Goal: Task Accomplishment & Management: Manage account settings

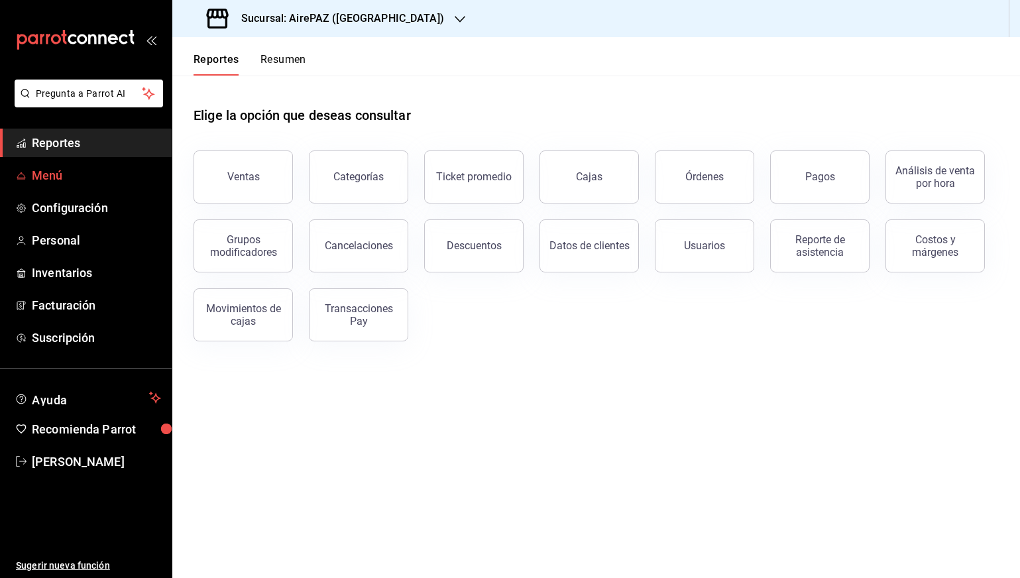
click at [99, 184] on span "Menú" at bounding box center [96, 175] width 129 height 18
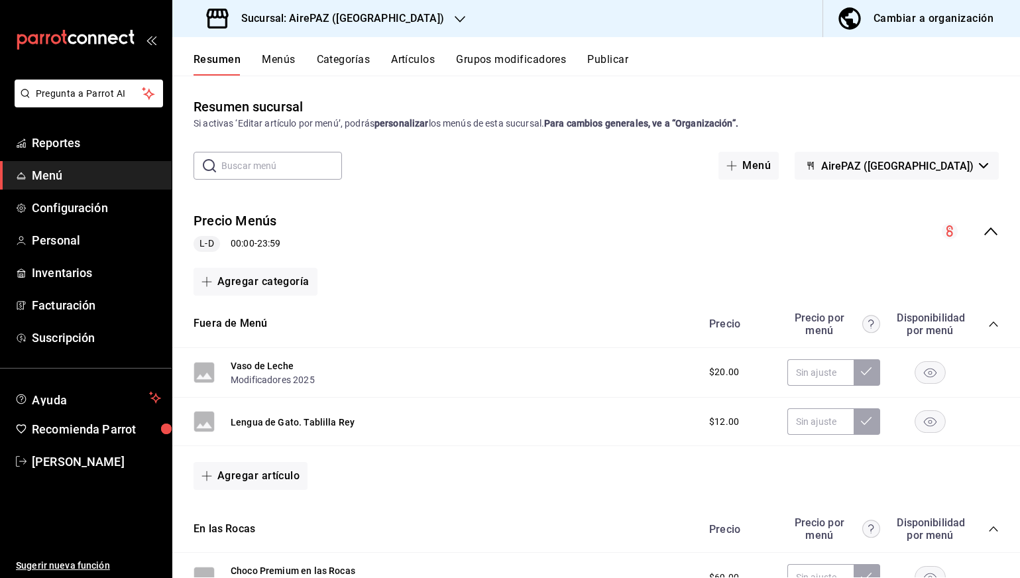
click at [416, 60] on button "Artículos" at bounding box center [413, 64] width 44 height 23
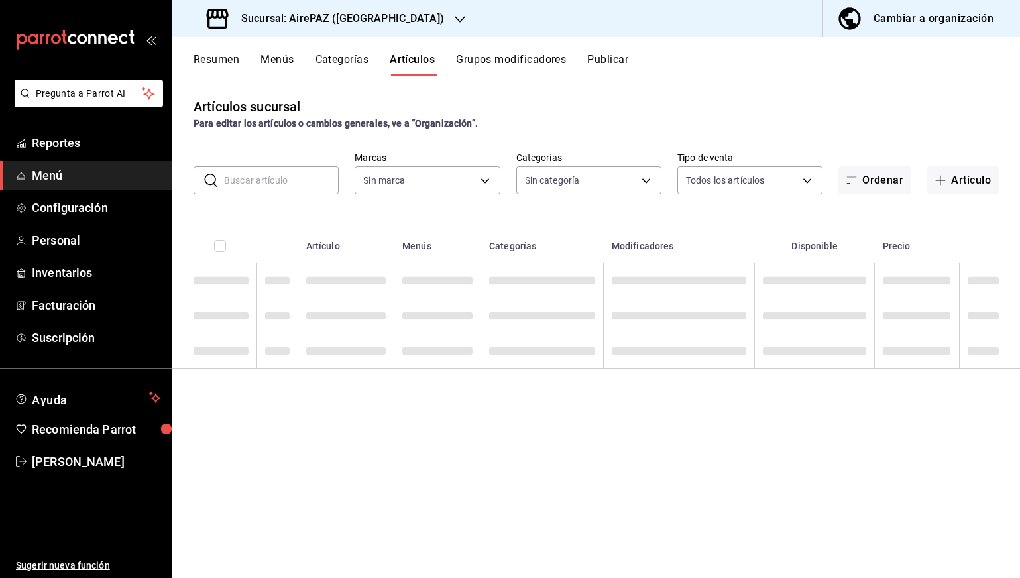
type input "08e199d5-87d3-4254-b84a-4515fba1e4bf"
type input "4a645c04-0350-49cc-bd15-497794fffa79,0cb74b2d-5323-46c7-9023-937a4dd07123,577bf…"
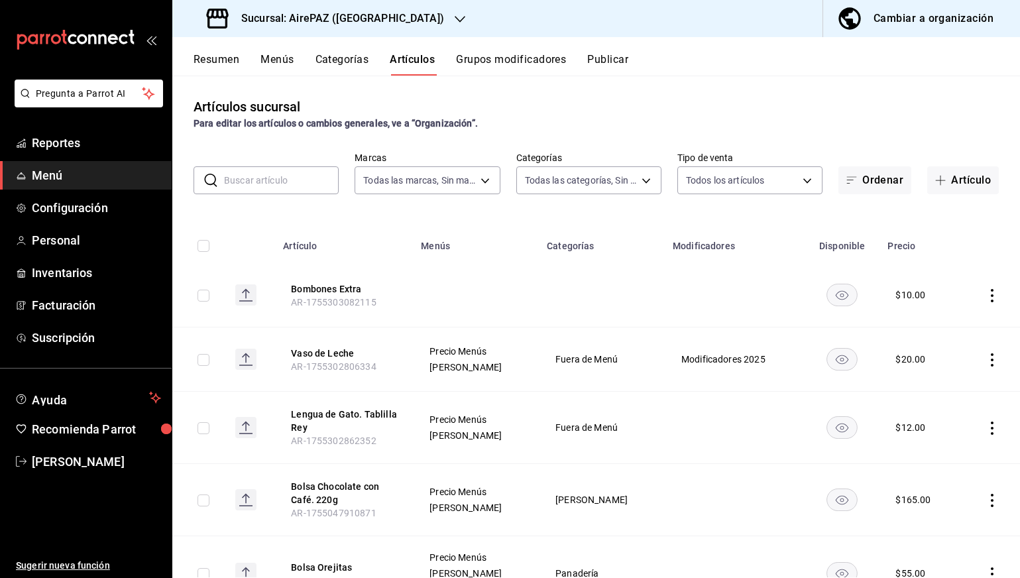
click at [909, 25] on div "Cambiar a organización" at bounding box center [934, 18] width 120 height 19
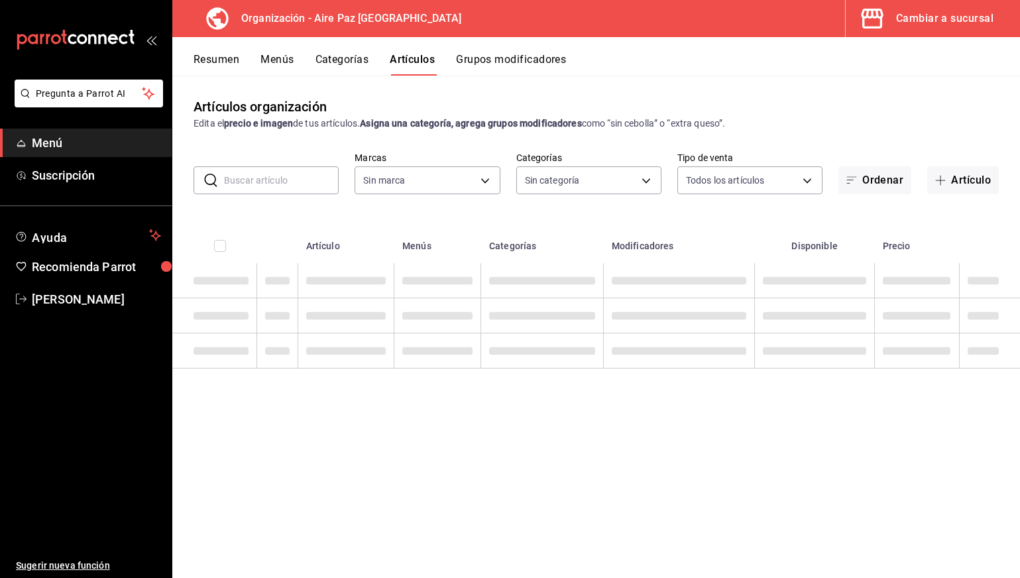
type input "574efdec-e36e-44be-9d70-285aea0449d5"
type input "bdca1fa2-3017-4fde-830d-7208339b269a,7d5ec0f6-5ab5-469c-a0fe-d1cf8b5956d0,8cb96…"
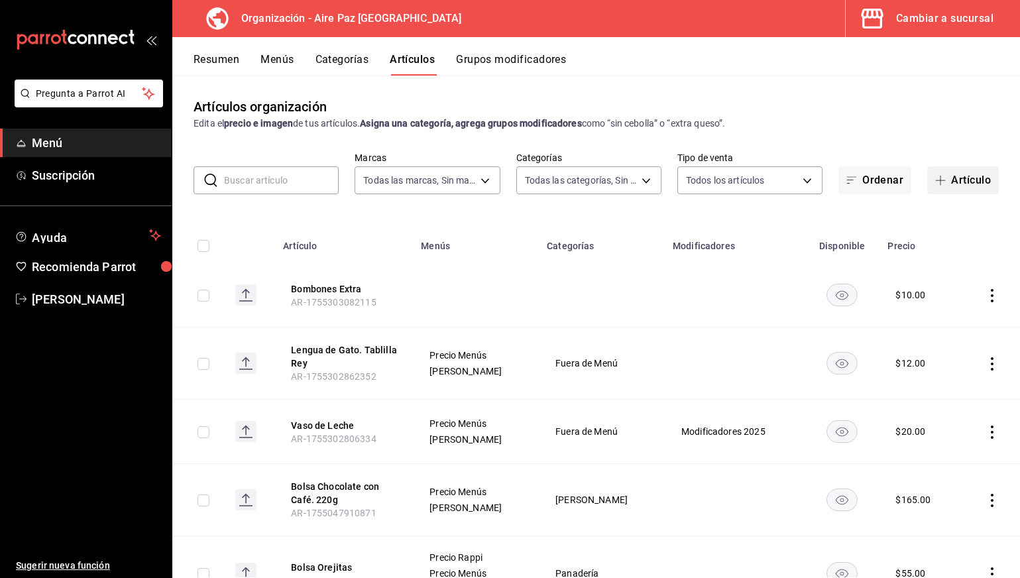
click at [984, 186] on button "Artículo" at bounding box center [963, 180] width 72 height 28
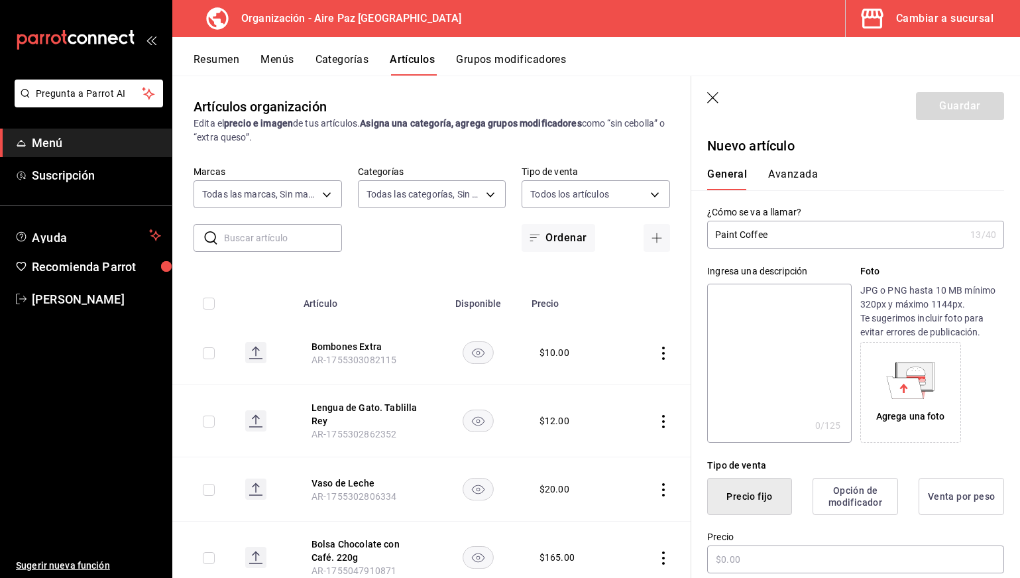
click at [715, 234] on input "Paint Coffee" at bounding box center [836, 234] width 258 height 27
click at [832, 230] on input "Paquete Paint Coffee" at bounding box center [836, 234] width 258 height 27
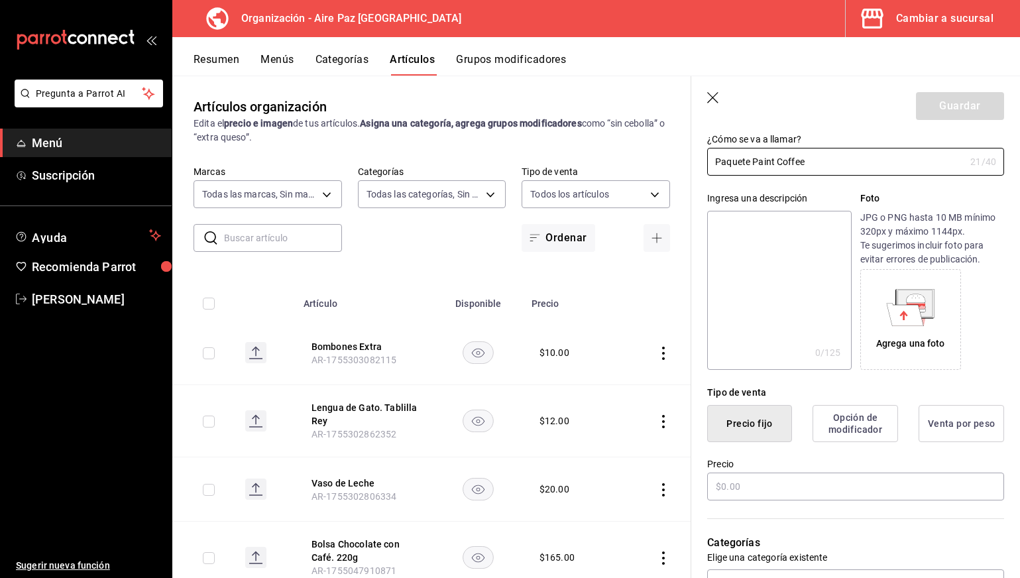
scroll to position [74, 0]
type input "Paquete Paint Coffee"
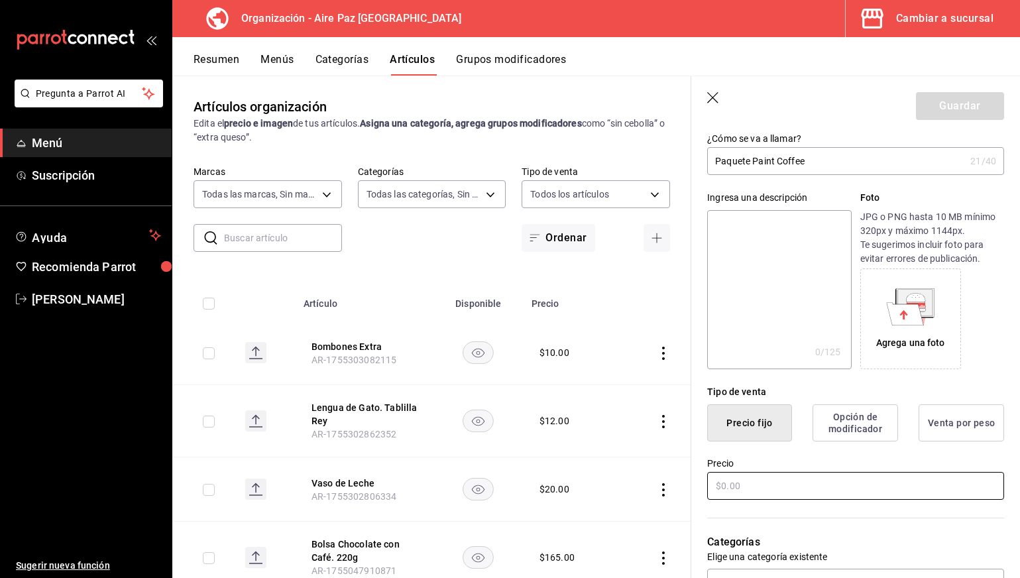
click at [768, 482] on input "text" at bounding box center [855, 486] width 297 height 28
click at [758, 489] on input "$100.00" at bounding box center [855, 486] width 297 height 28
type input "$0.00"
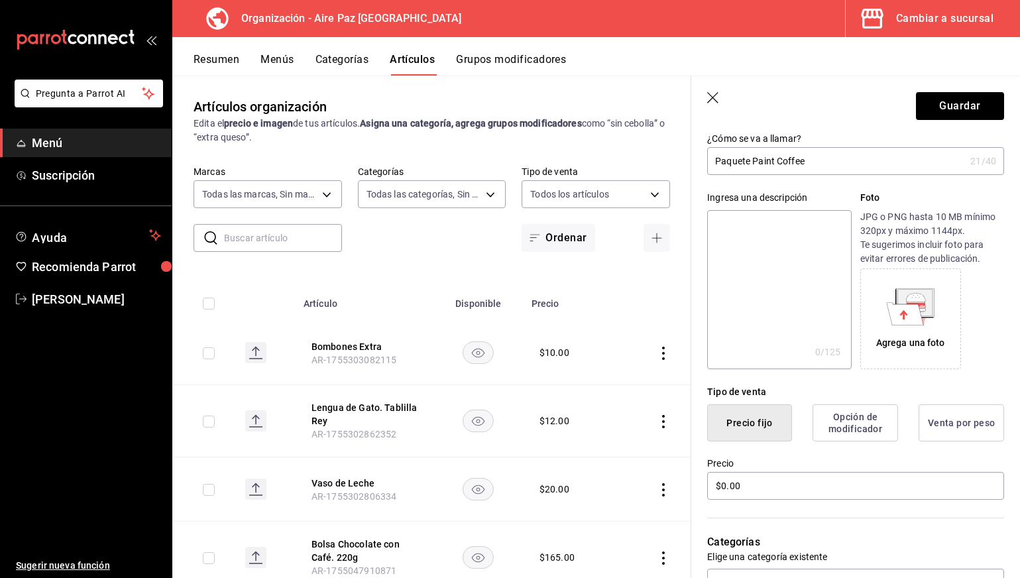
click at [764, 469] on div "Precio $0.00" at bounding box center [855, 479] width 297 height 44
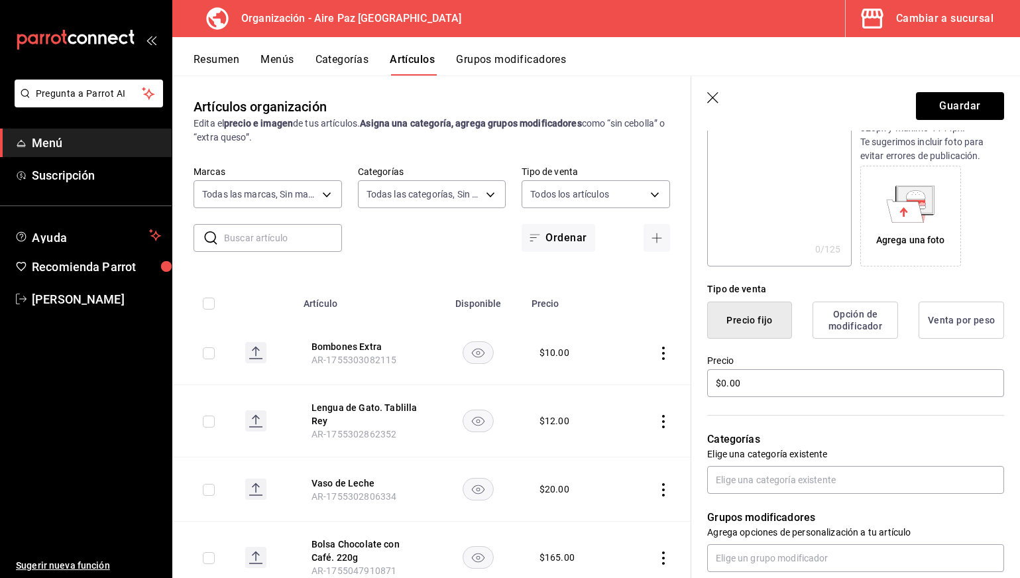
scroll to position [177, 0]
click at [765, 485] on input "text" at bounding box center [855, 479] width 297 height 28
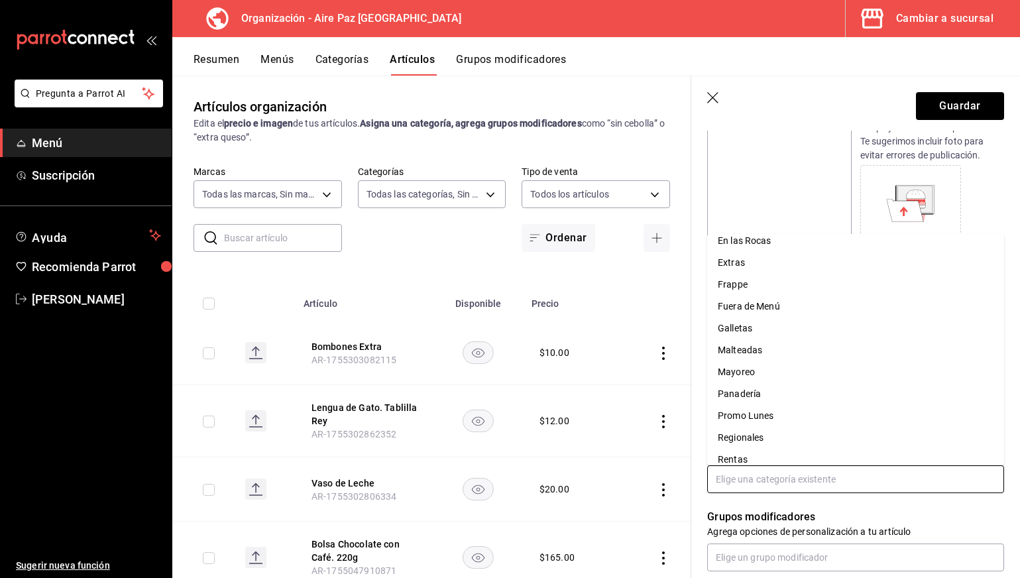
scroll to position [309, 0]
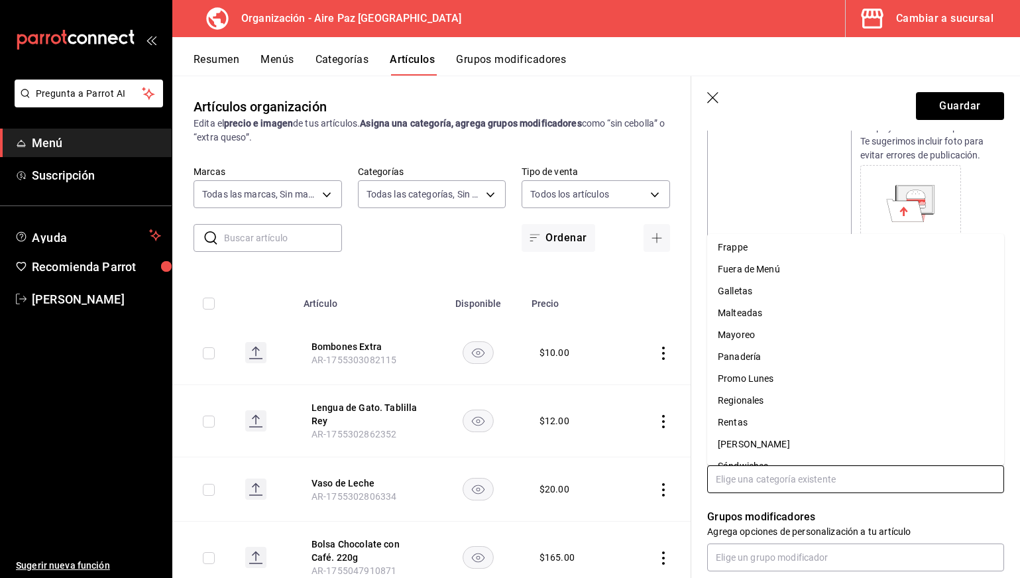
click at [760, 272] on li "Fuera de Menú" at bounding box center [855, 270] width 297 height 22
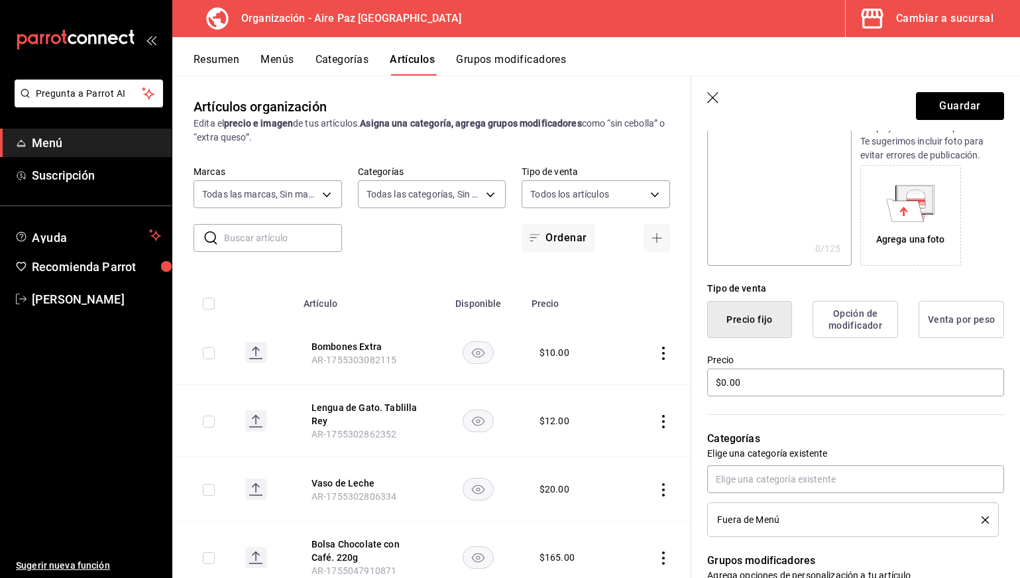
click at [807, 425] on div "Categorías Elige una categoría existente Fuera de Menú" at bounding box center [847, 467] width 313 height 139
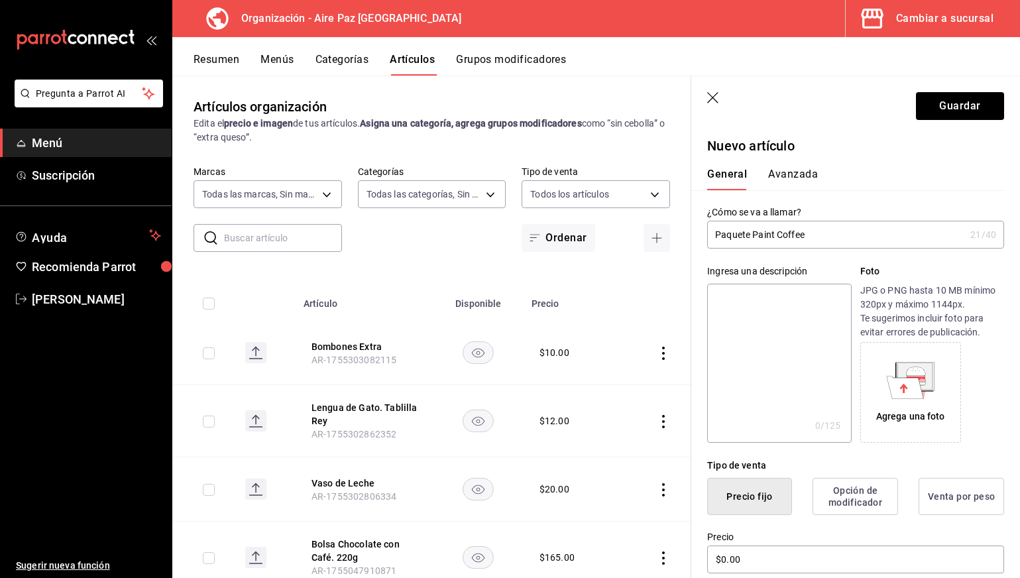
scroll to position [0, 0]
click at [778, 231] on input "Paquete Paint Coffee" at bounding box center [836, 234] width 258 height 27
click at [783, 236] on input "Paquete Paint Coffee" at bounding box center [836, 234] width 258 height 27
click at [778, 234] on input "Paquete Paint Coffee" at bounding box center [836, 234] width 258 height 27
click at [860, 238] on input "Paquete Paint and Coffee" at bounding box center [836, 234] width 258 height 27
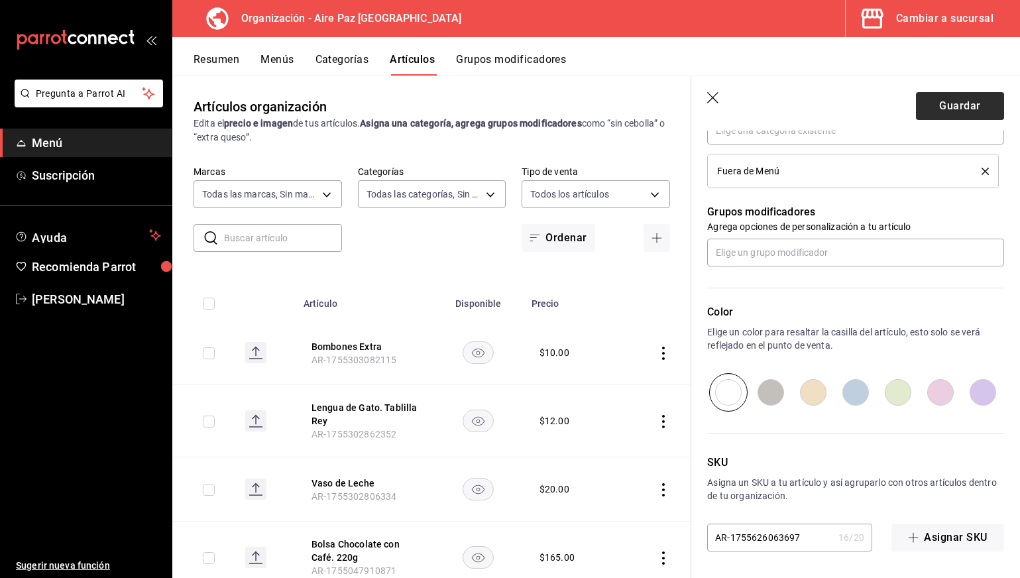
type input "Paquete Paint and Coffee"
click at [952, 117] on button "Guardar" at bounding box center [960, 106] width 88 height 28
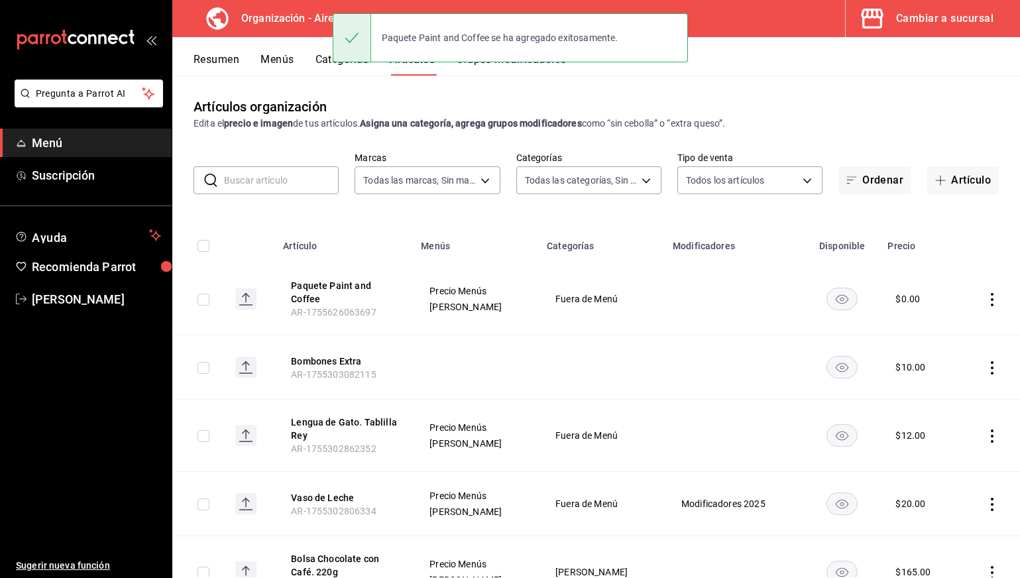
click at [490, 68] on button "Grupos modificadores" at bounding box center [511, 64] width 110 height 23
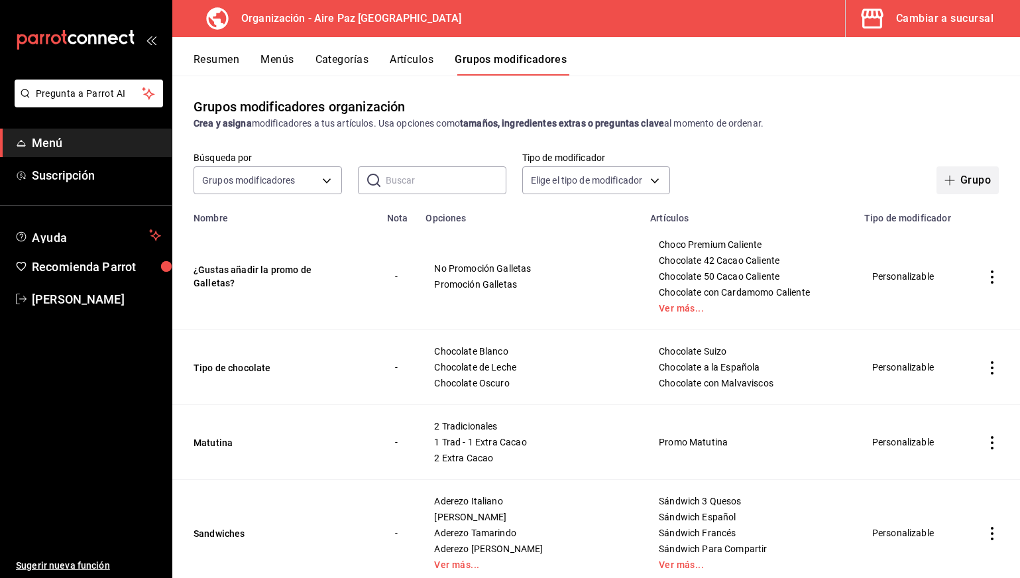
click at [965, 183] on button "Grupo" at bounding box center [968, 180] width 62 height 28
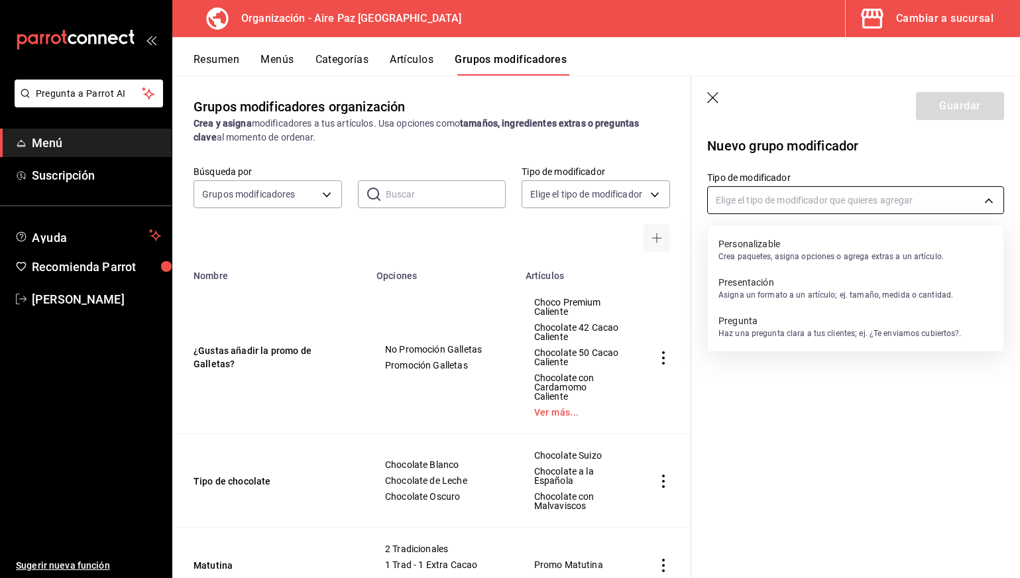
click at [758, 201] on body "Pregunta a Parrot AI Menú Suscripción Ayuda Recomienda Parrot [PERSON_NAME] Sug…" at bounding box center [510, 289] width 1020 height 578
click at [779, 242] on p "Personalizable" at bounding box center [831, 243] width 225 height 13
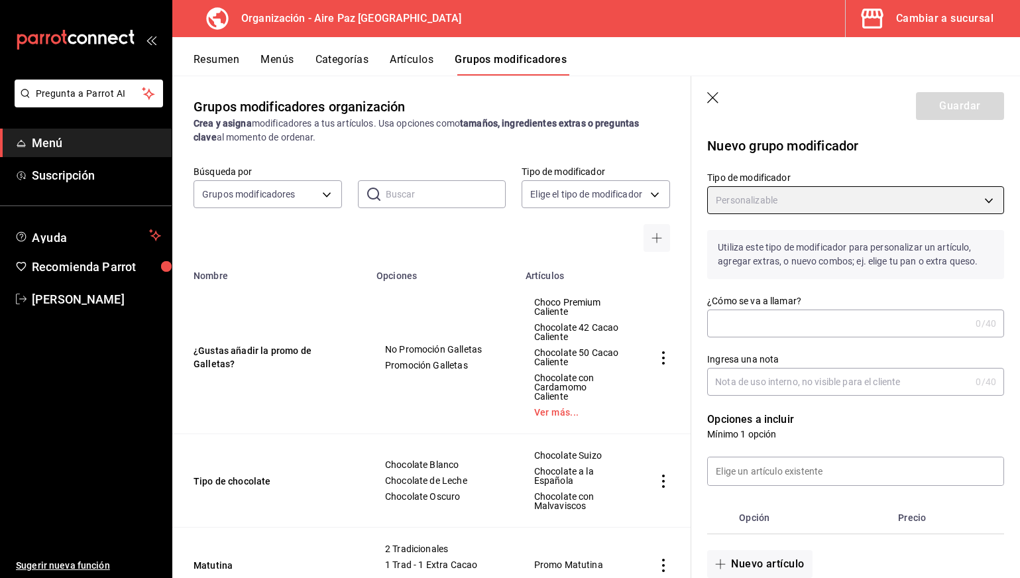
type input "CUSTOMIZABLE"
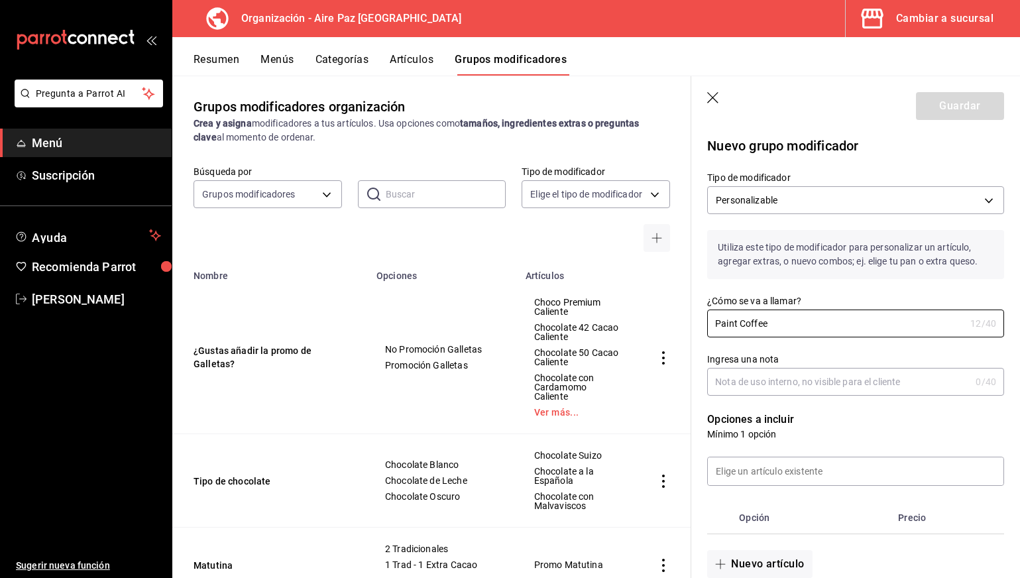
type input "Paint Coffee"
click at [760, 381] on input "Ingresa una nota" at bounding box center [838, 382] width 263 height 27
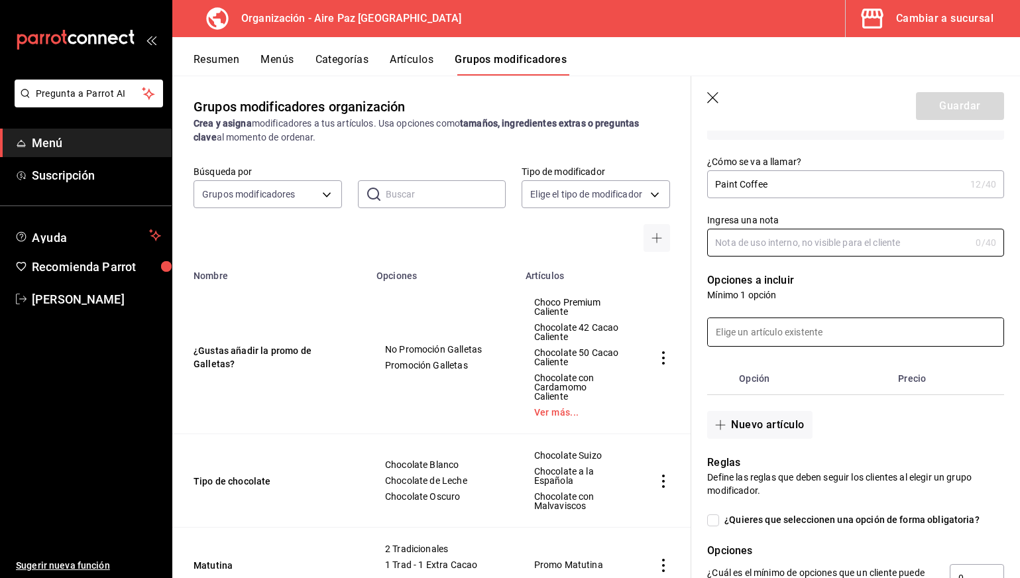
scroll to position [146, 0]
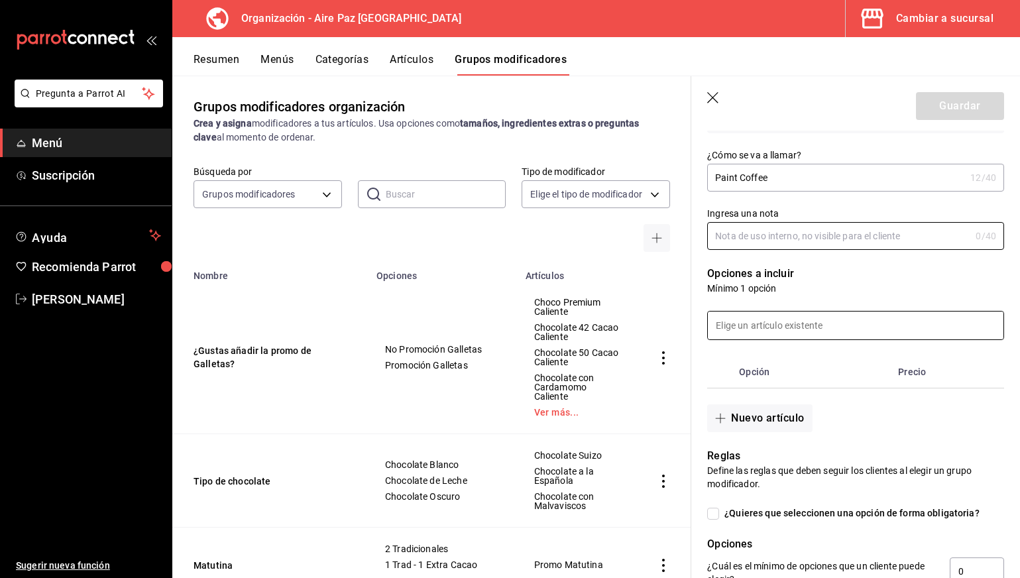
click at [762, 322] on input at bounding box center [856, 326] width 296 height 28
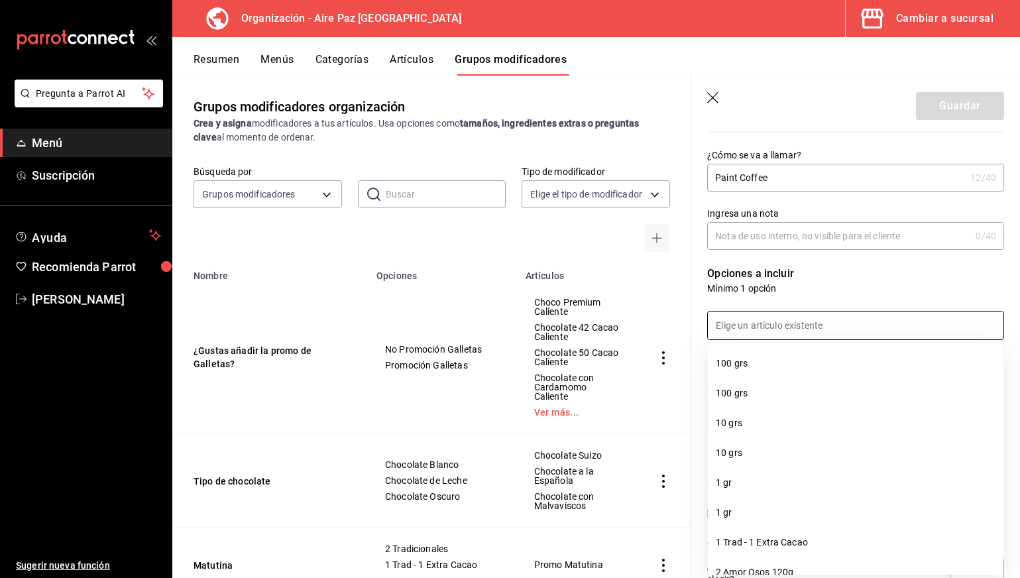
click at [804, 298] on div at bounding box center [847, 317] width 313 height 45
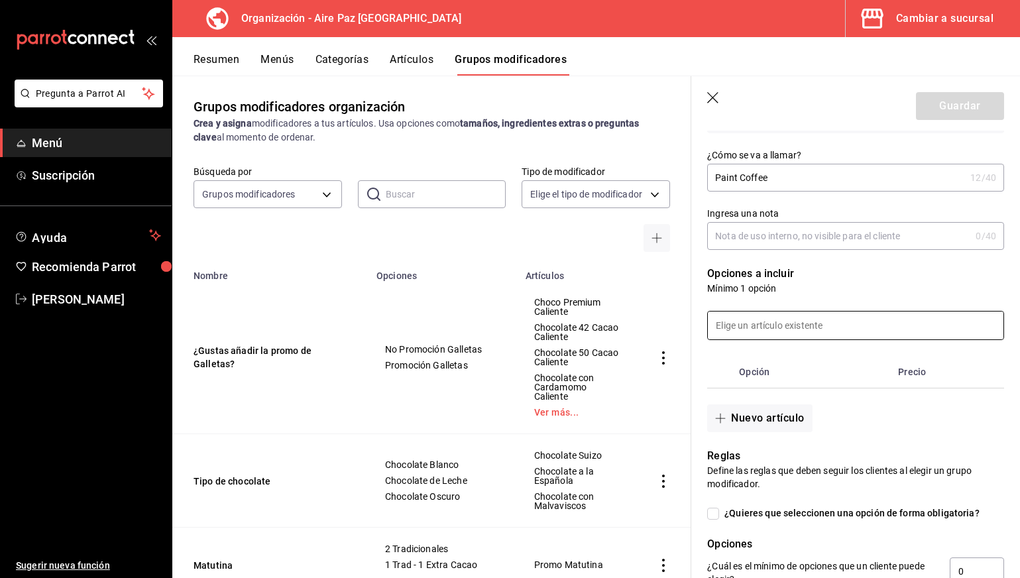
click at [778, 327] on input at bounding box center [856, 326] width 296 height 28
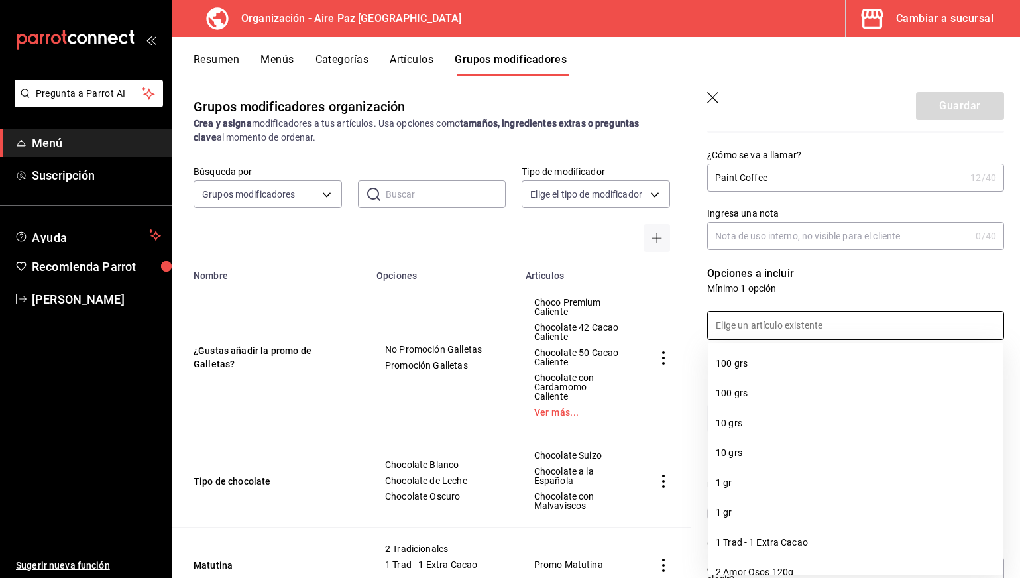
click at [817, 302] on div at bounding box center [847, 317] width 313 height 45
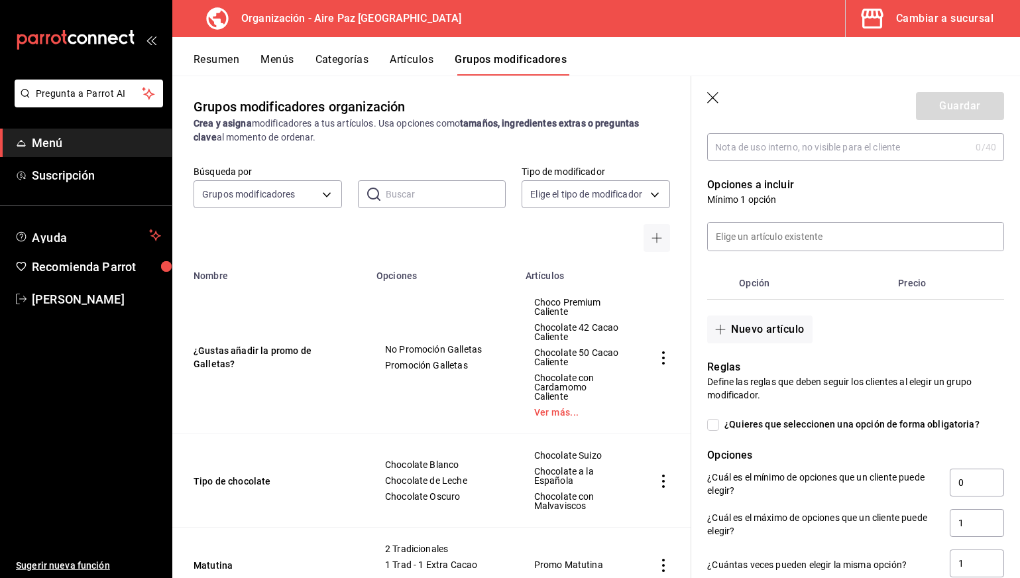
scroll to position [234, 0]
click at [777, 236] on input at bounding box center [856, 237] width 296 height 28
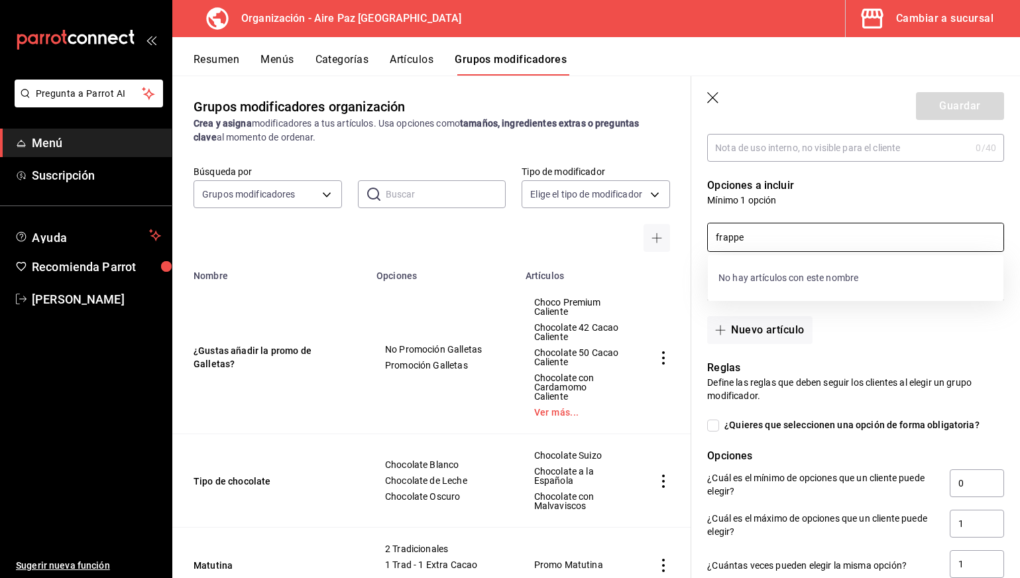
type input "frapp"
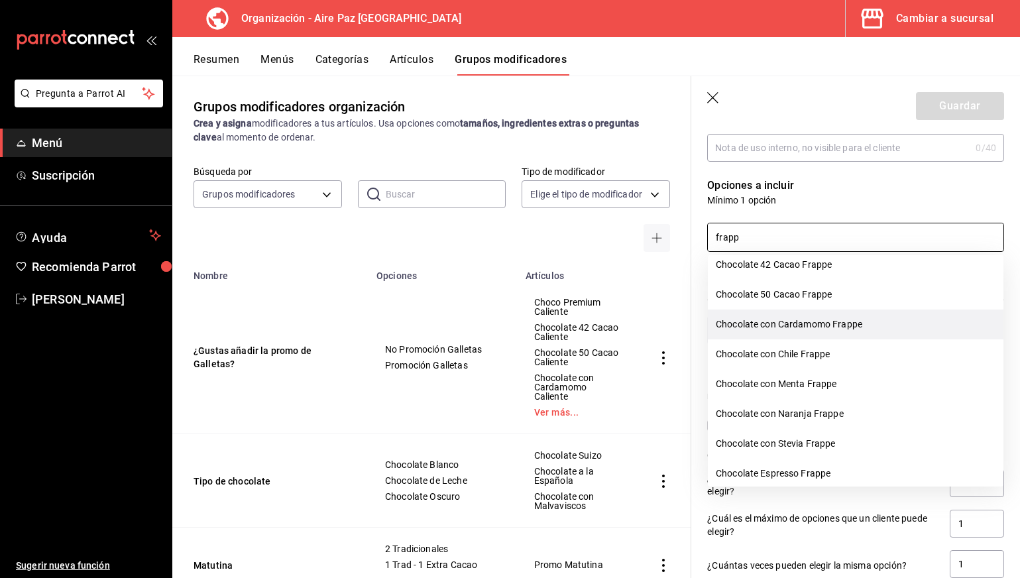
scroll to position [27, 0]
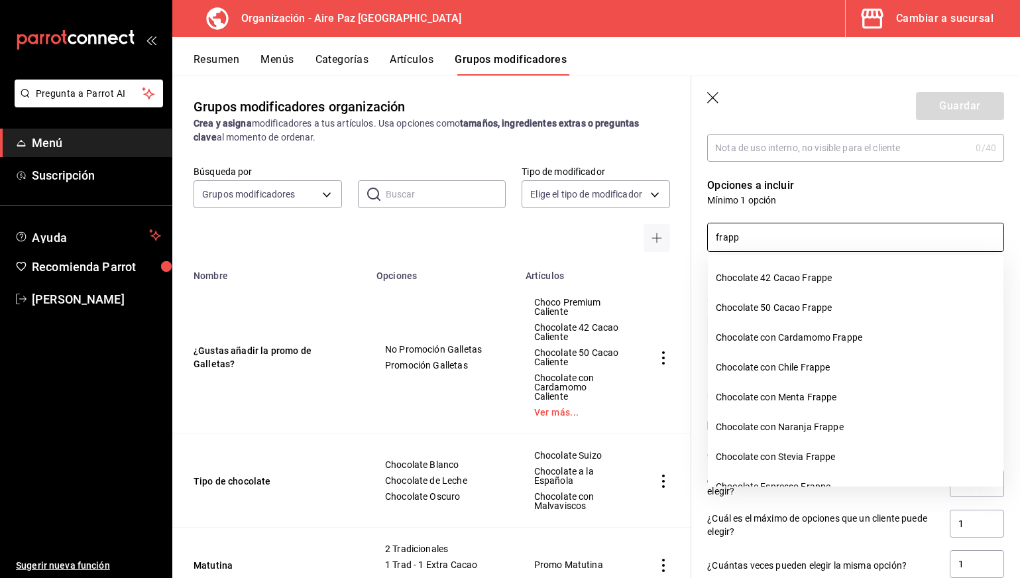
click at [772, 231] on input "frapp" at bounding box center [856, 237] width 296 height 28
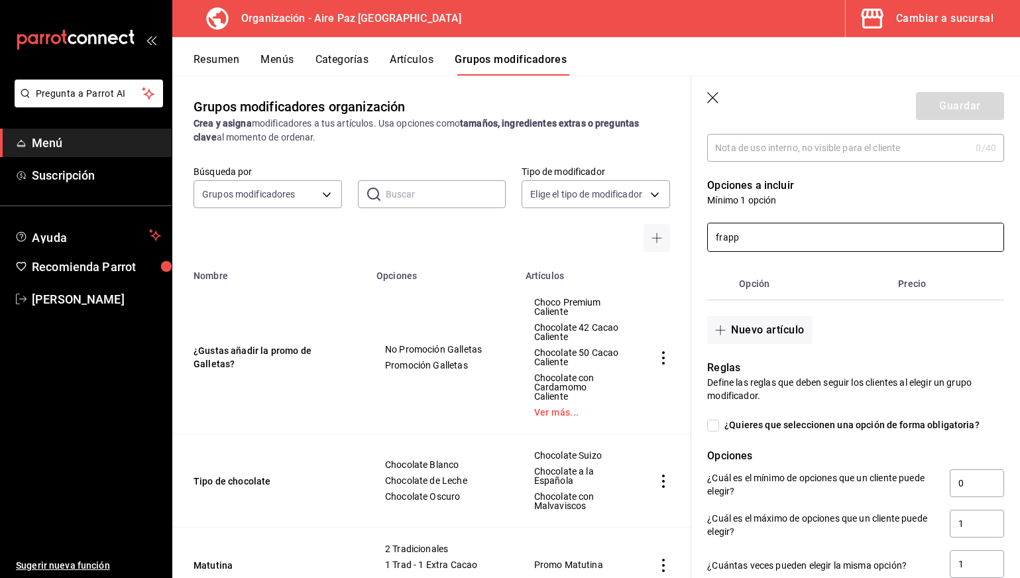
click at [772, 231] on input "frapp" at bounding box center [856, 237] width 296 height 28
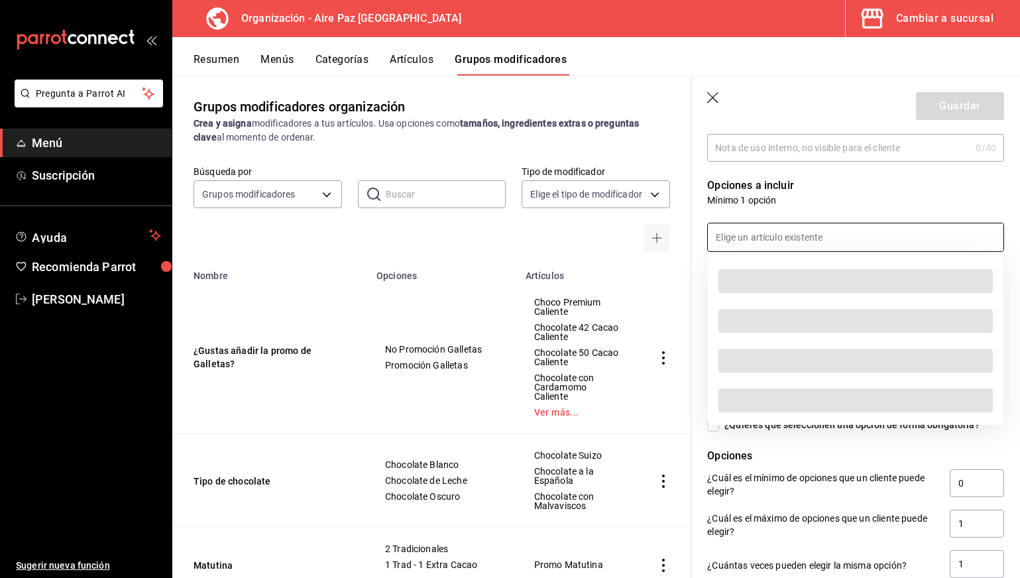
click at [804, 221] on div at bounding box center [847, 229] width 313 height 45
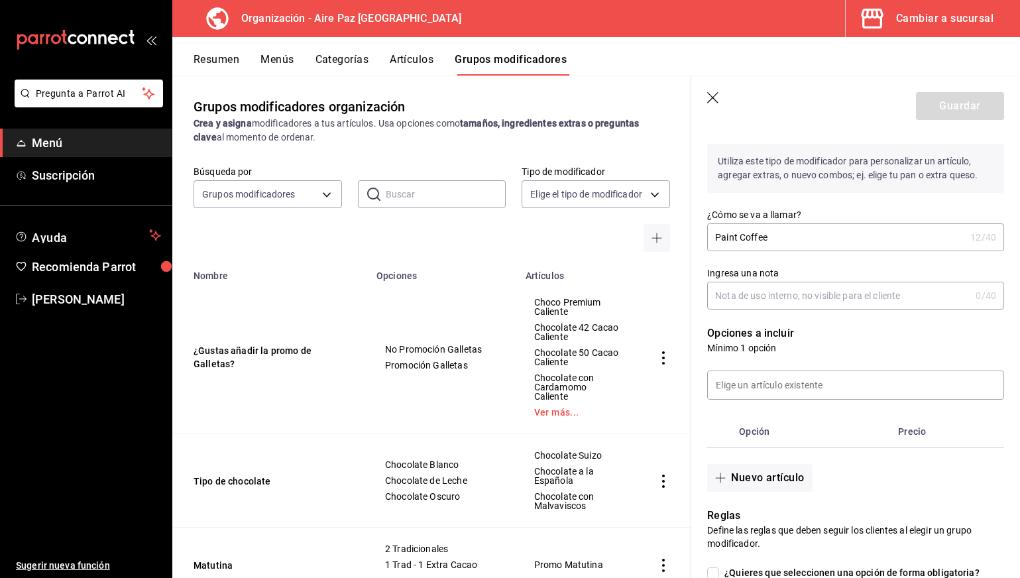
scroll to position [87, 0]
click at [799, 241] on input "Paint Coffee" at bounding box center [836, 236] width 258 height 27
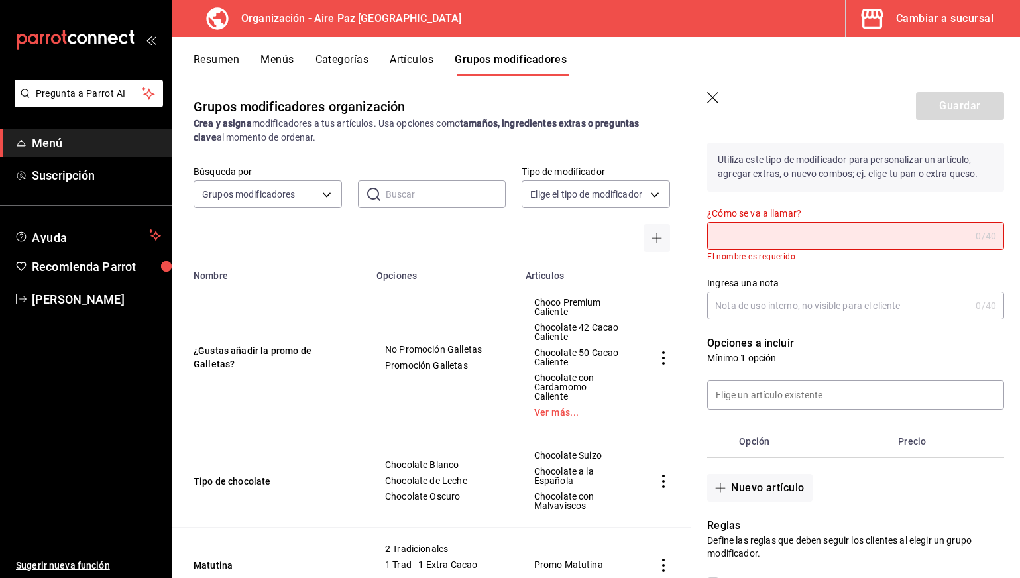
click at [709, 97] on icon "button" at bounding box center [713, 98] width 13 height 13
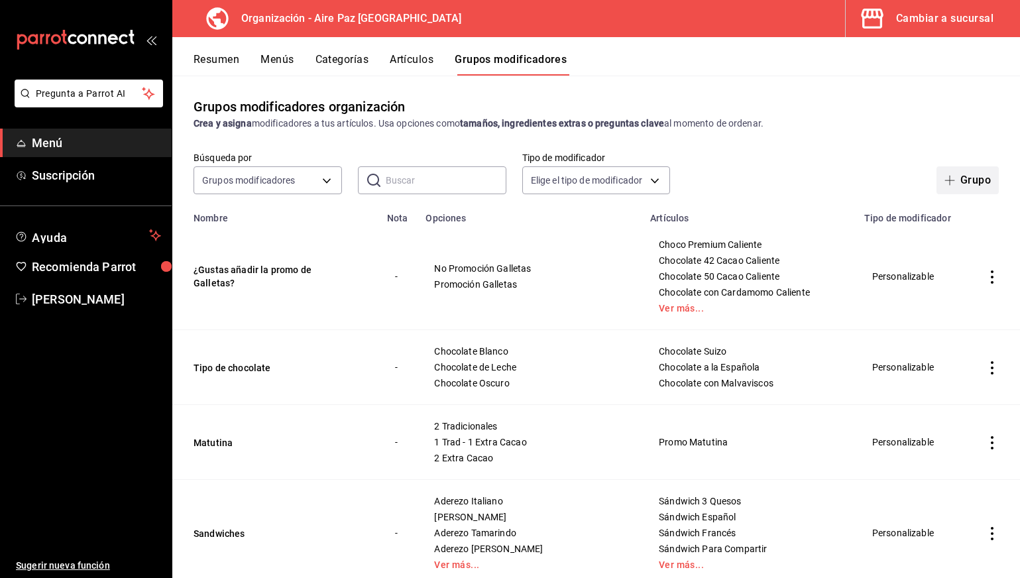
click at [970, 178] on button "Grupo" at bounding box center [968, 180] width 62 height 28
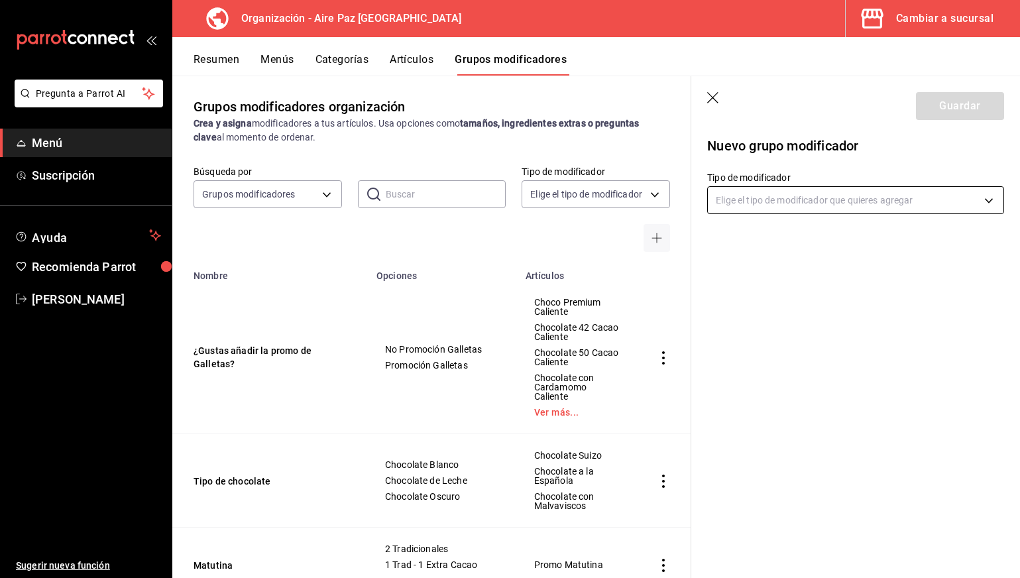
click at [953, 201] on body "Pregunta a Parrot AI Menú Suscripción Ayuda Recomienda Parrot [PERSON_NAME] Sug…" at bounding box center [510, 289] width 1020 height 578
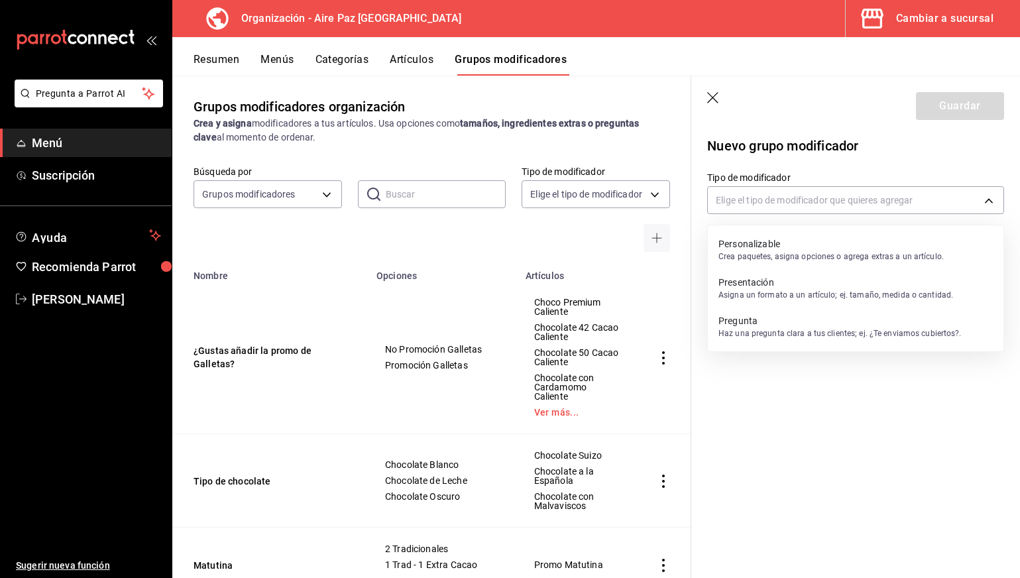
click at [838, 253] on p "Crea paquetes, asigna opciones o agrega extras a un artículo." at bounding box center [831, 257] width 225 height 12
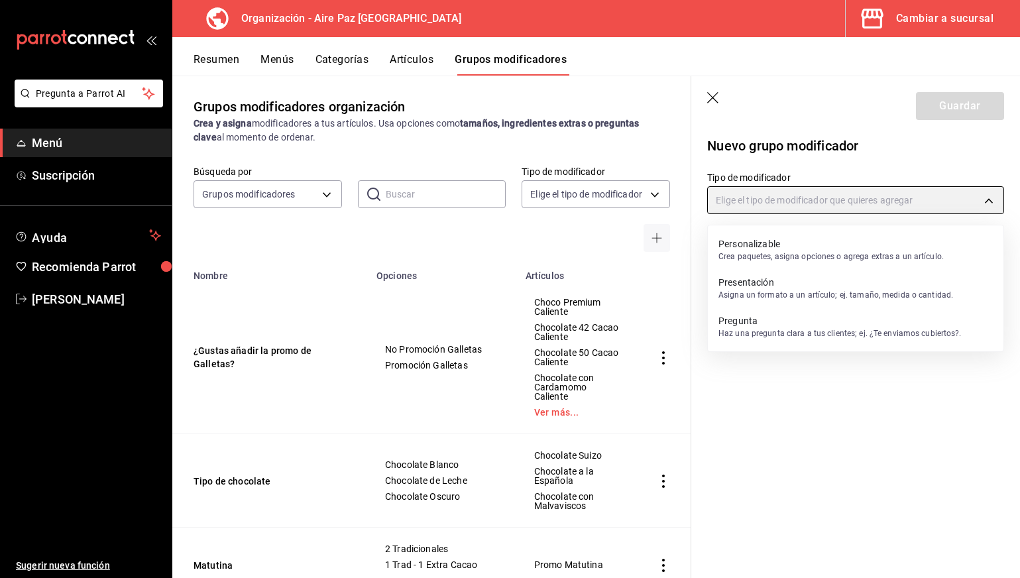
type input "CUSTOMIZABLE"
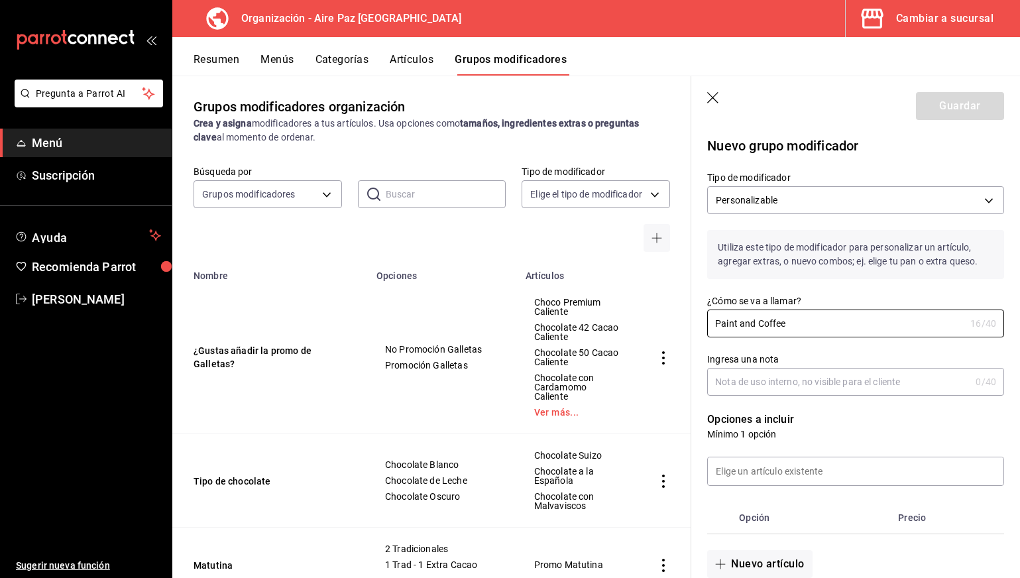
type input "Paint and Coffee"
click at [823, 384] on input "Ingresa una nota" at bounding box center [838, 382] width 263 height 27
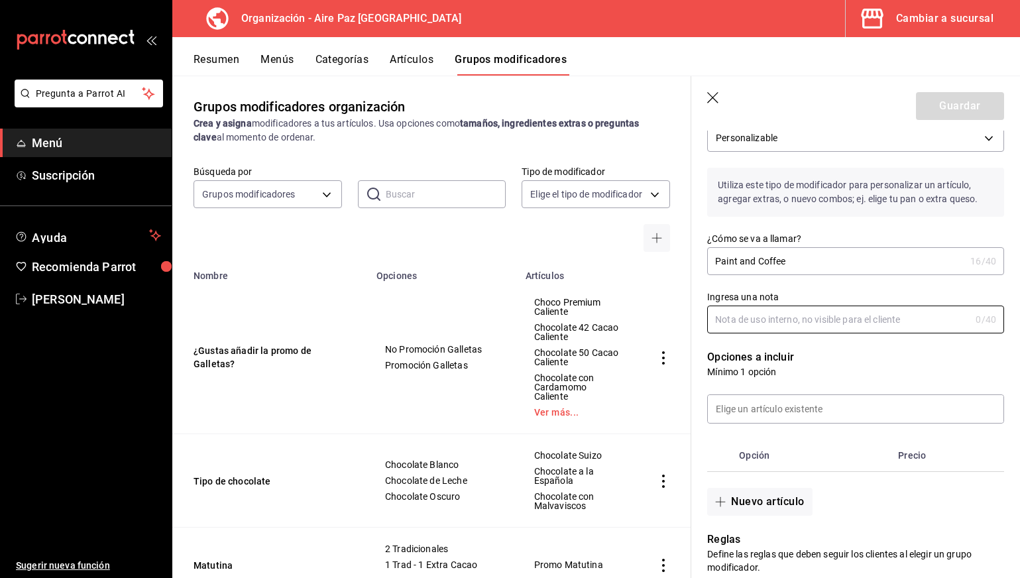
scroll to position [64, 0]
click at [807, 404] on input at bounding box center [856, 408] width 296 height 28
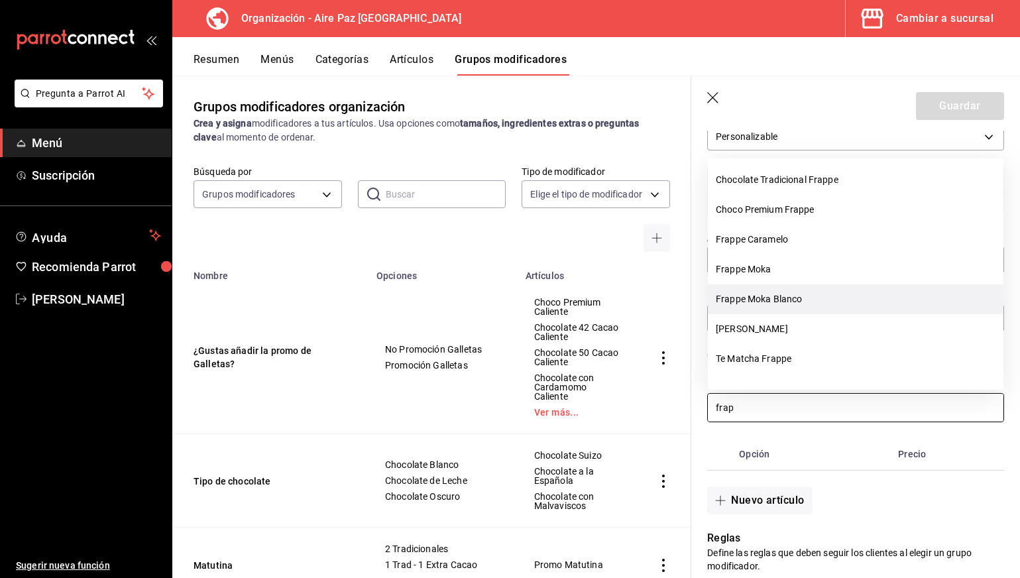
scroll to position [357, 0]
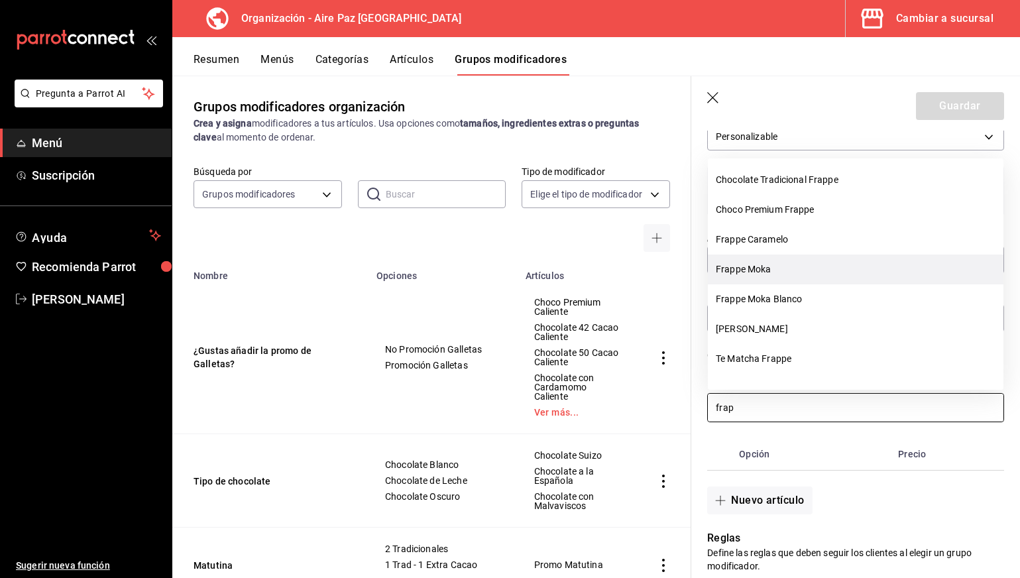
click at [833, 276] on li "Frappe Moka" at bounding box center [856, 270] width 296 height 30
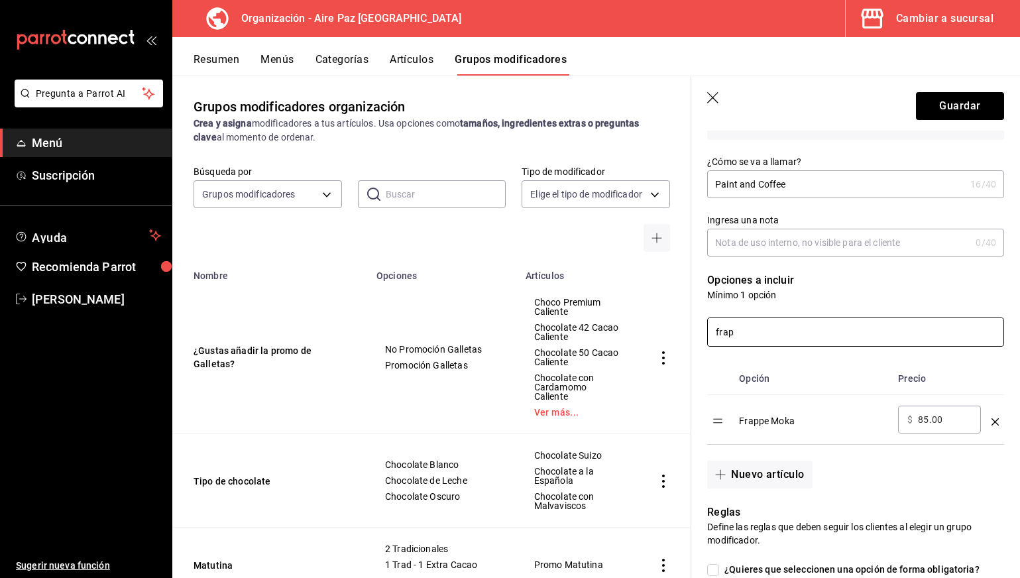
scroll to position [141, 0]
type input "frap"
click at [921, 419] on input "85.00" at bounding box center [945, 418] width 54 height 13
type input "0.00"
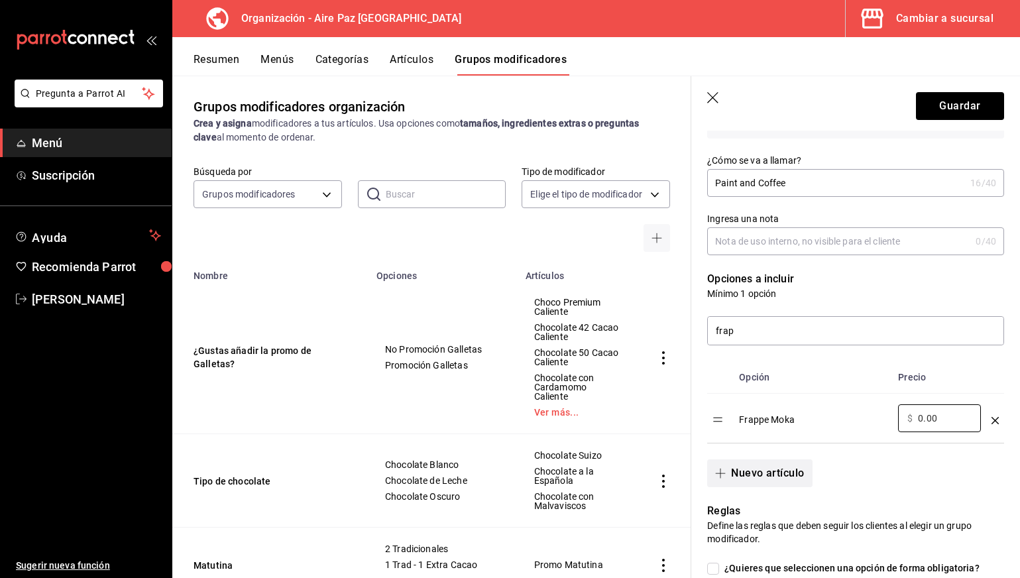
click at [744, 473] on button "Nuevo artículo" at bounding box center [759, 473] width 105 height 28
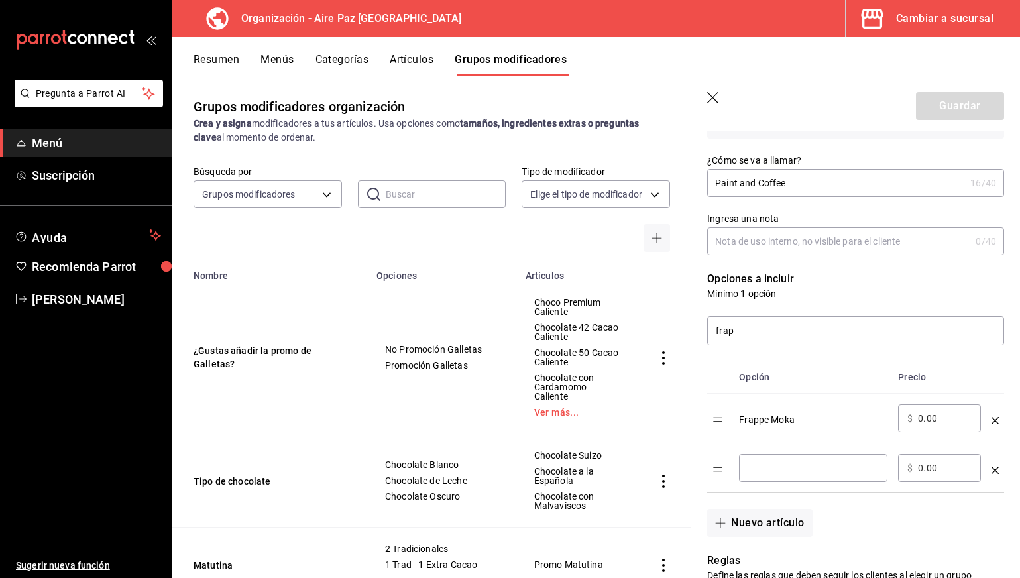
click at [778, 476] on div "​" at bounding box center [813, 468] width 148 height 28
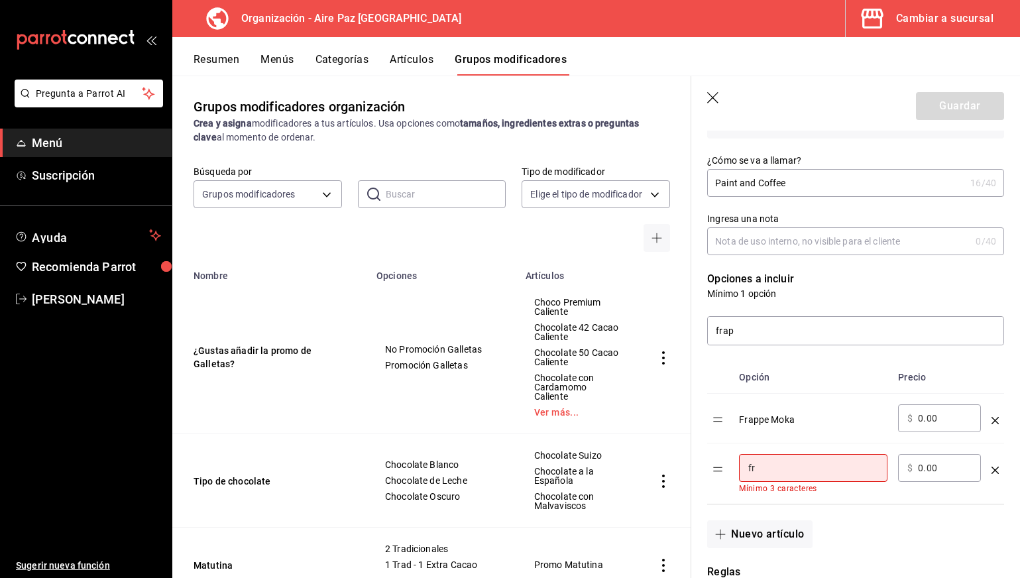
type input "f"
type input "F"
click at [993, 418] on icon "optionsTable" at bounding box center [995, 420] width 7 height 7
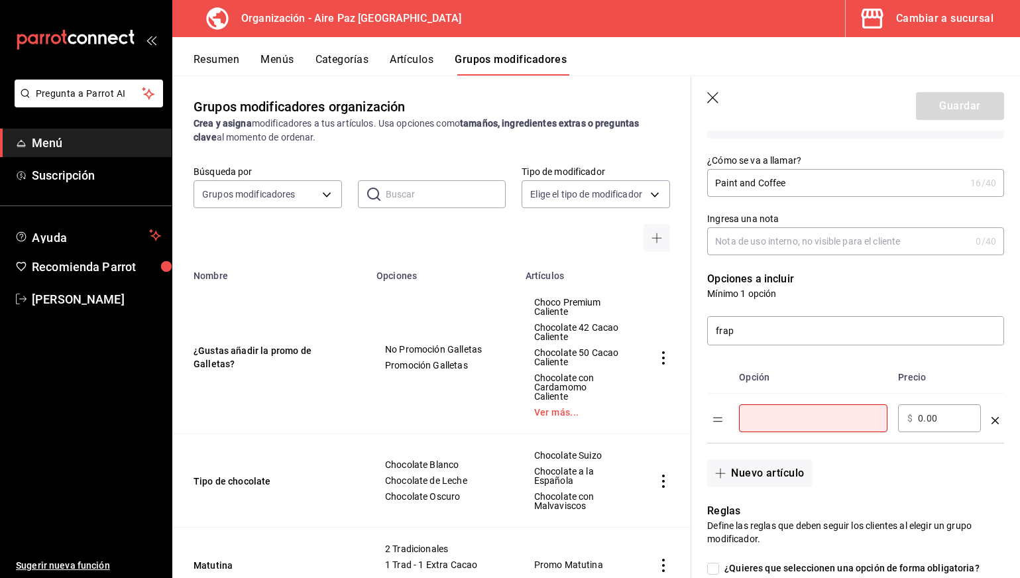
click at [823, 413] on input "optionsTable" at bounding box center [813, 418] width 130 height 13
click at [770, 319] on input "frap" at bounding box center [856, 331] width 296 height 28
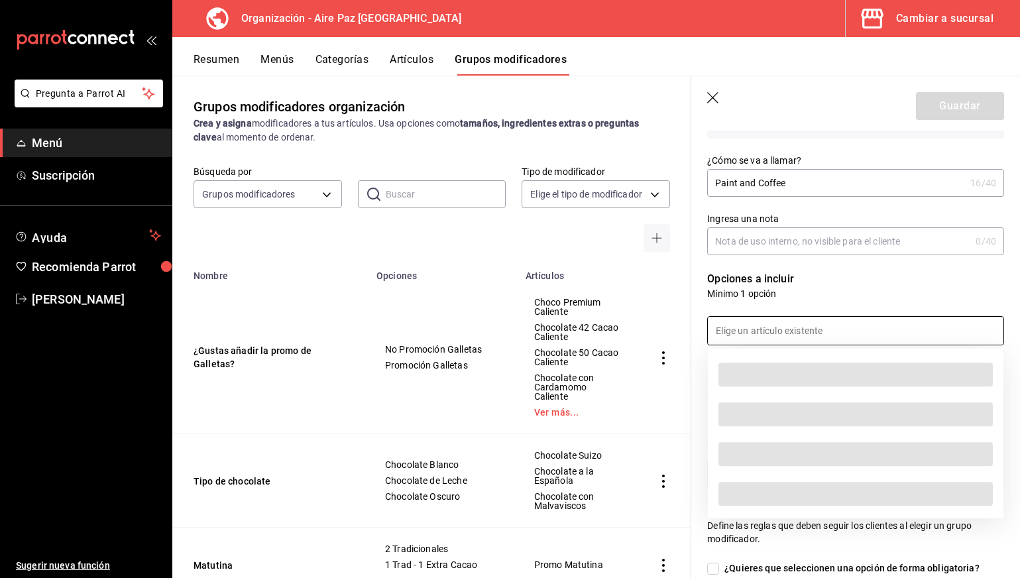
click at [779, 417] on span at bounding box center [856, 414] width 274 height 24
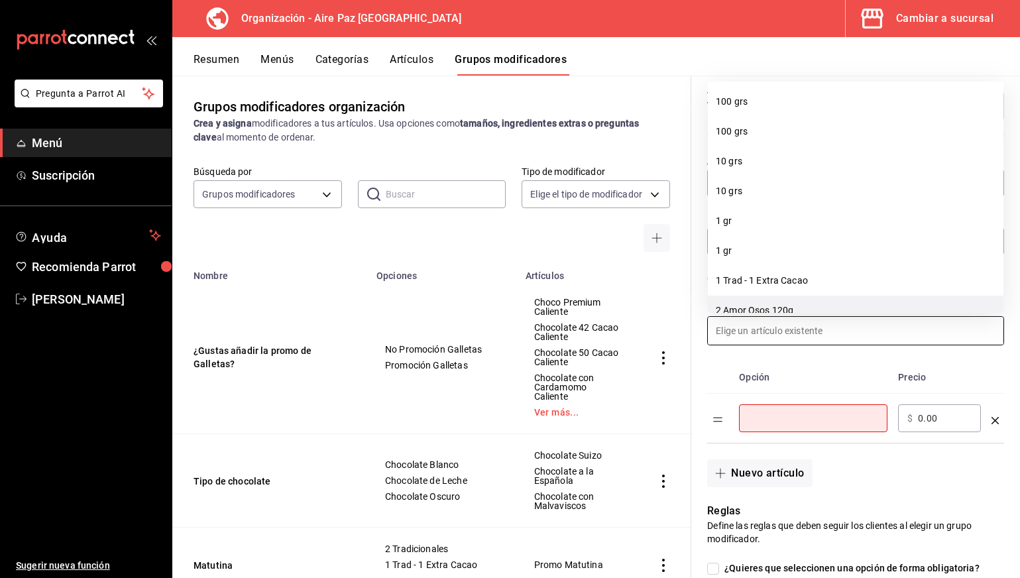
click at [833, 302] on li "2 Amor Osos 120g" at bounding box center [856, 311] width 296 height 30
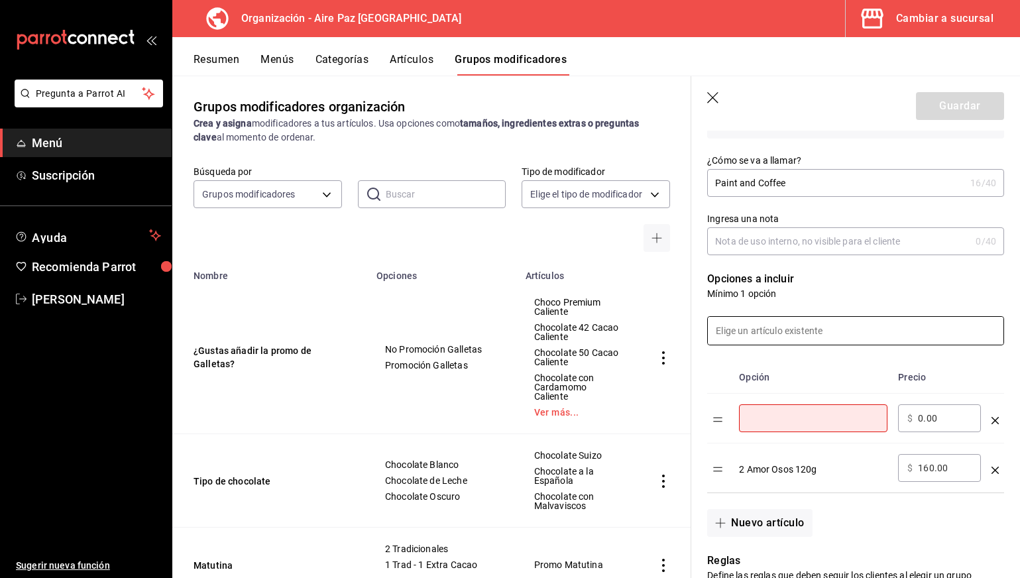
click at [1003, 467] on td "optionsTable" at bounding box center [995, 468] width 18 height 50
click at [998, 467] on icon "optionsTable" at bounding box center [995, 470] width 7 height 7
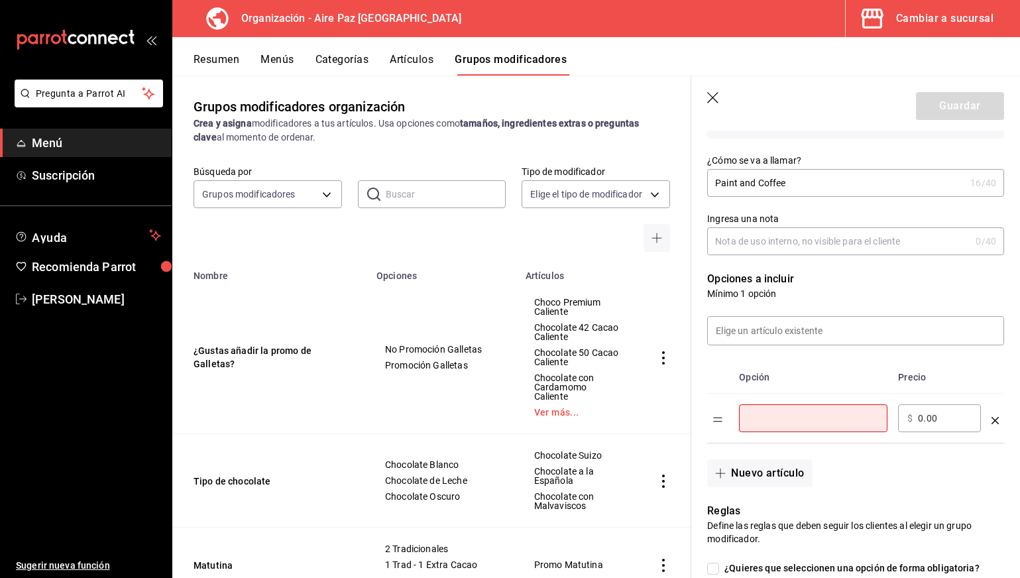
click at [846, 420] on input "optionsTable" at bounding box center [813, 418] width 130 height 13
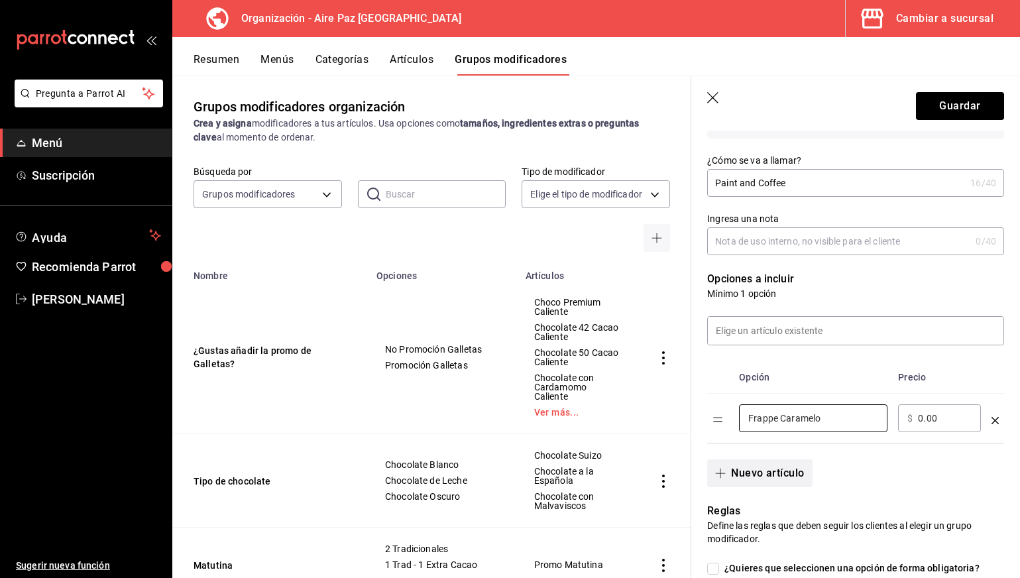
type input "Frappe Caramelo"
click at [750, 476] on button "Nuevo artículo" at bounding box center [759, 473] width 105 height 28
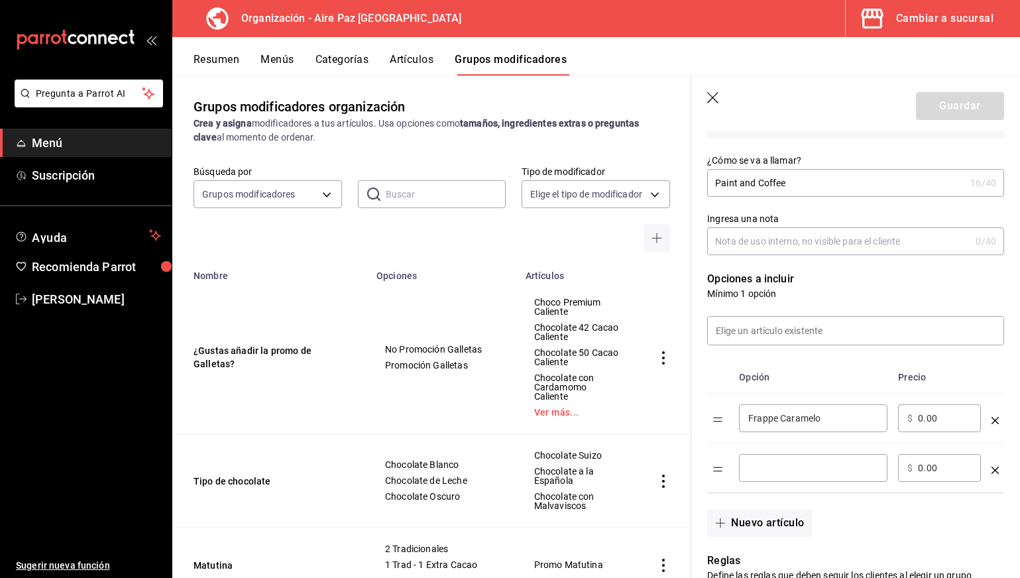
click at [778, 466] on input "optionsTable" at bounding box center [813, 467] width 130 height 13
type input "[PERSON_NAME]"
click at [759, 518] on button "Nuevo artículo" at bounding box center [759, 523] width 105 height 28
click at [774, 521] on input "optionsTable" at bounding box center [813, 517] width 130 height 13
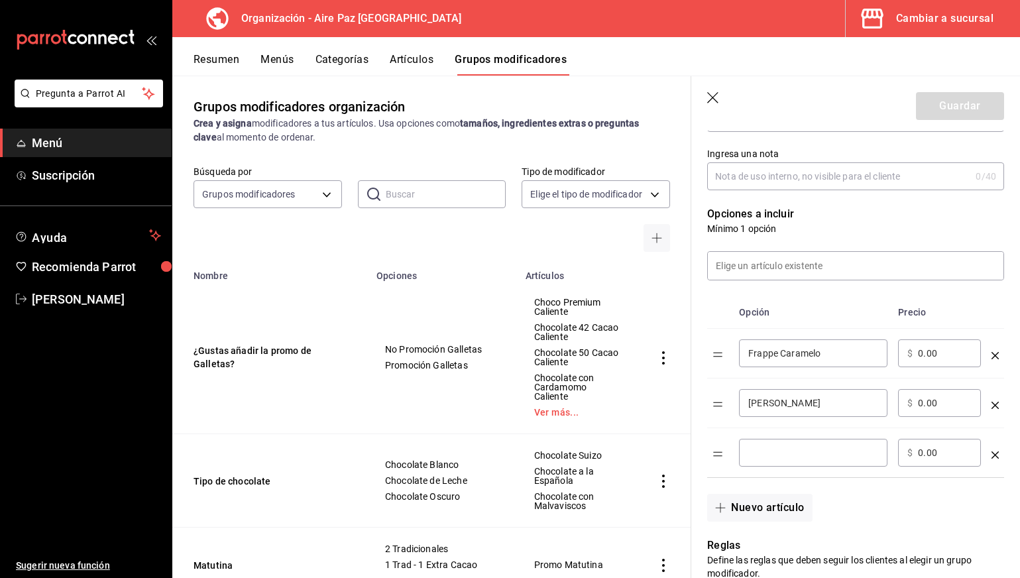
scroll to position [207, 0]
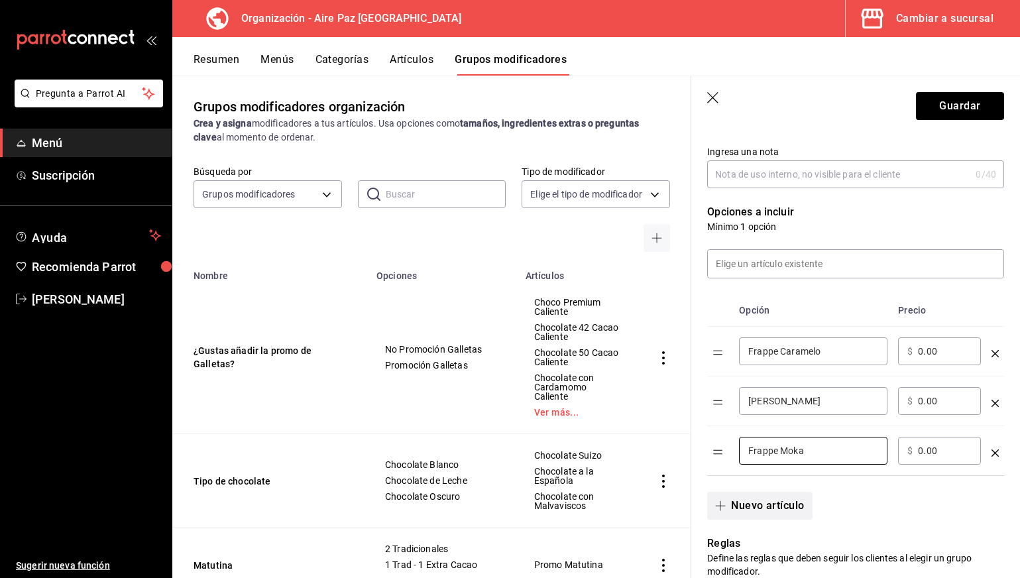
type input "Frappe Moka"
click at [753, 514] on button "Nuevo artículo" at bounding box center [759, 506] width 105 height 28
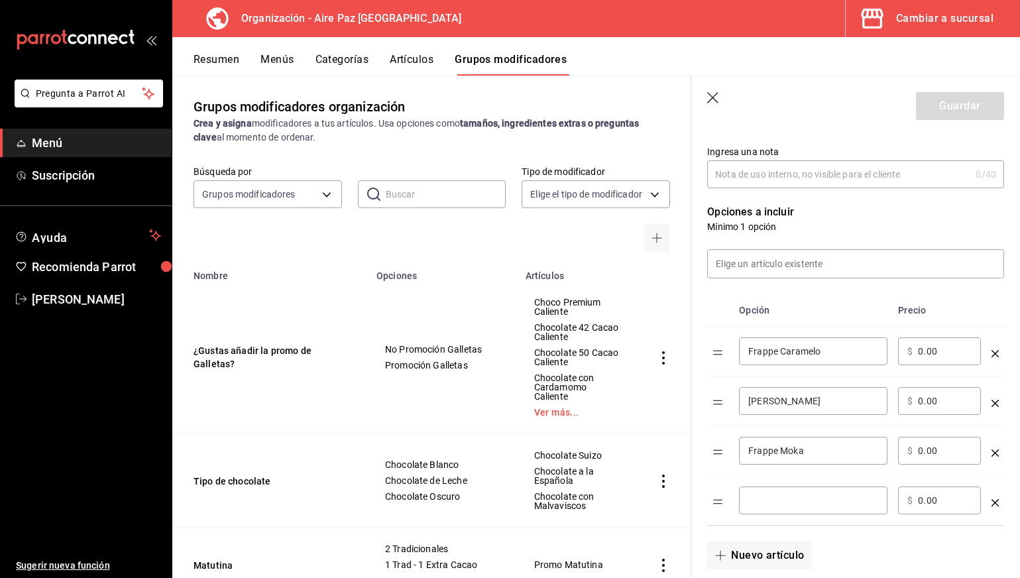
click at [753, 500] on input "optionsTable" at bounding box center [813, 500] width 130 height 13
type input "G"
type input "Frappe Moka Blanco"
click at [729, 553] on span "button" at bounding box center [723, 555] width 16 height 11
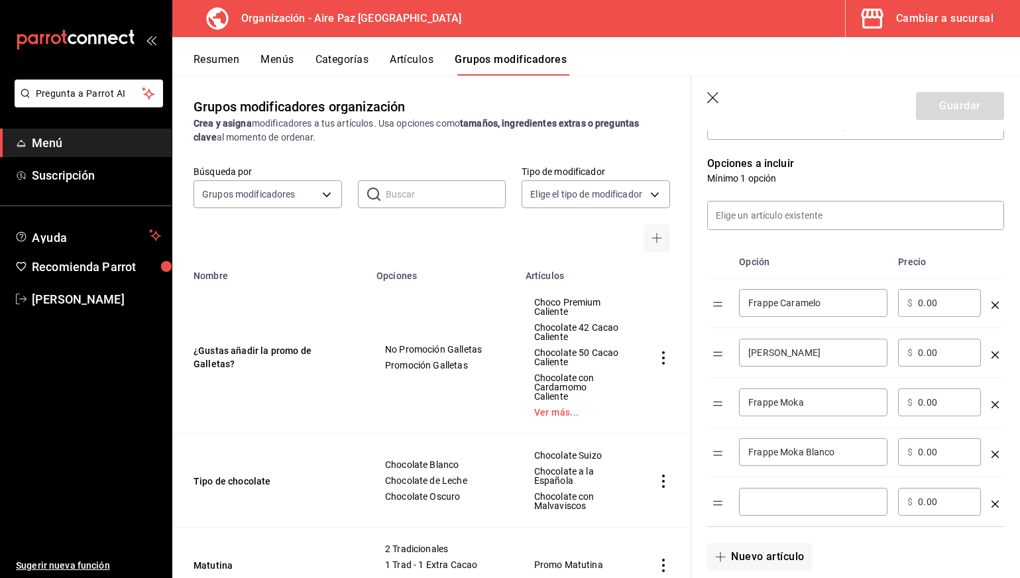
scroll to position [255, 0]
click at [773, 502] on input "optionsTable" at bounding box center [813, 502] width 130 height 13
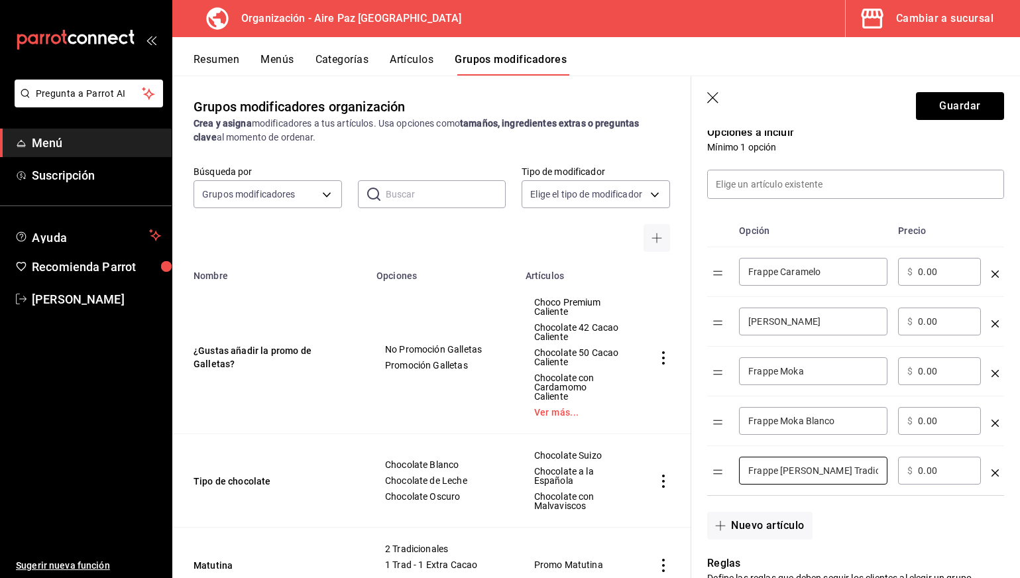
scroll to position [333, 0]
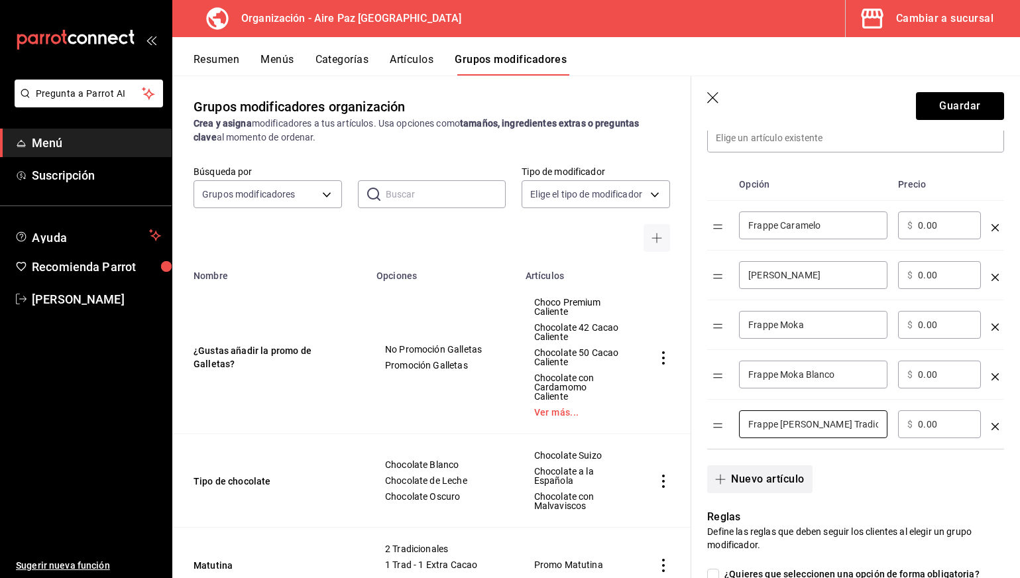
type input "Frappe [PERSON_NAME] Tradicional"
click at [754, 481] on button "Nuevo artículo" at bounding box center [759, 479] width 105 height 28
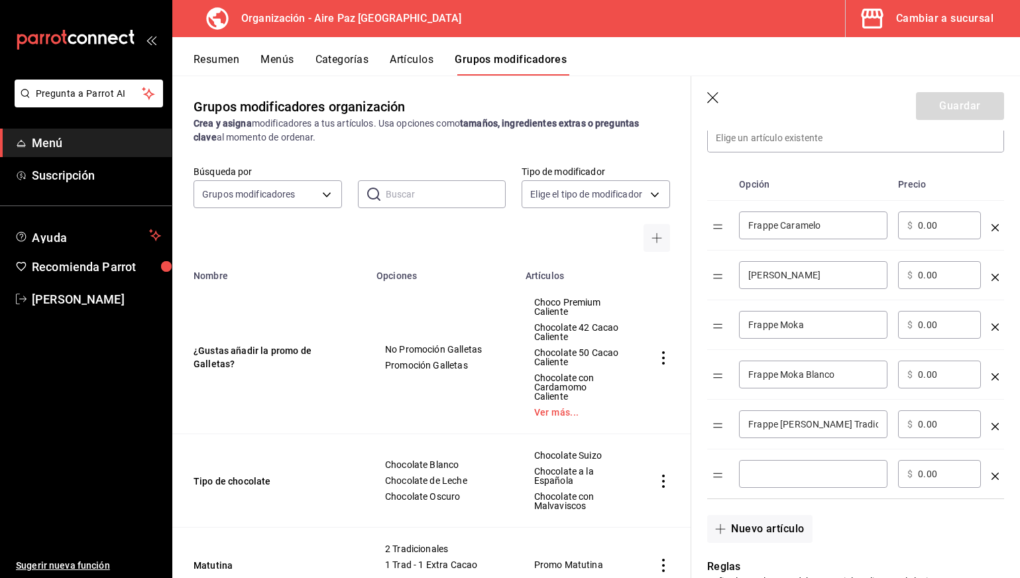
click at [785, 477] on input "optionsTable" at bounding box center [813, 473] width 130 height 13
type input "[PERSON_NAME]"
click at [821, 507] on div "Nuevo artículo" at bounding box center [847, 521] width 313 height 44
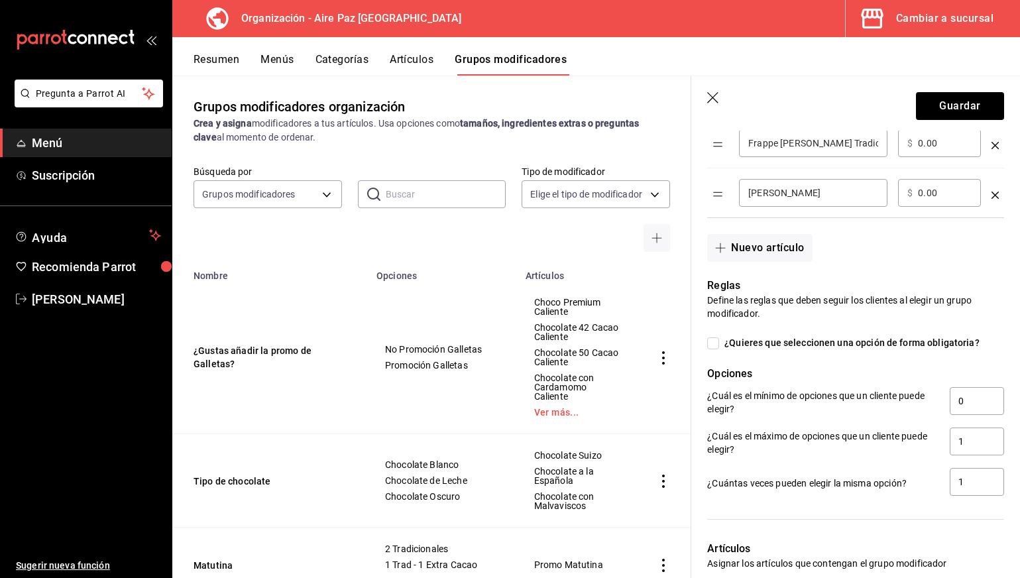
scroll to position [620, 0]
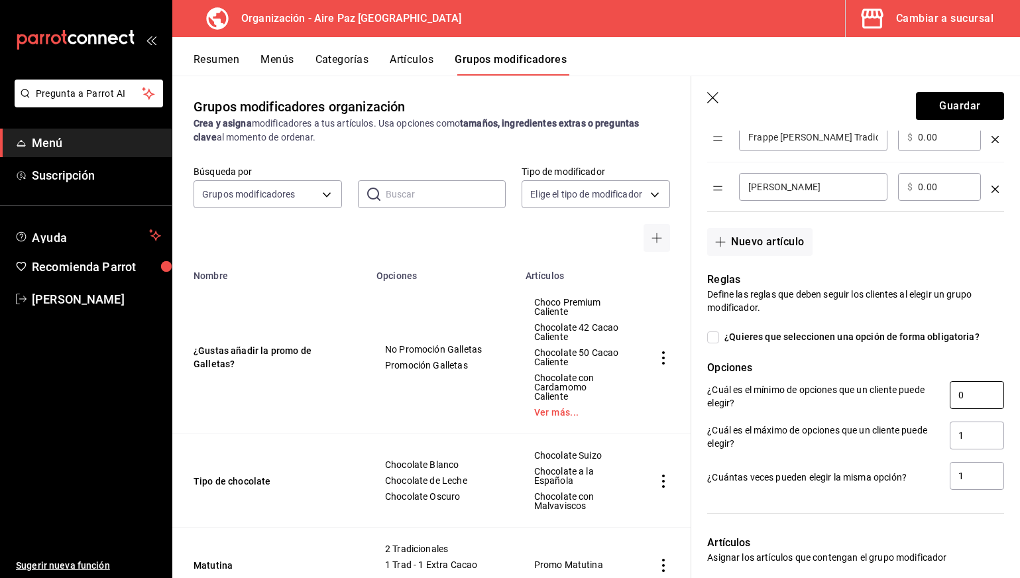
click at [961, 394] on input "0" at bounding box center [977, 395] width 54 height 28
type input "1"
click at [970, 478] on input "1" at bounding box center [977, 476] width 54 height 28
click at [886, 483] on p "¿Cuántas veces pueden elegir la misma opción?" at bounding box center [823, 477] width 232 height 13
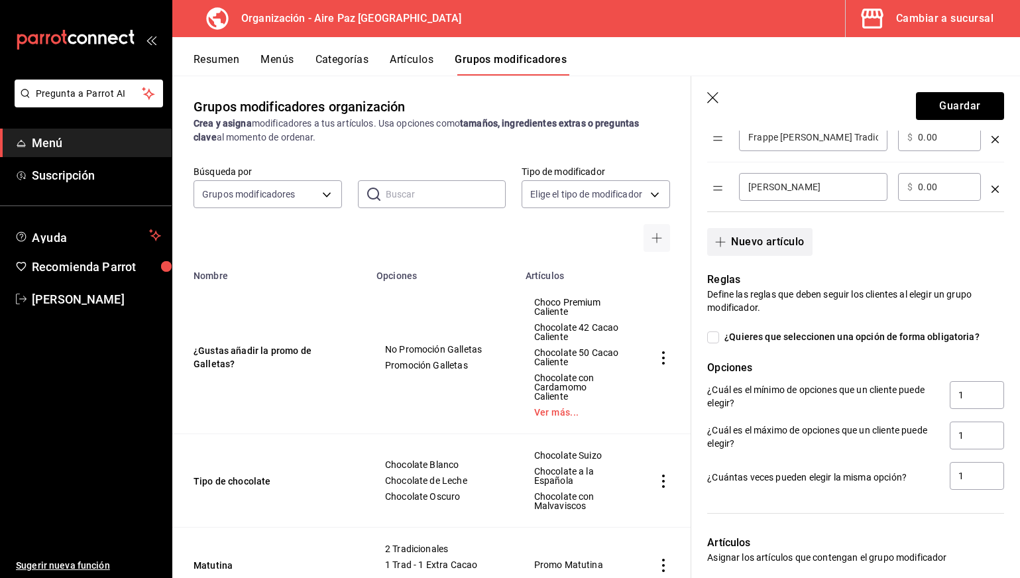
click at [776, 251] on button "Nuevo artículo" at bounding box center [759, 242] width 105 height 28
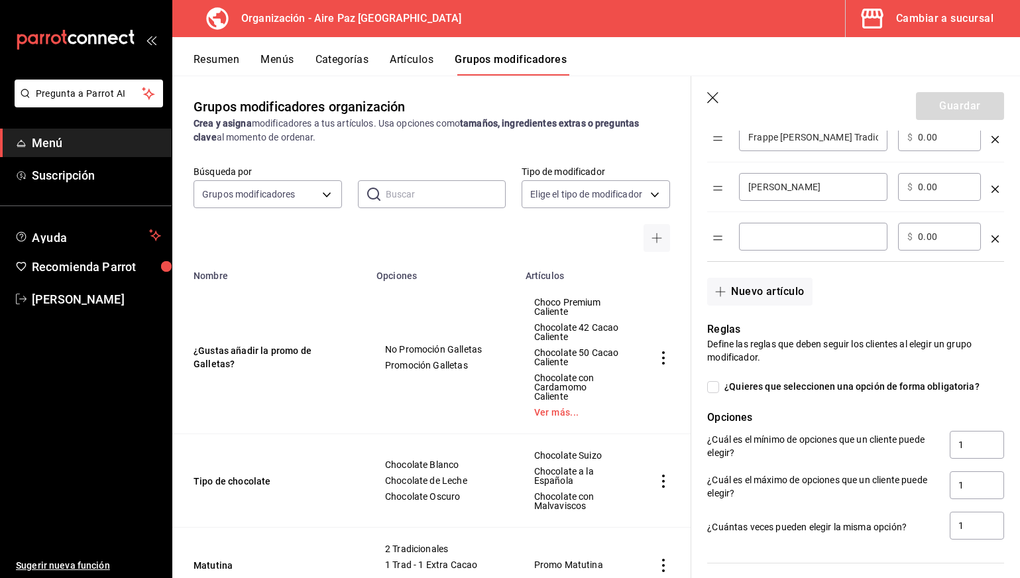
click at [786, 232] on input "optionsTable" at bounding box center [813, 236] width 130 height 13
type input "[PERSON_NAME]"
click at [767, 289] on button "Nuevo artículo" at bounding box center [759, 292] width 105 height 28
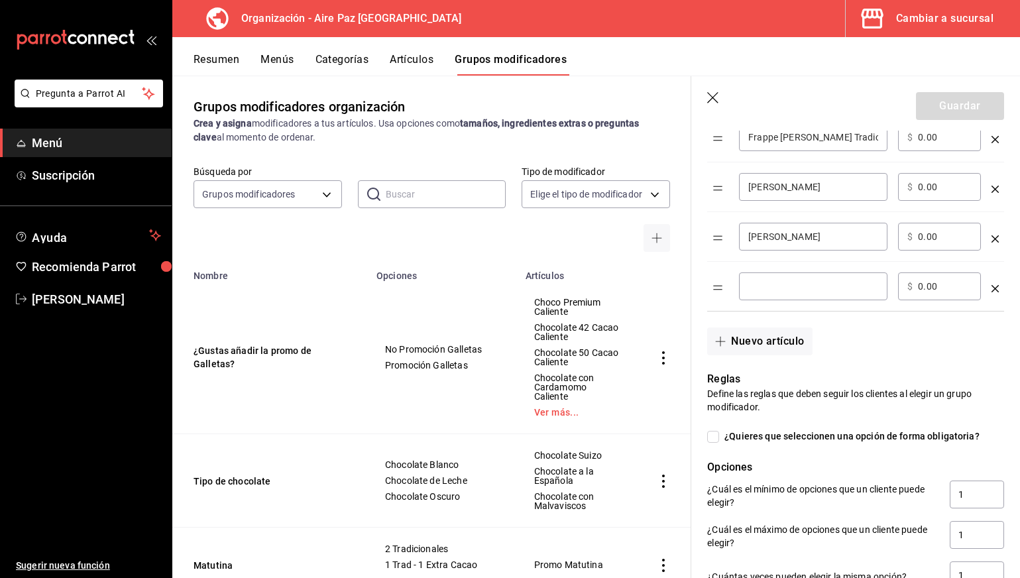
click at [774, 290] on input "optionsTable" at bounding box center [813, 286] width 130 height 13
type input "Concha Chocolate"
click at [802, 314] on div "Nuevo artículo" at bounding box center [847, 334] width 313 height 44
click at [835, 286] on input "Concha Chocolate" at bounding box center [813, 286] width 130 height 13
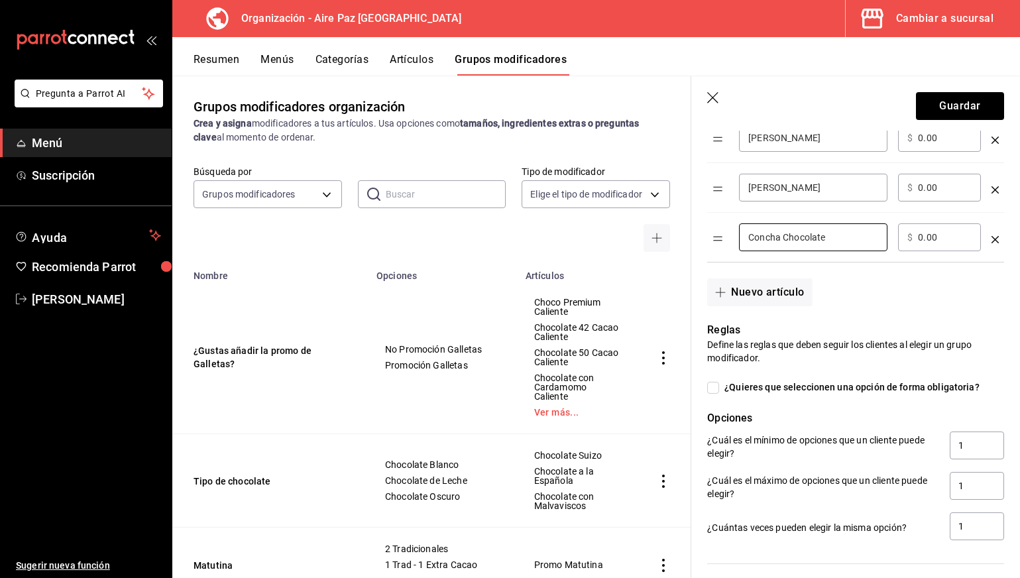
scroll to position [676, 0]
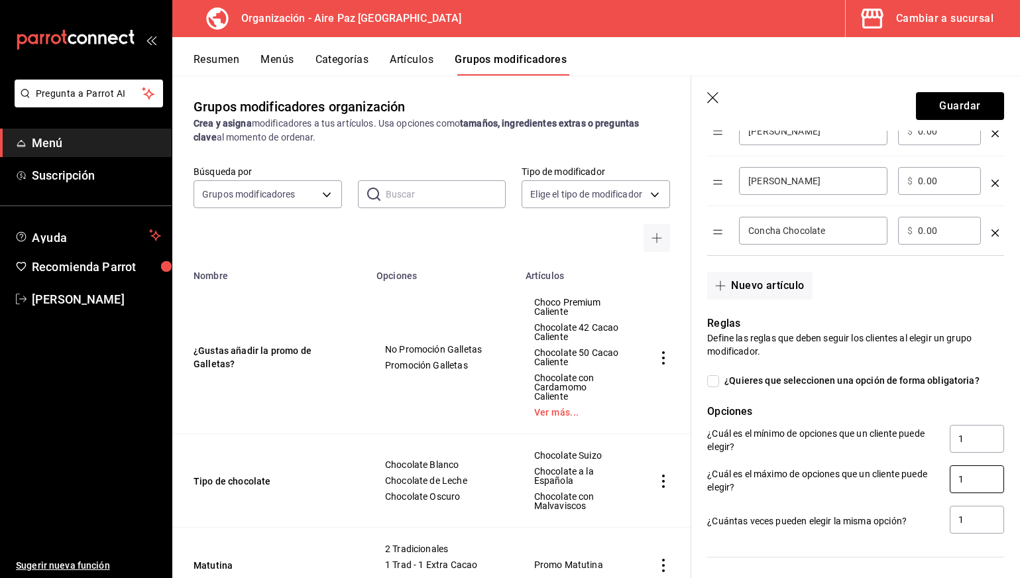
click at [962, 476] on input "1" at bounding box center [977, 479] width 54 height 28
type input "2"
click at [918, 502] on div "¿Cuántas veces pueden elegir la misma opción? 1" at bounding box center [851, 515] width 308 height 40
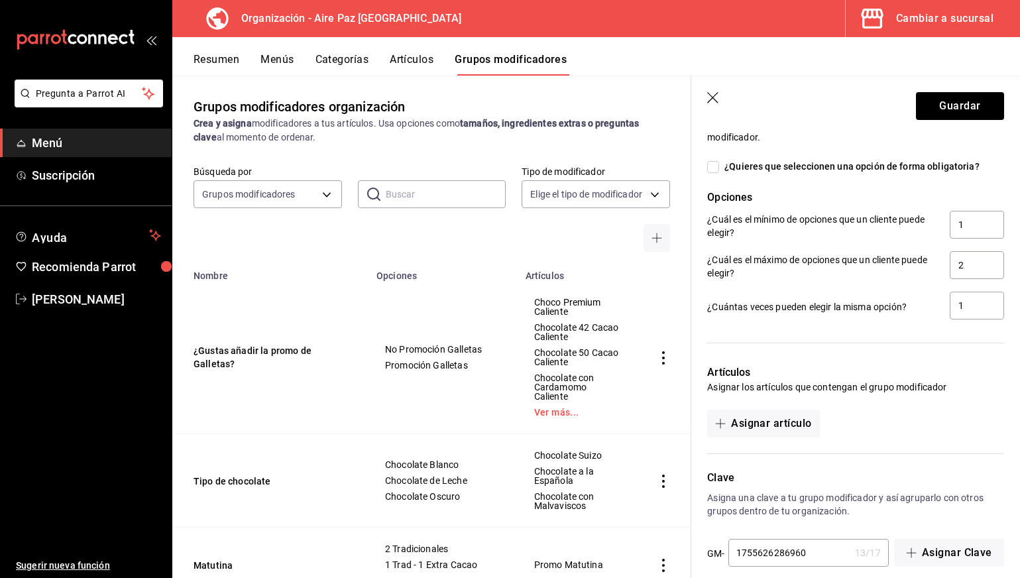
scroll to position [905, 0]
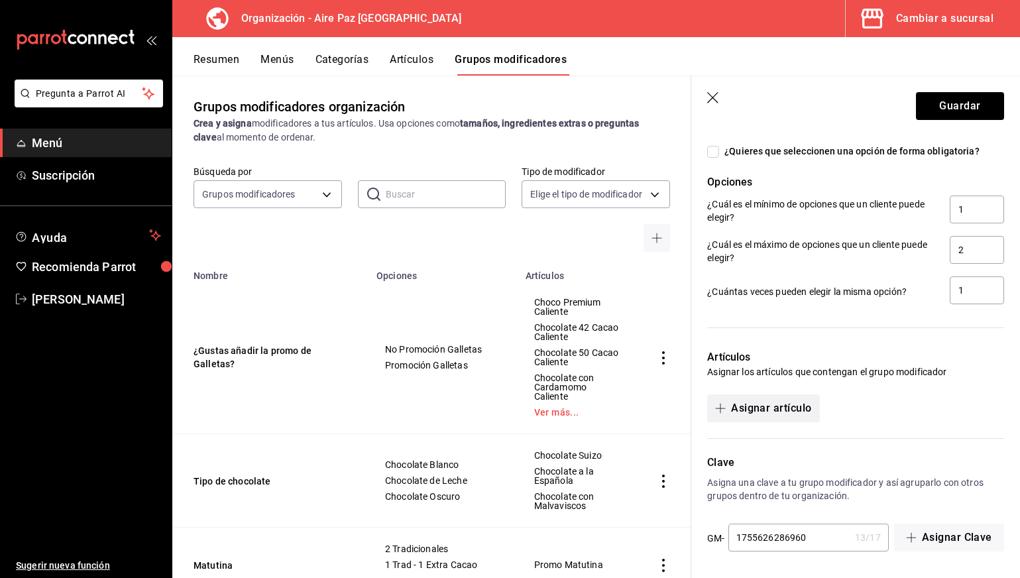
click at [785, 404] on button "Asignar artículo" at bounding box center [763, 408] width 112 height 28
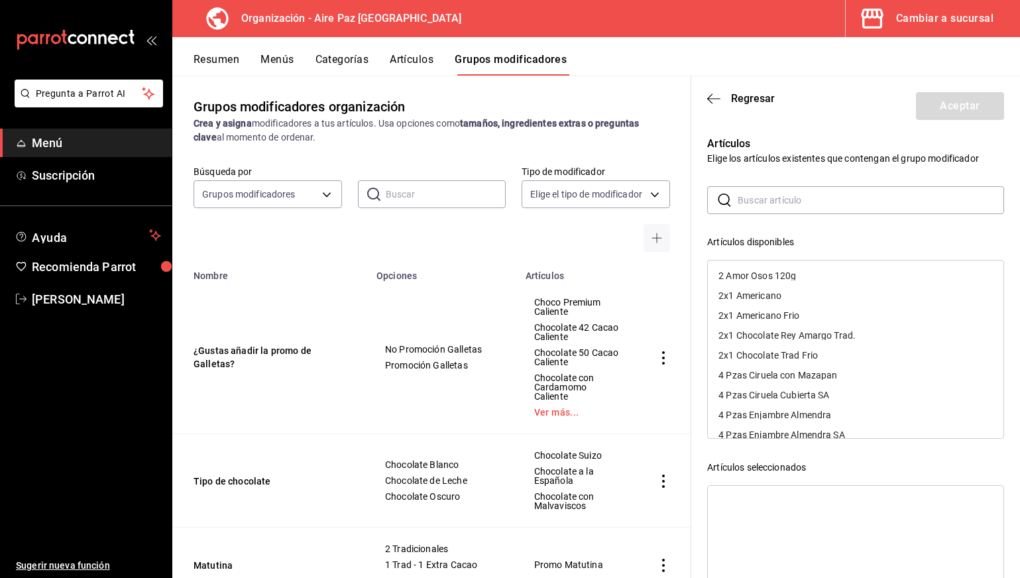
click at [833, 203] on input "text" at bounding box center [871, 200] width 266 height 27
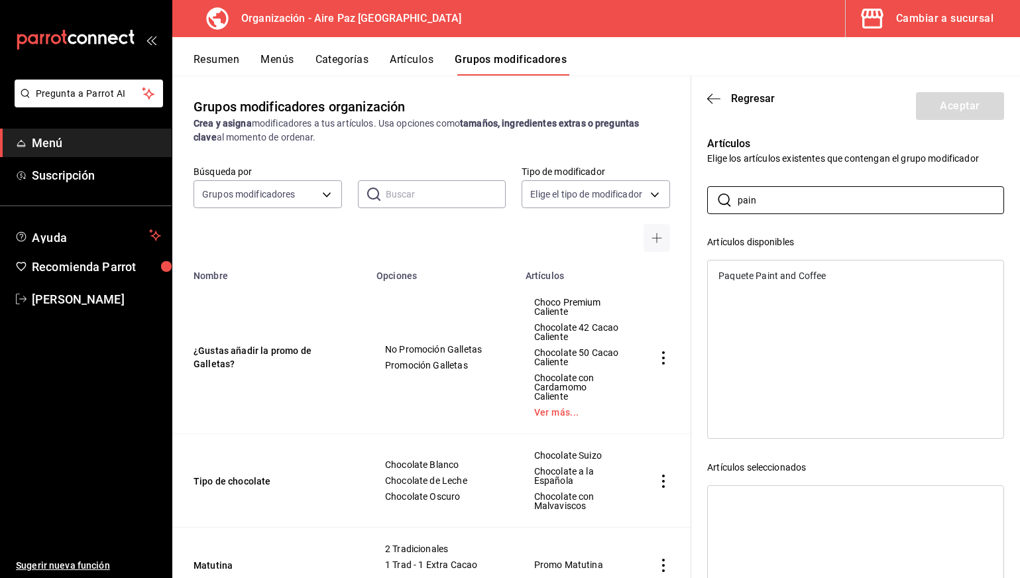
type input "pain"
click at [804, 280] on div "Paquete Paint and Coffee" at bounding box center [856, 276] width 296 height 20
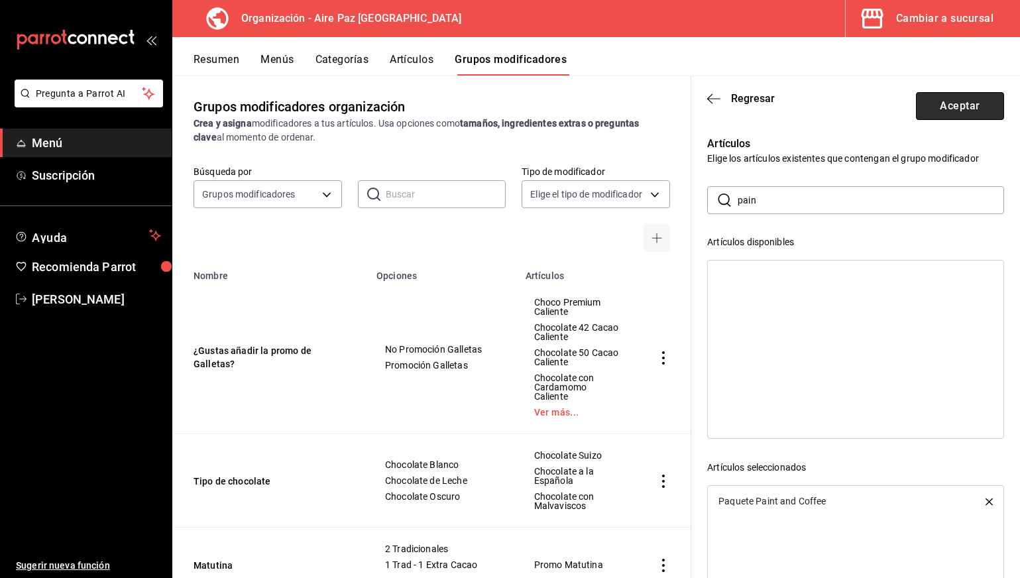
click at [968, 116] on button "Aceptar" at bounding box center [960, 106] width 88 height 28
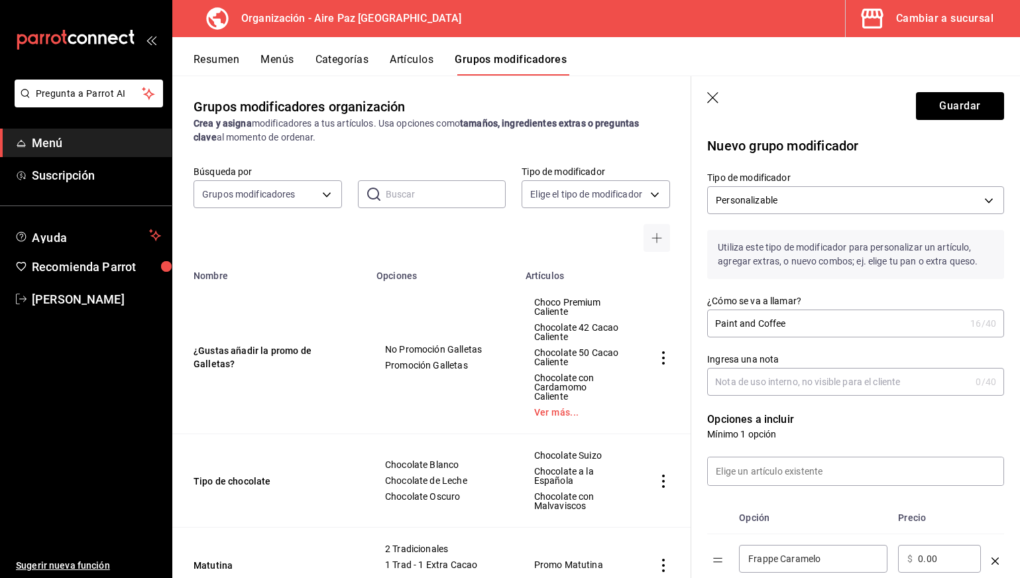
scroll to position [0, 0]
click at [950, 115] on button "Guardar" at bounding box center [960, 106] width 88 height 28
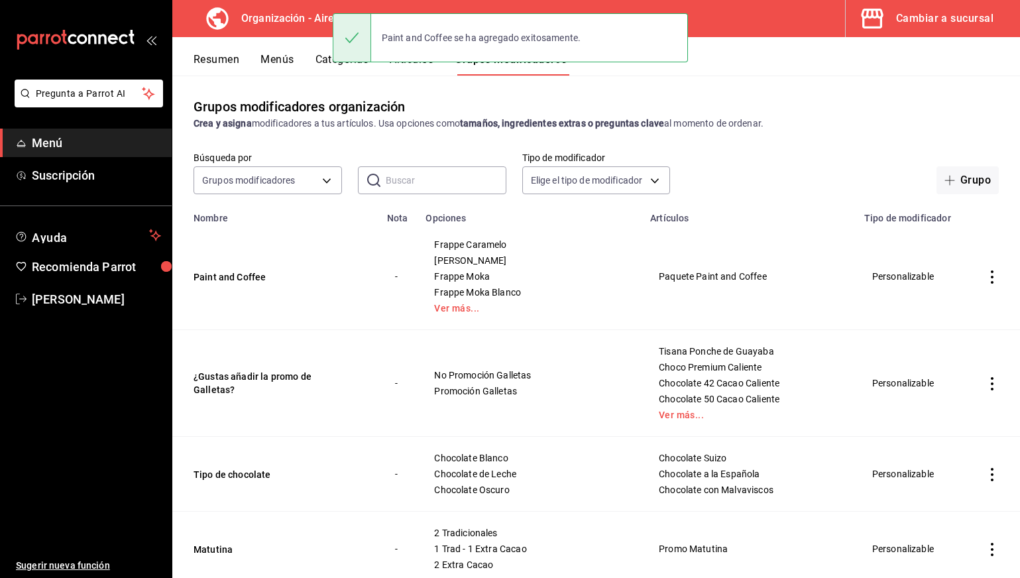
click at [418, 64] on div "Paint and Coffee se ha agregado exitosamente." at bounding box center [510, 37] width 355 height 57
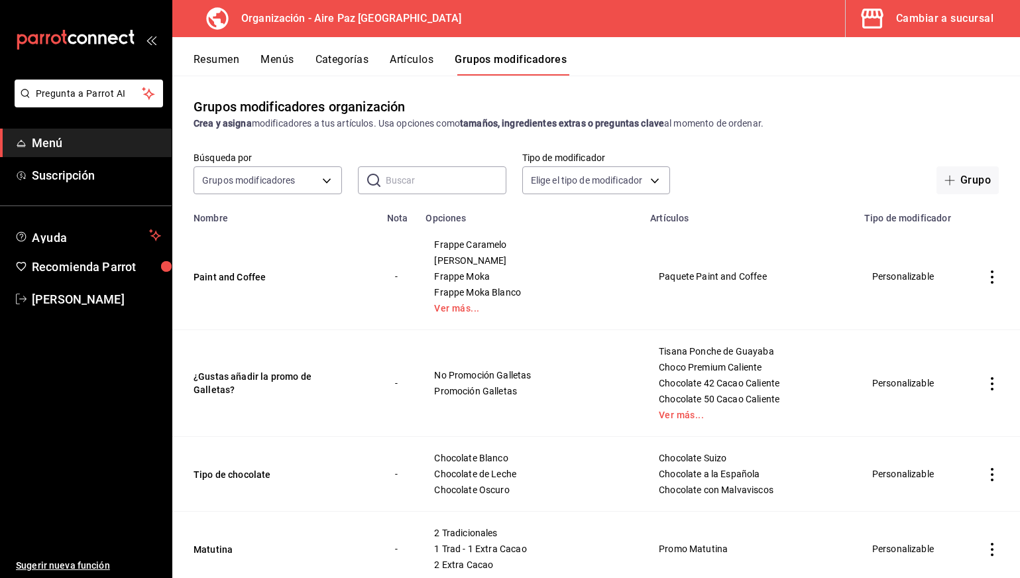
click at [416, 54] on button "Artículos" at bounding box center [412, 64] width 44 height 23
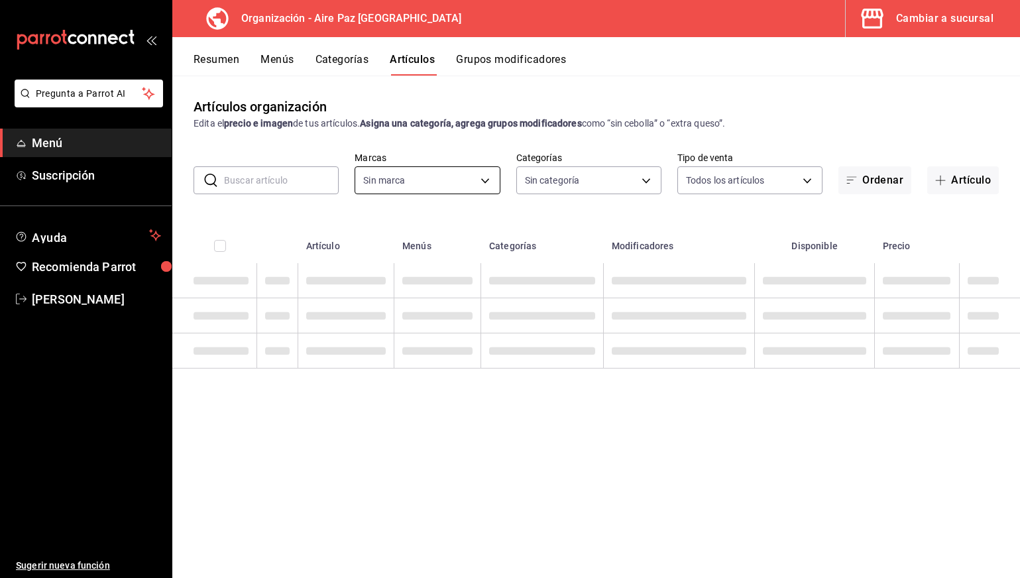
type input "574efdec-e36e-44be-9d70-285aea0449d5"
type input "bdca1fa2-3017-4fde-830d-7208339b269a,7d5ec0f6-5ab5-469c-a0fe-d1cf8b5956d0,8cb96…"
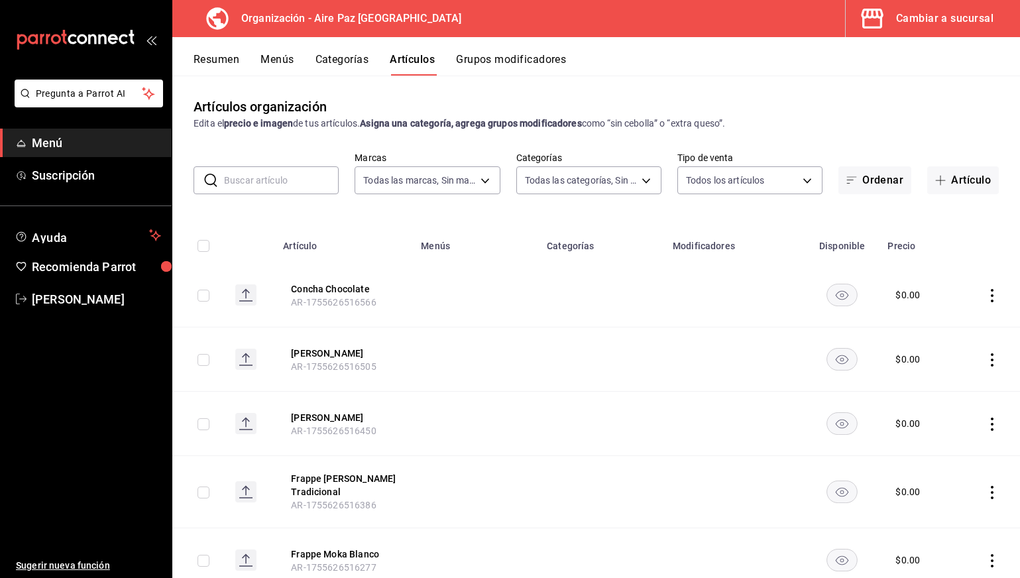
click at [280, 184] on input "text" at bounding box center [281, 180] width 115 height 27
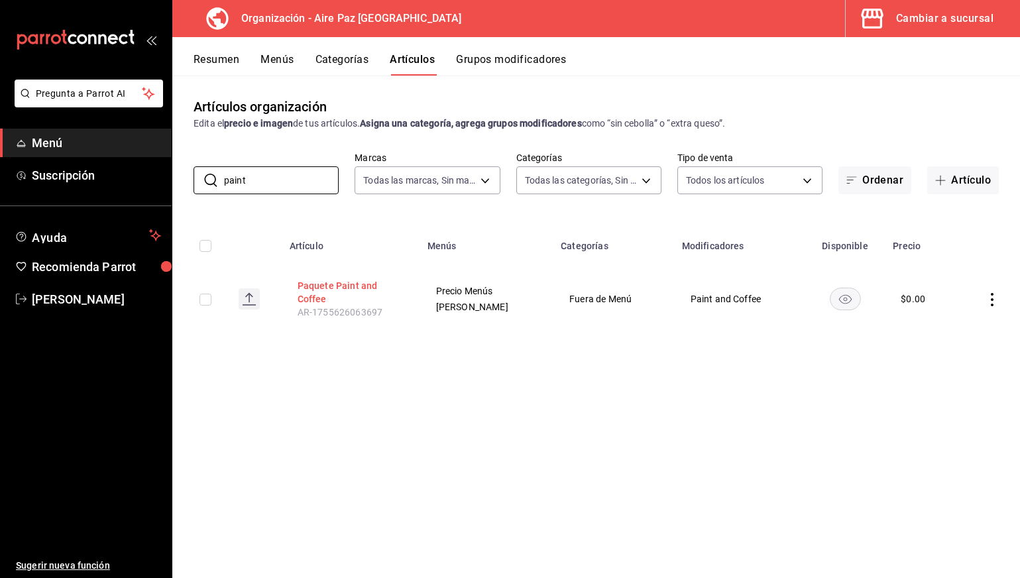
type input "paint"
click at [337, 299] on button "Paquete Paint and Coffee" at bounding box center [351, 292] width 106 height 27
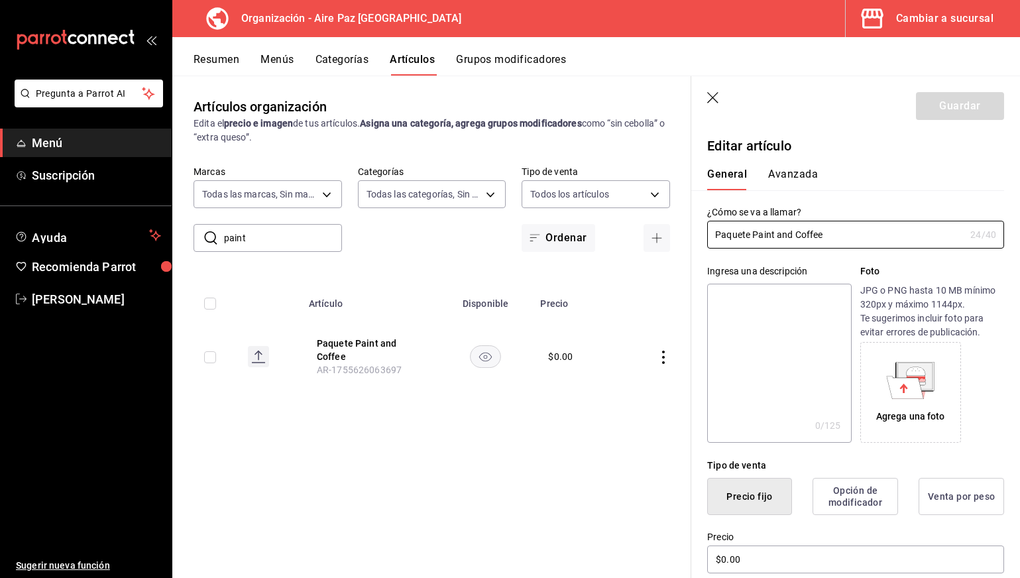
click at [711, 94] on icon "button" at bounding box center [713, 98] width 13 height 13
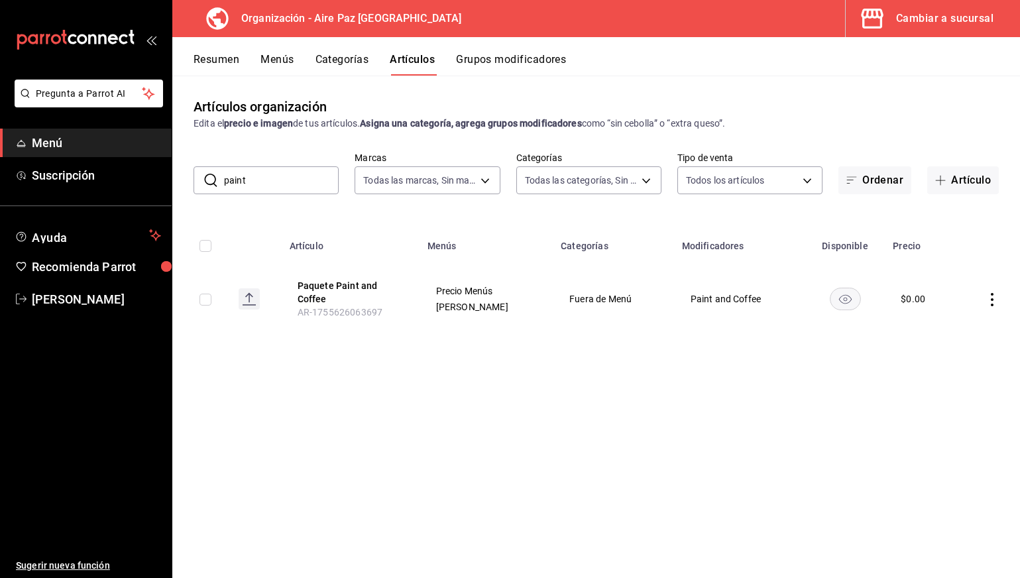
click at [655, 302] on td "Fuera de Menú" at bounding box center [613, 299] width 121 height 72
click at [347, 284] on button "Paquete Paint and Coffee" at bounding box center [351, 292] width 106 height 27
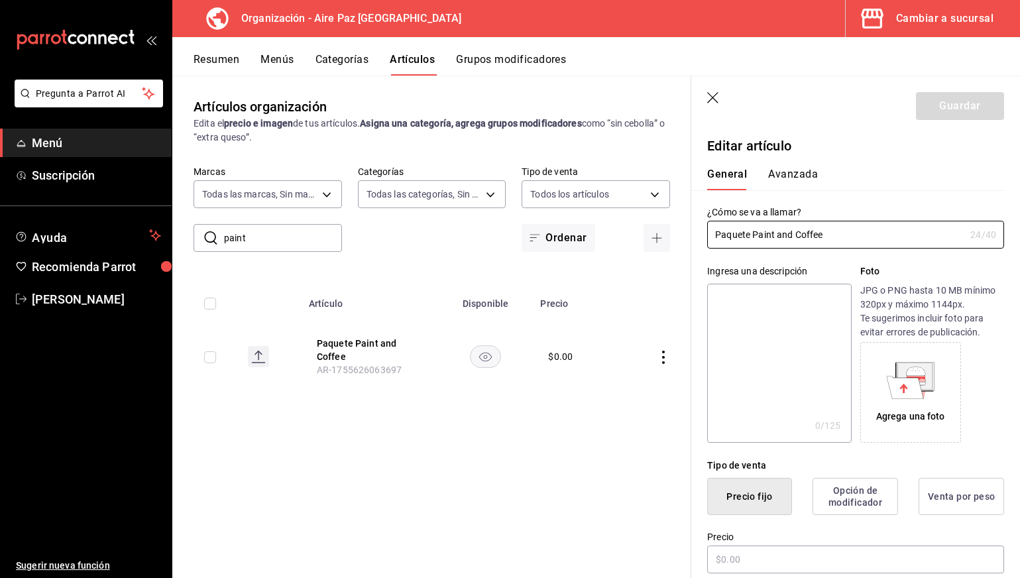
type input "$0.00"
click at [785, 166] on div "General [PERSON_NAME]" at bounding box center [847, 173] width 313 height 34
click at [787, 176] on button "Avanzada" at bounding box center [793, 179] width 50 height 23
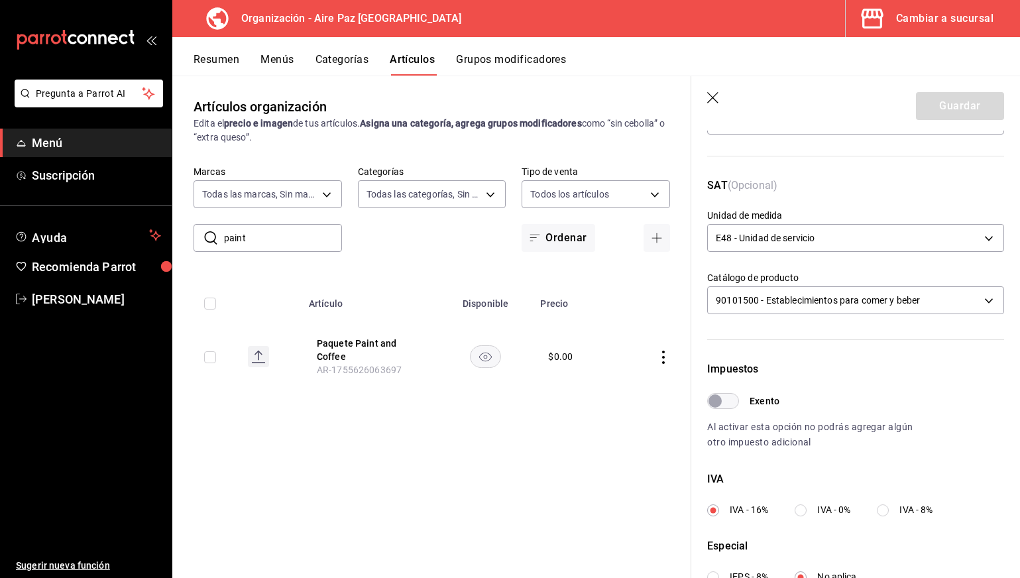
scroll to position [175, 0]
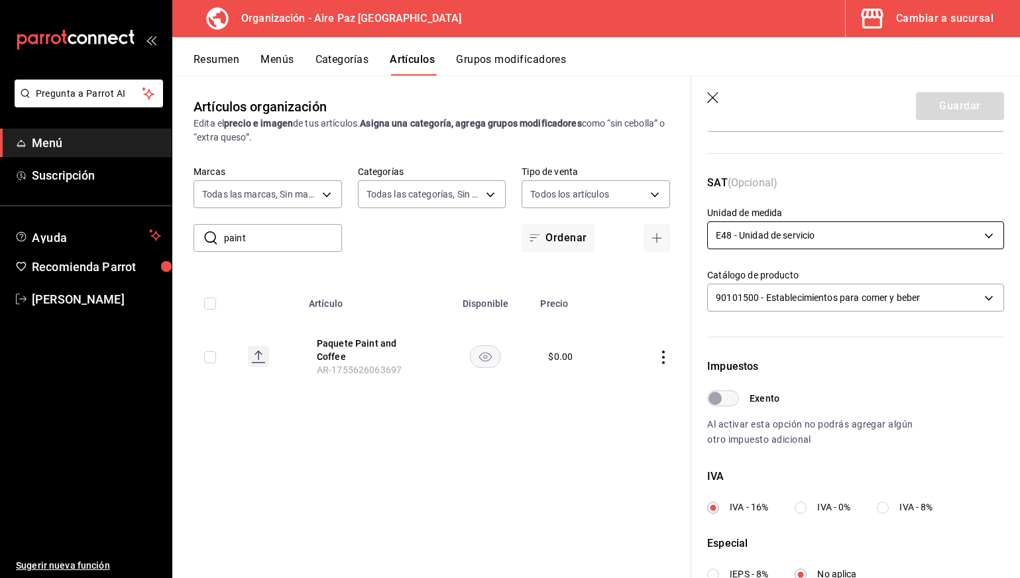
click at [780, 235] on body "Pregunta a Parrot AI Menú Suscripción Ayuda Recomienda Parrot [PERSON_NAME] Sug…" at bounding box center [510, 289] width 1020 height 578
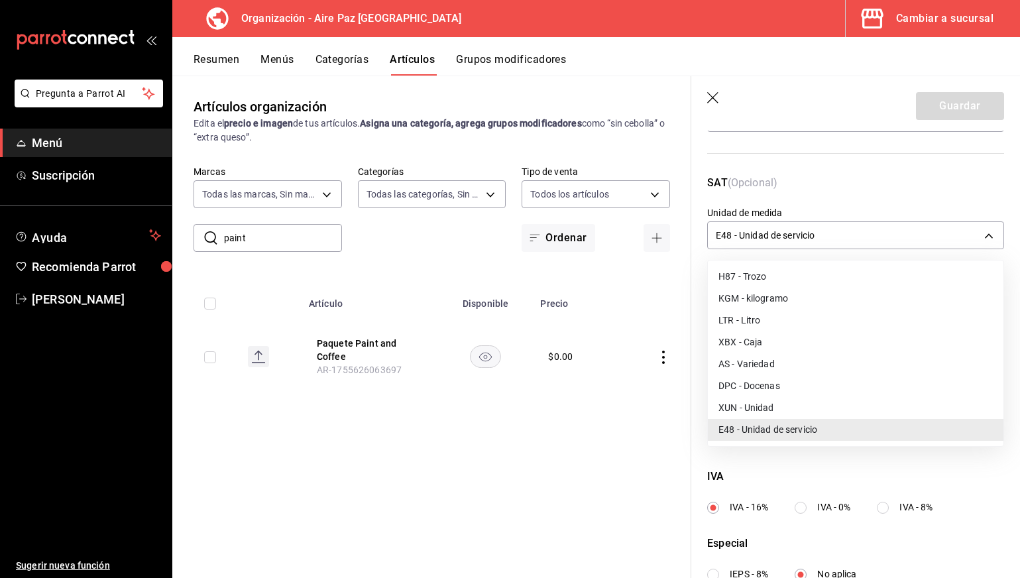
click at [778, 409] on li "XUN - Unidad" at bounding box center [856, 408] width 296 height 22
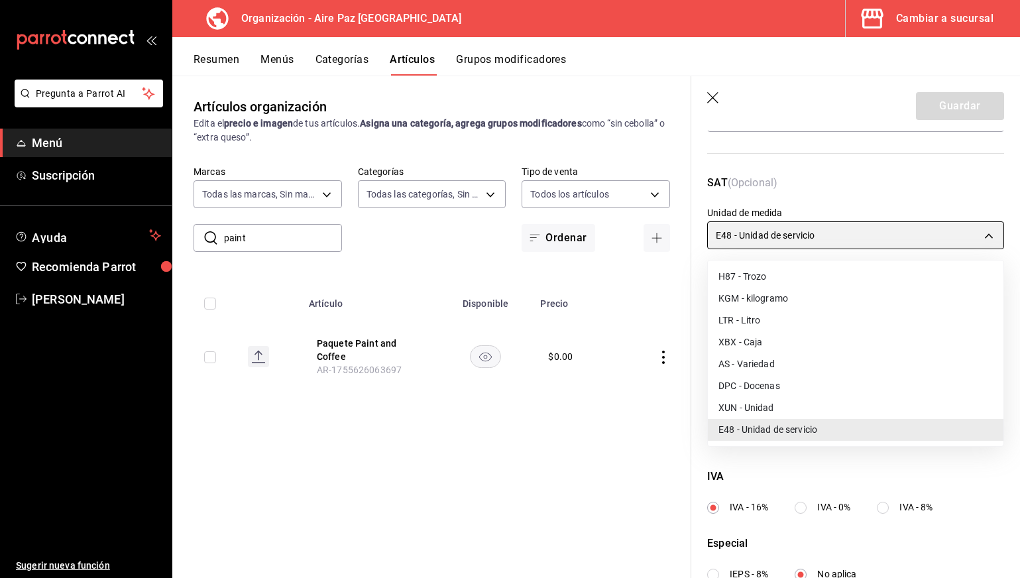
type input "XUN"
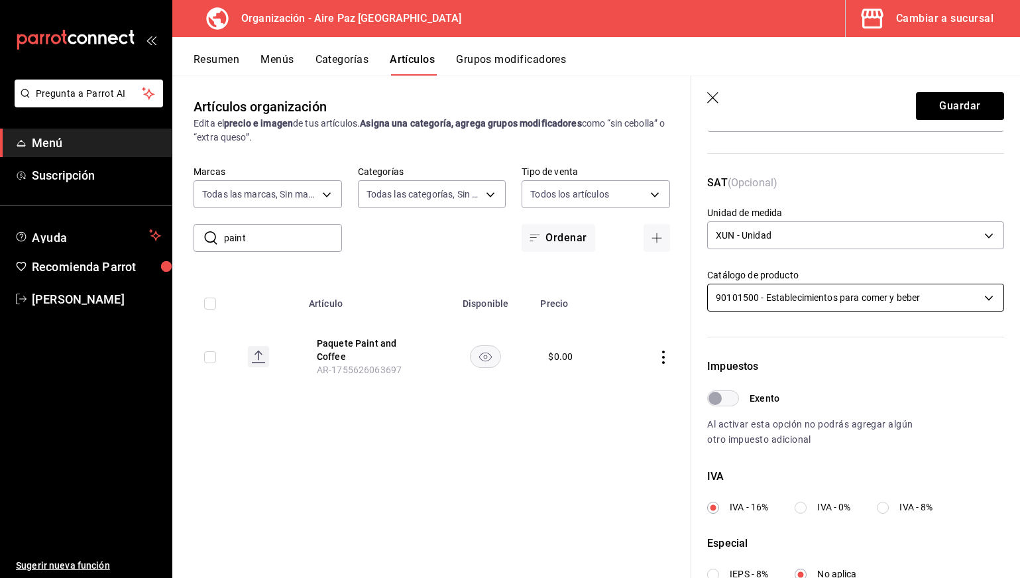
click at [797, 295] on body "Pregunta a Parrot AI Menú Suscripción Ayuda Recomienda Parrot [PERSON_NAME] Sug…" at bounding box center [510, 289] width 1020 height 578
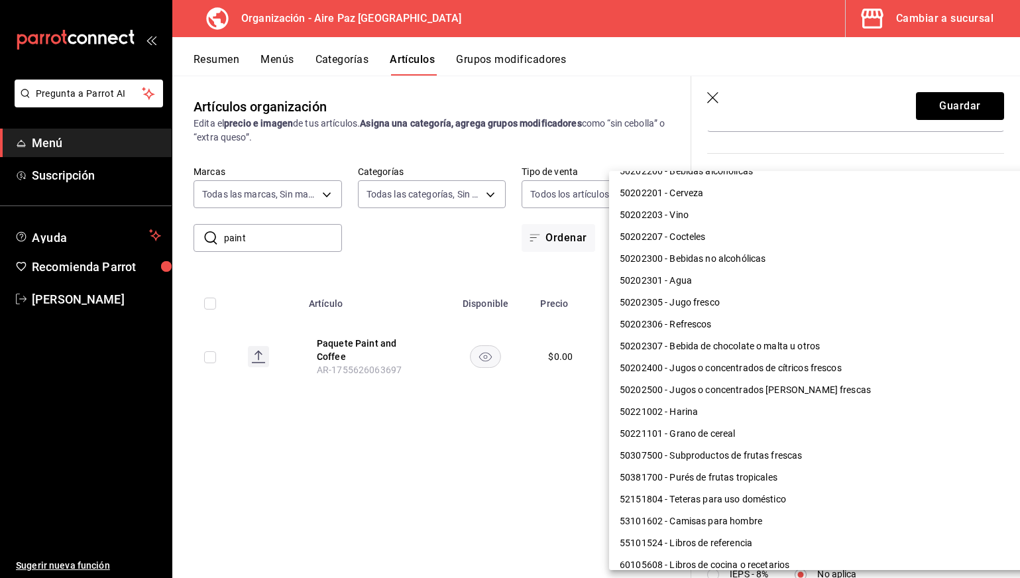
scroll to position [801, 0]
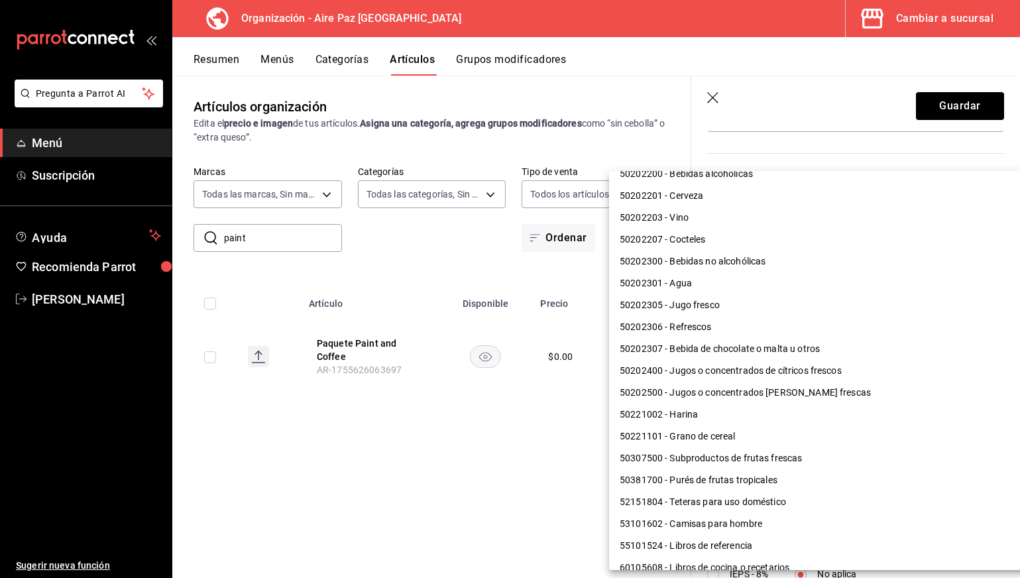
click at [751, 266] on li "50202300 - Bebidas no alcohólicas" at bounding box center [828, 262] width 438 height 22
type input "50202300"
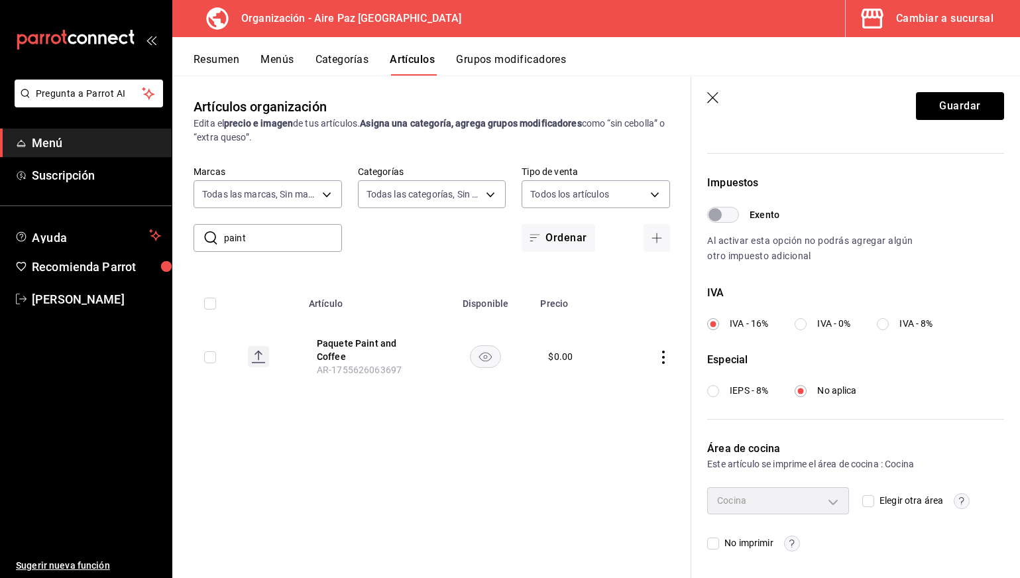
scroll to position [358, 0]
click at [952, 113] on button "Guardar" at bounding box center [960, 106] width 88 height 28
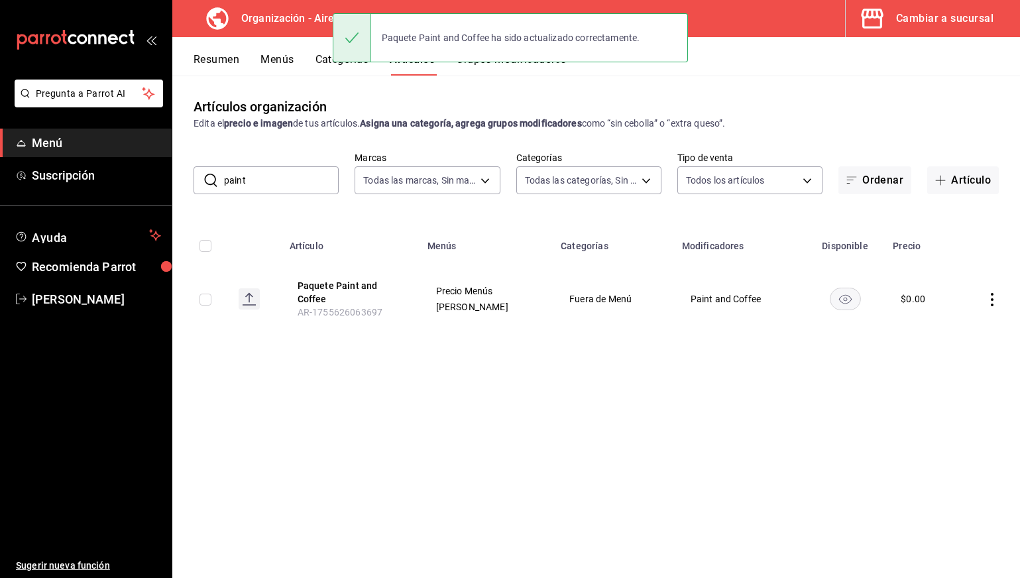
click at [779, 306] on td "Paint and Coffee" at bounding box center [739, 299] width 131 height 72
click at [703, 305] on td "Paint and Coffee" at bounding box center [739, 299] width 131 height 72
click at [359, 290] on button "Paquete Paint and Coffee" at bounding box center [351, 292] width 106 height 27
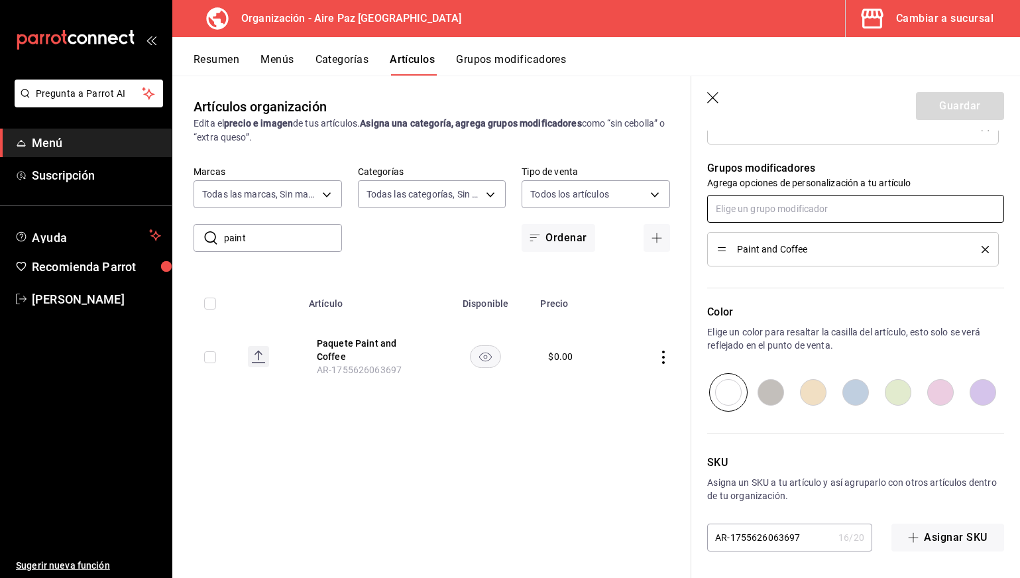
scroll to position [569, 0]
click at [819, 211] on input "text" at bounding box center [855, 209] width 297 height 28
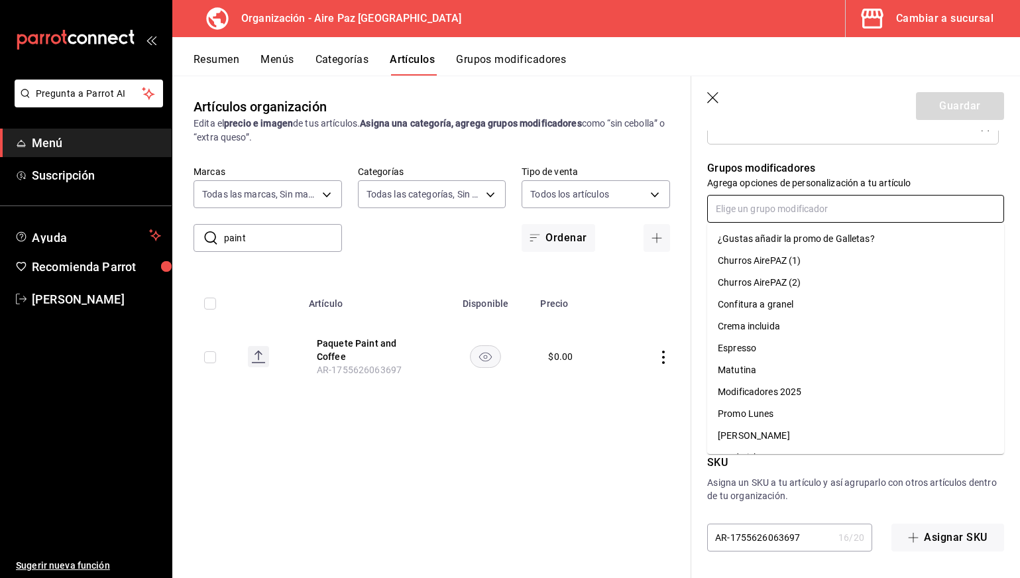
click at [783, 396] on div "Modificadores 2025" at bounding box center [760, 392] width 84 height 14
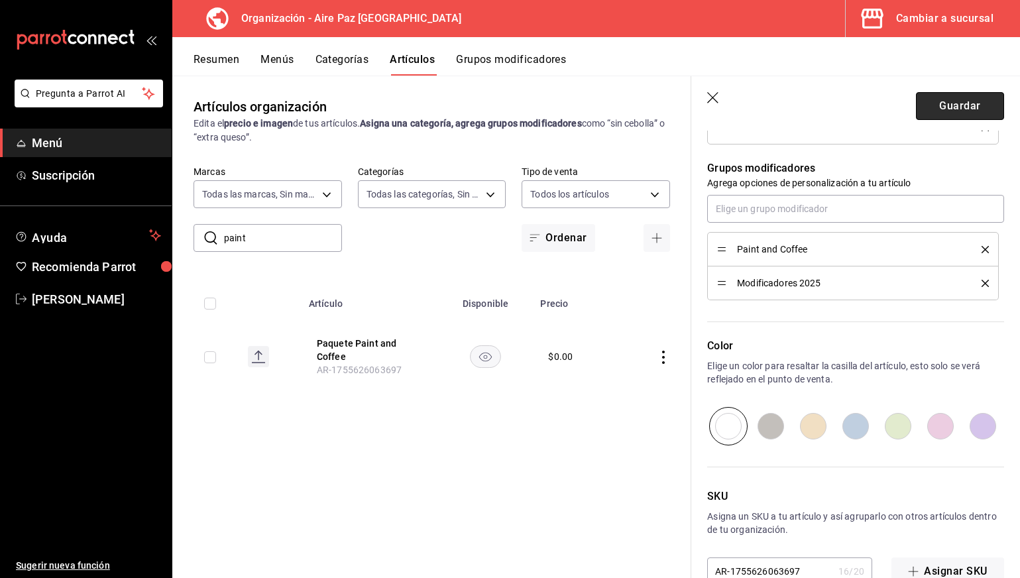
click at [976, 100] on button "Guardar" at bounding box center [960, 106] width 88 height 28
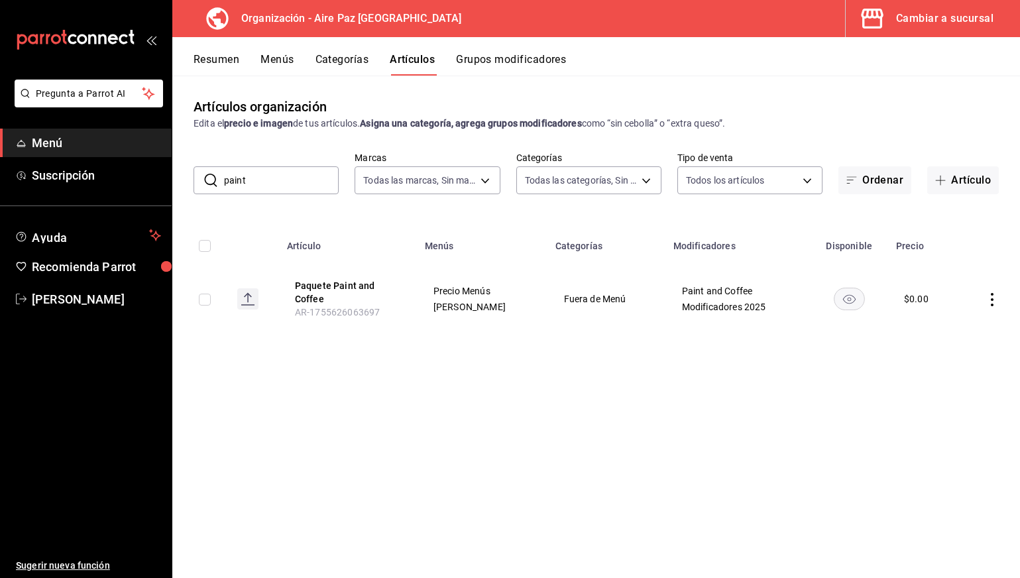
click at [234, 58] on button "Resumen" at bounding box center [217, 64] width 46 height 23
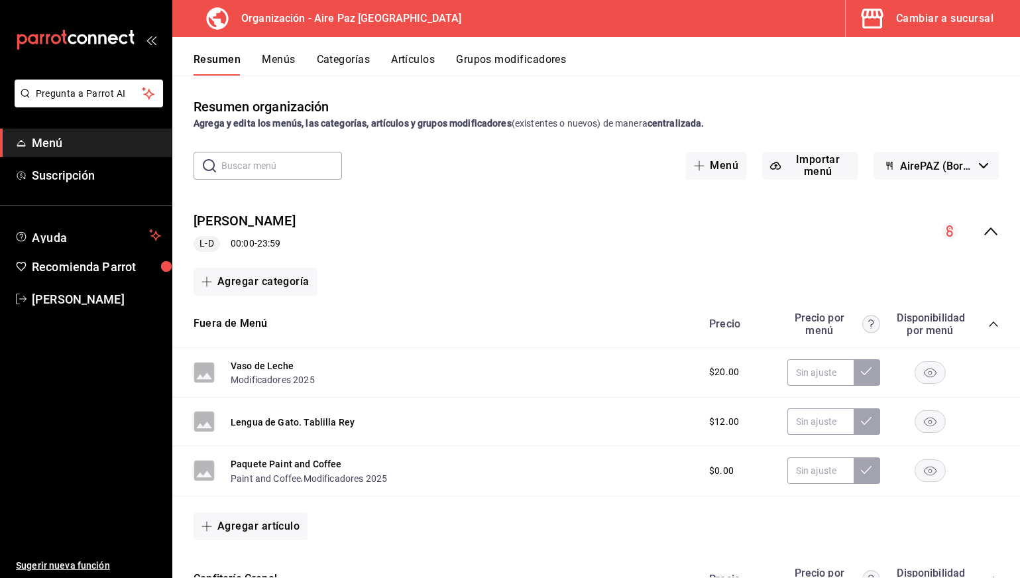
click at [281, 58] on button "Menús" at bounding box center [278, 64] width 33 height 23
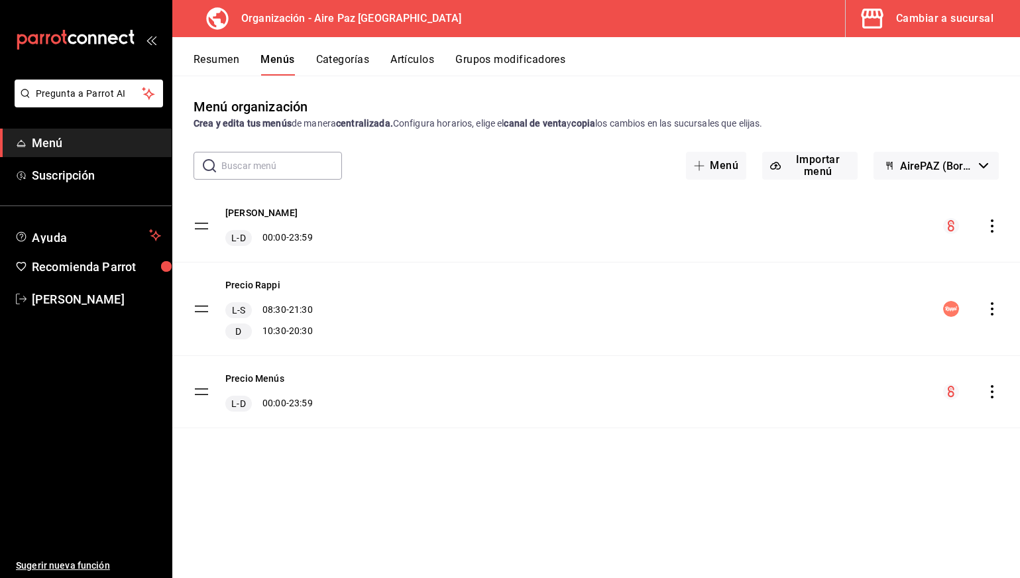
click at [993, 226] on icon "actions" at bounding box center [992, 225] width 3 height 13
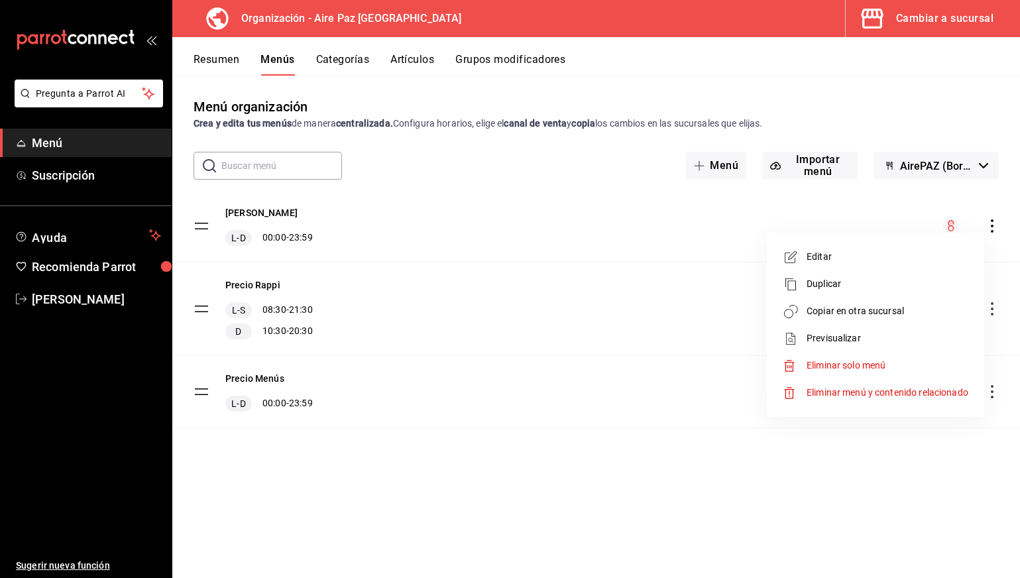
click at [868, 311] on span "Copiar en otra sucursal" at bounding box center [888, 311] width 162 height 14
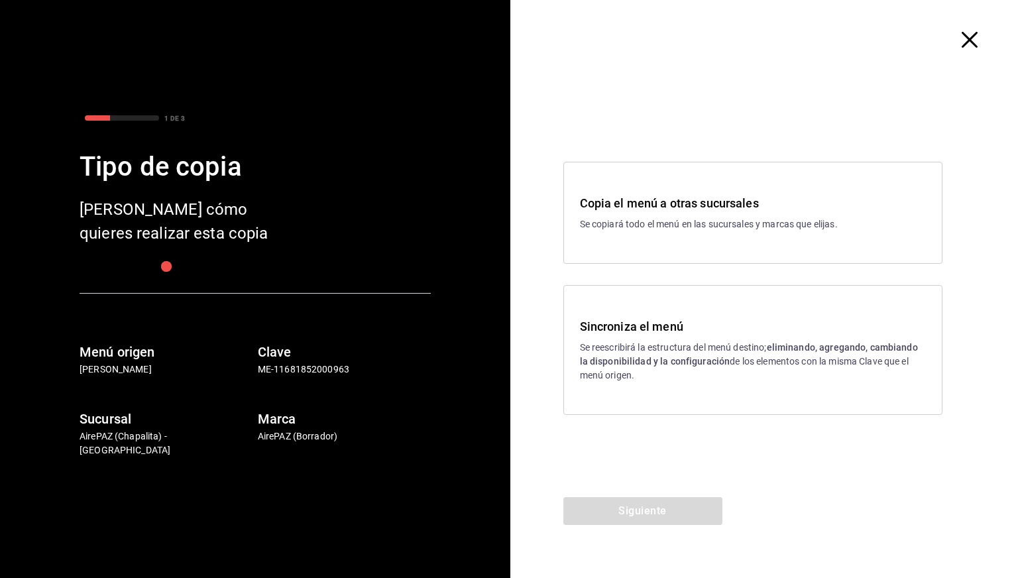
click at [736, 323] on h3 "Sincroniza el menú" at bounding box center [753, 326] width 346 height 18
click at [665, 511] on button "Siguiente" at bounding box center [642, 511] width 159 height 28
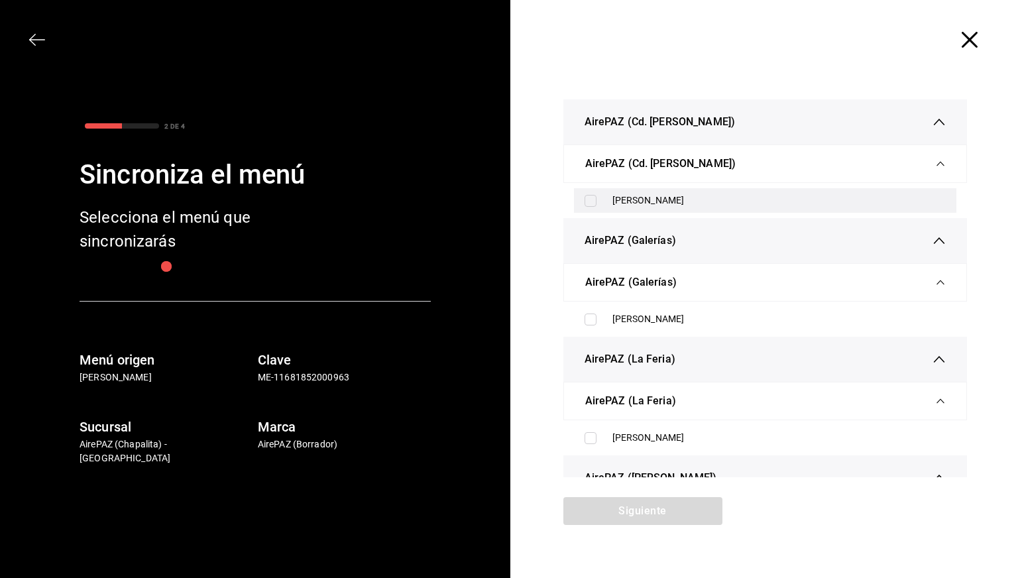
click at [663, 199] on div "[PERSON_NAME]" at bounding box center [779, 201] width 334 height 14
checkbox input "true"
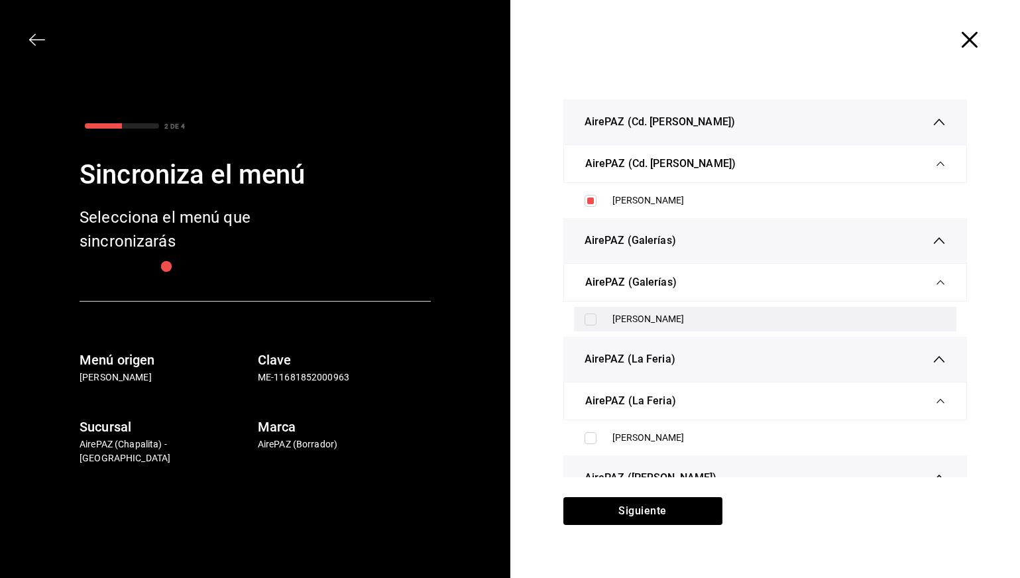
click at [656, 319] on div "[PERSON_NAME]" at bounding box center [779, 319] width 334 height 14
checkbox input "true"
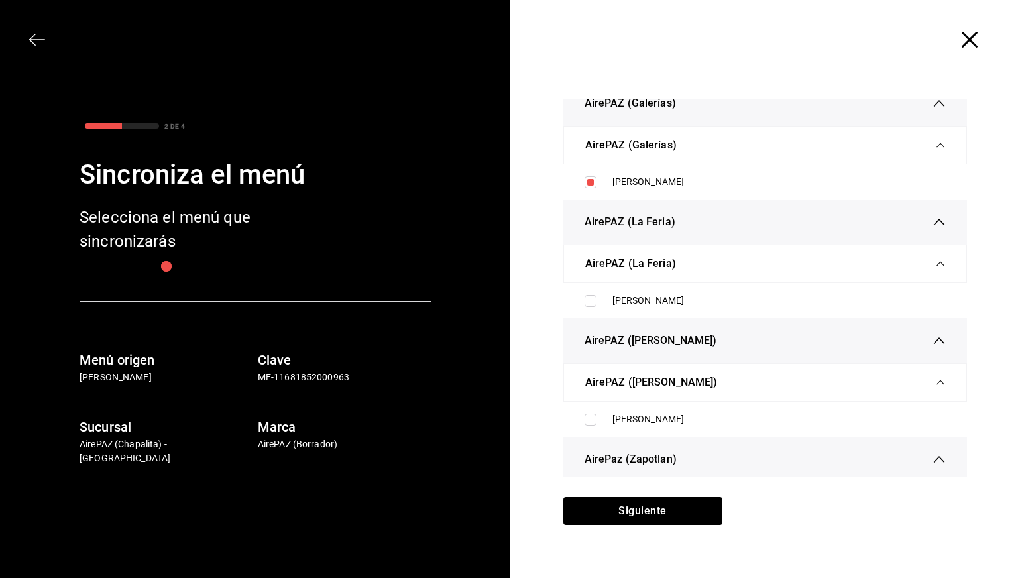
scroll to position [154, 0]
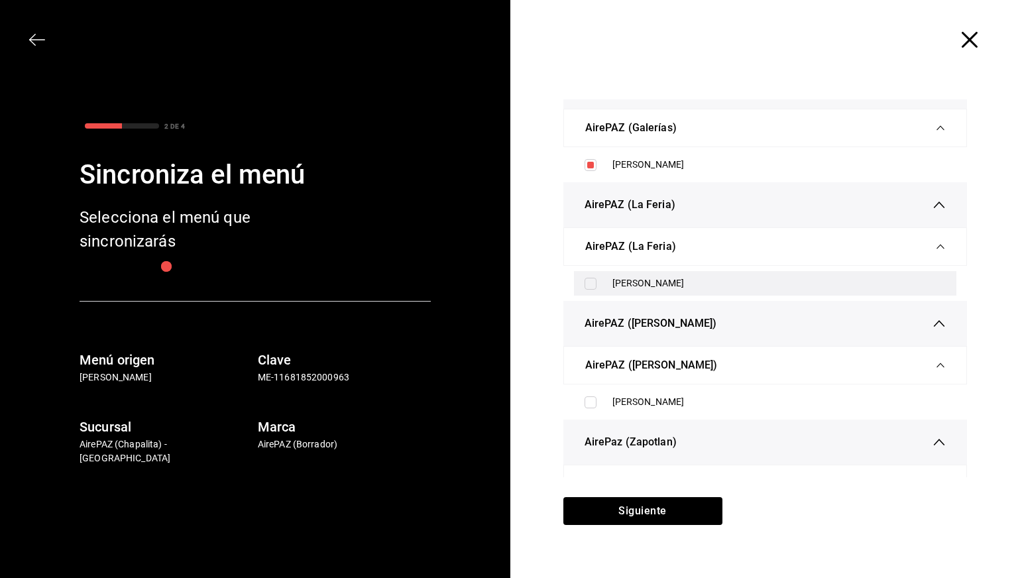
click at [652, 289] on div "[PERSON_NAME]" at bounding box center [779, 283] width 334 height 14
checkbox input "true"
click at [649, 392] on ul "[PERSON_NAME]" at bounding box center [765, 401] width 404 height 35
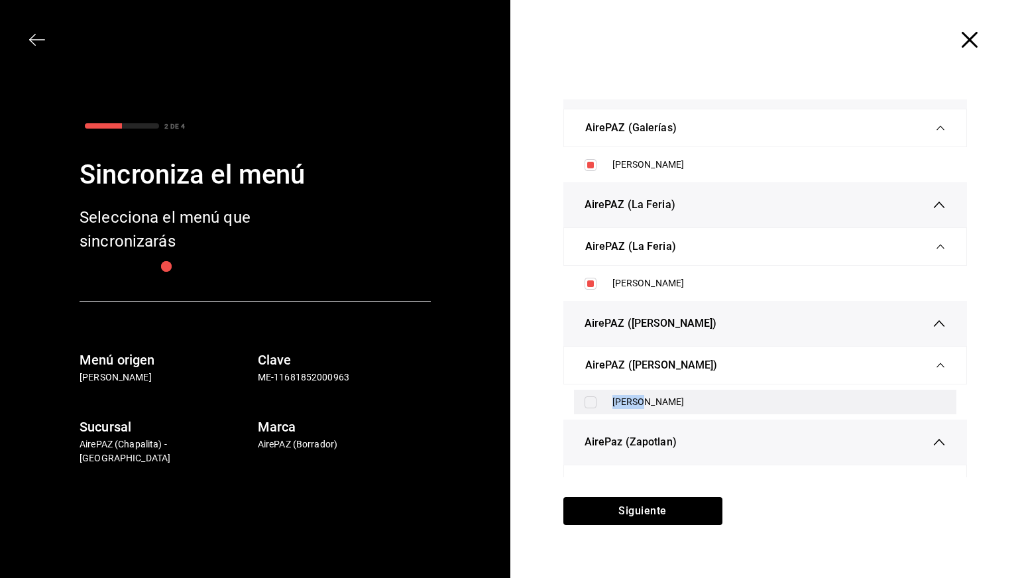
click at [649, 392] on div "[PERSON_NAME]" at bounding box center [765, 402] width 383 height 25
checkbox input "true"
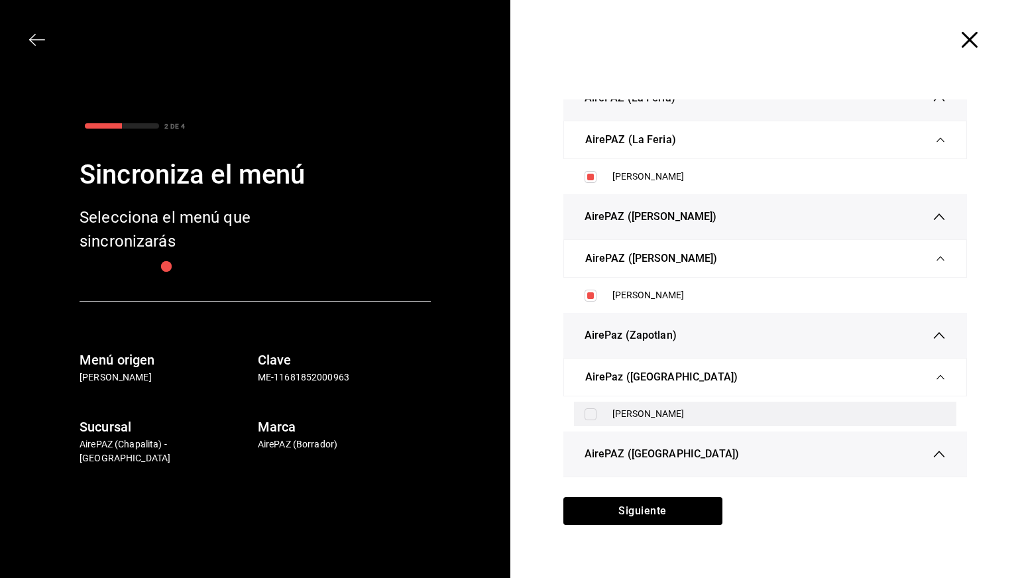
click at [648, 416] on div "[PERSON_NAME]" at bounding box center [779, 414] width 334 height 14
checkbox input "true"
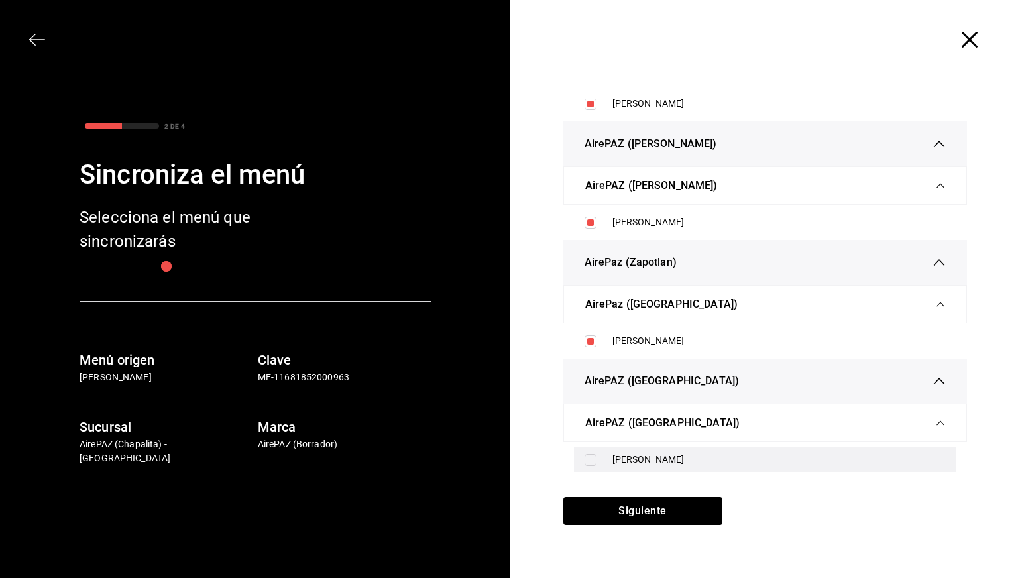
scroll to position [338, 0]
click at [645, 449] on div "[PERSON_NAME]" at bounding box center [765, 459] width 383 height 25
checkbox input "true"
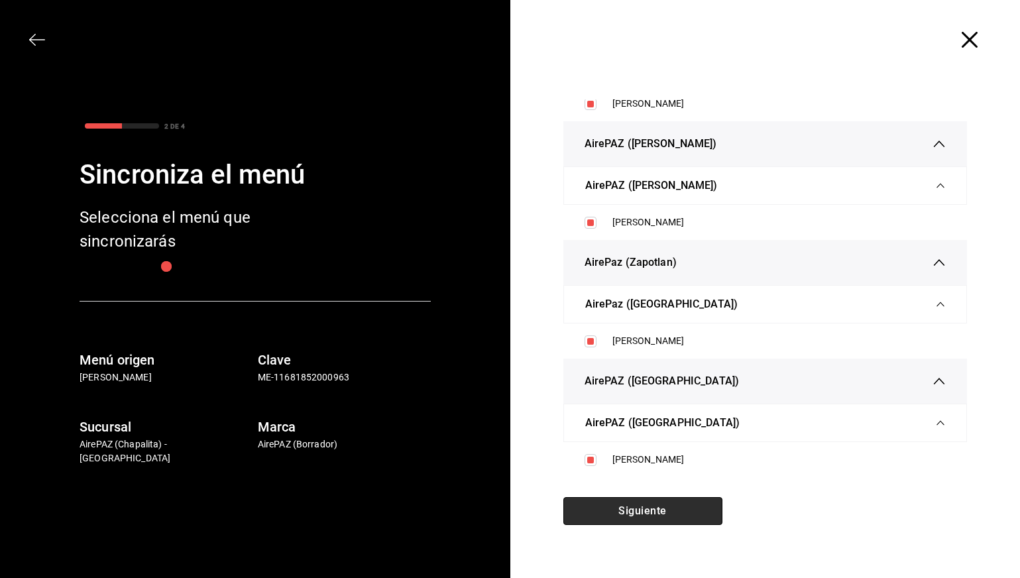
click at [650, 512] on button "Siguiente" at bounding box center [642, 511] width 159 height 28
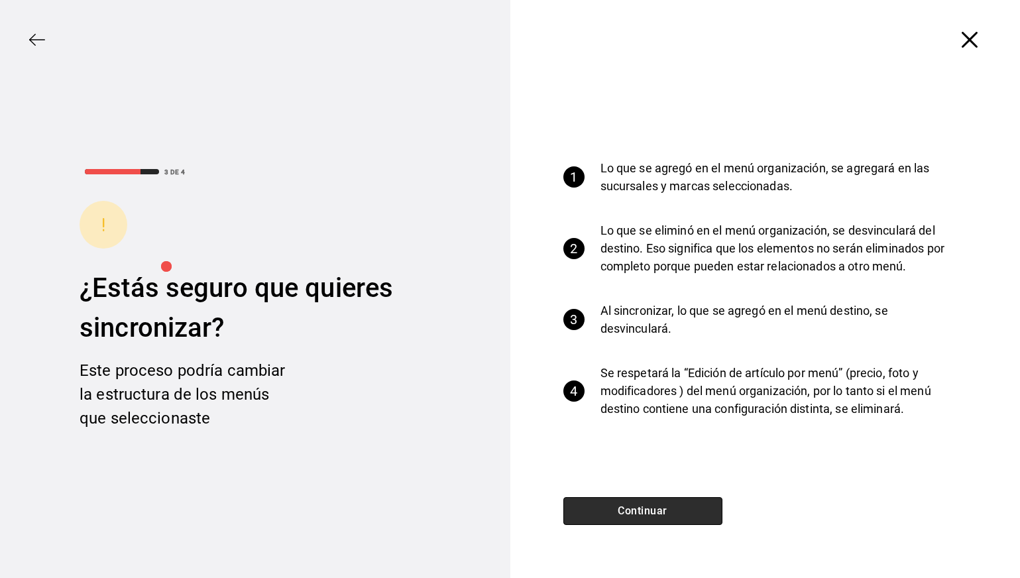
click at [650, 512] on button "Continuar" at bounding box center [642, 511] width 159 height 28
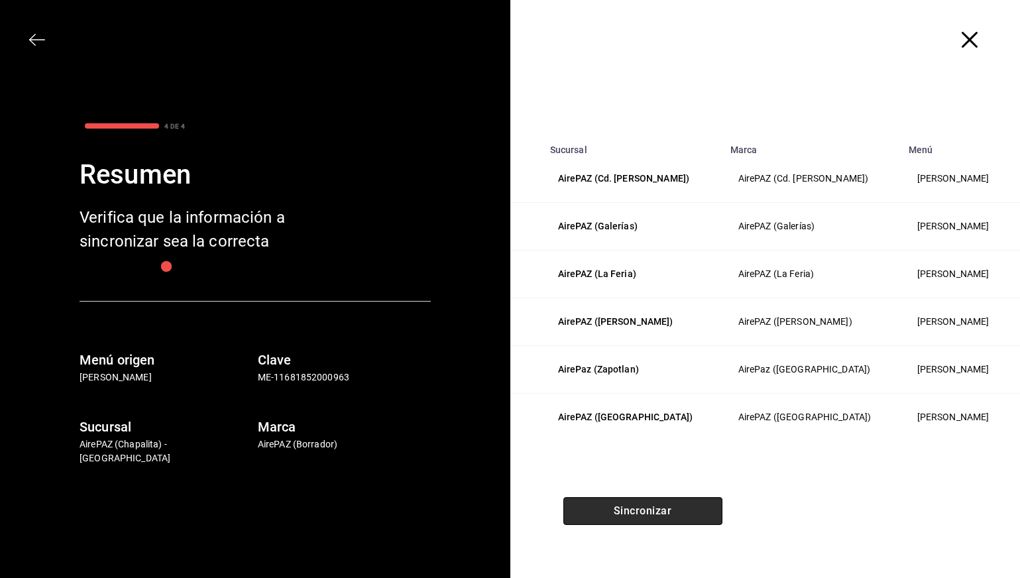
click at [650, 512] on button "Sincronizar" at bounding box center [642, 511] width 159 height 28
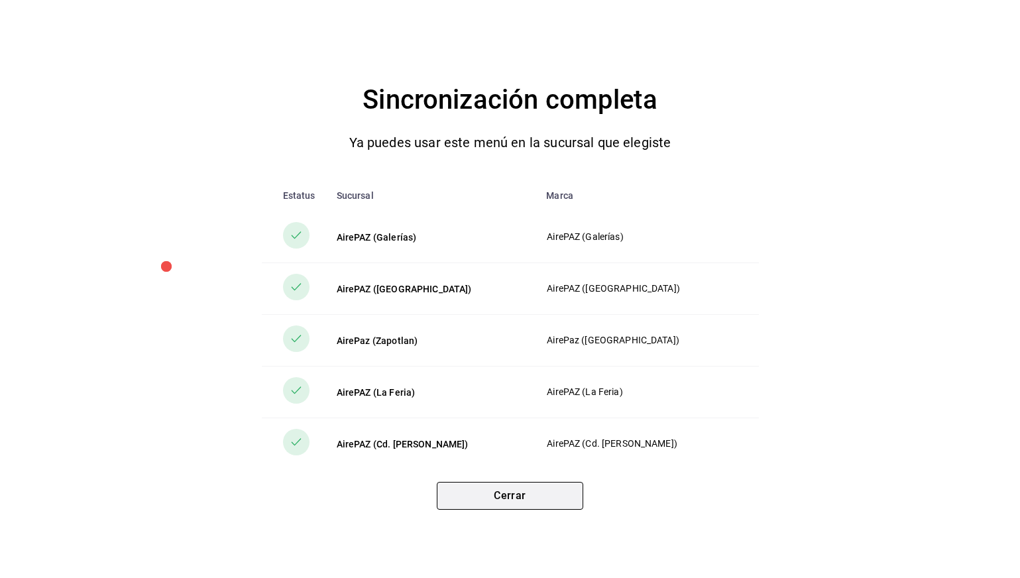
click at [524, 508] on button "Cerrar" at bounding box center [510, 496] width 146 height 28
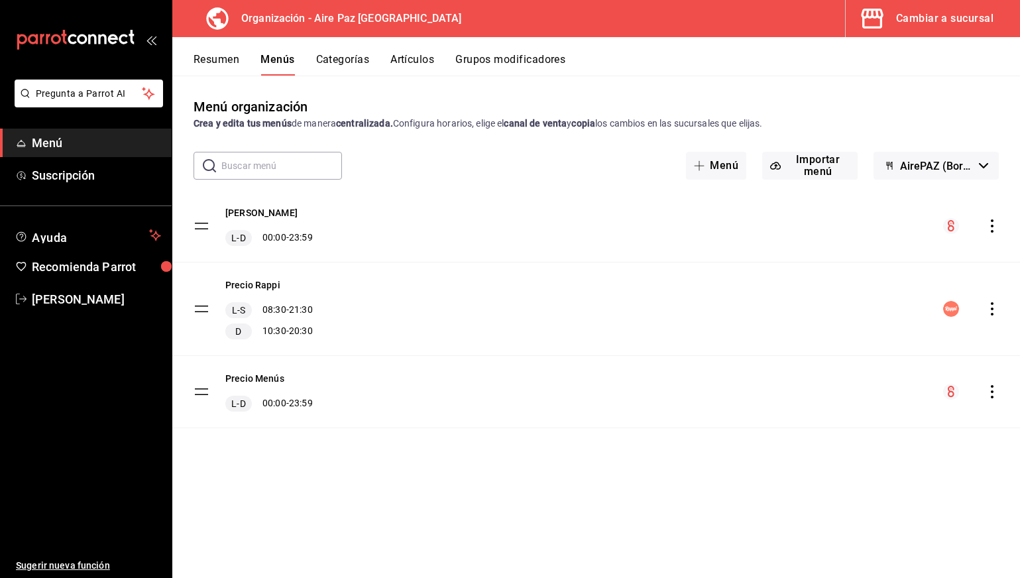
click at [992, 307] on icon "actions" at bounding box center [992, 308] width 13 height 13
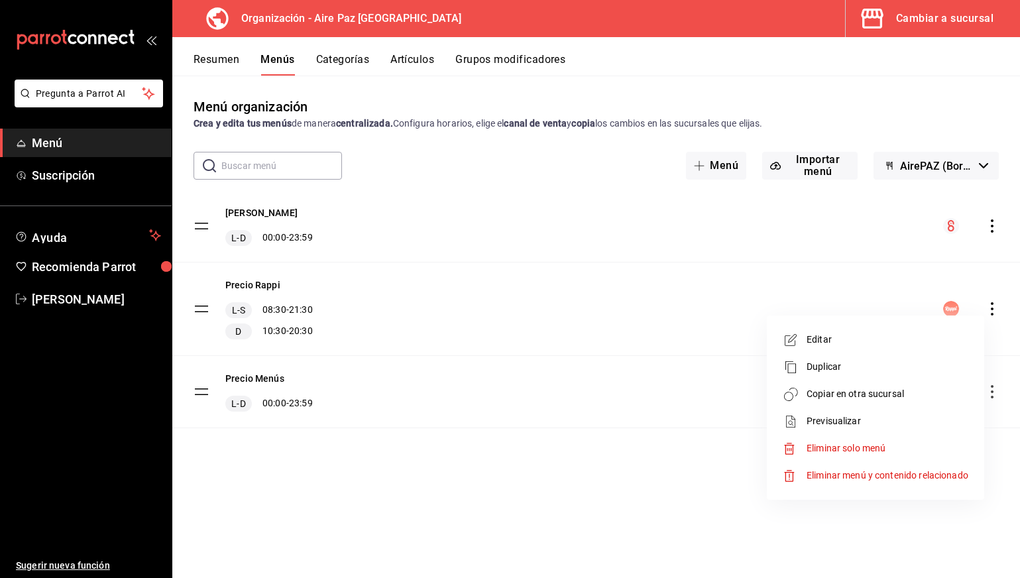
click at [903, 295] on div at bounding box center [510, 289] width 1020 height 578
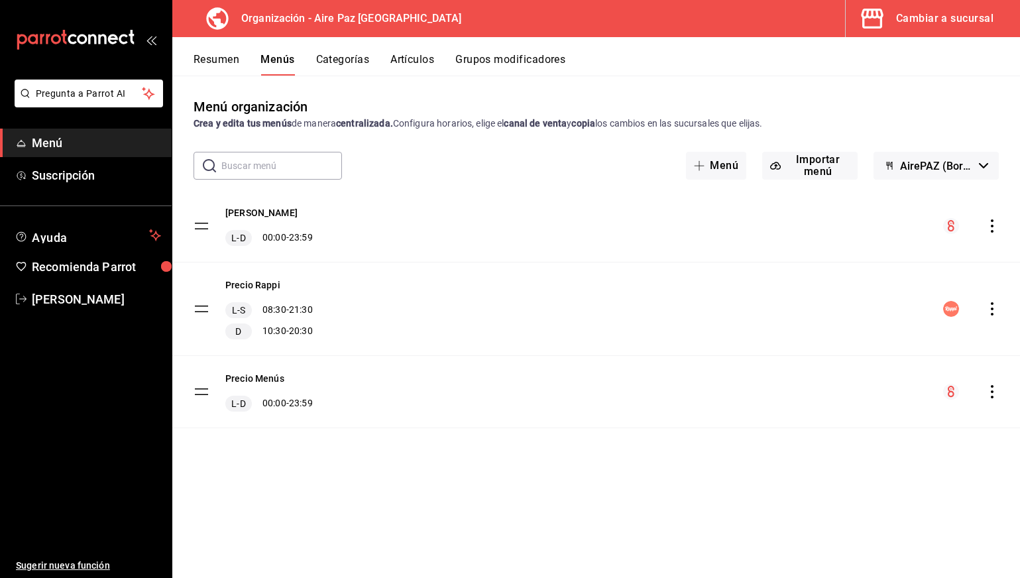
click at [990, 316] on div "menu-maker-table" at bounding box center [971, 309] width 56 height 16
click at [992, 312] on icon "actions" at bounding box center [992, 308] width 13 height 13
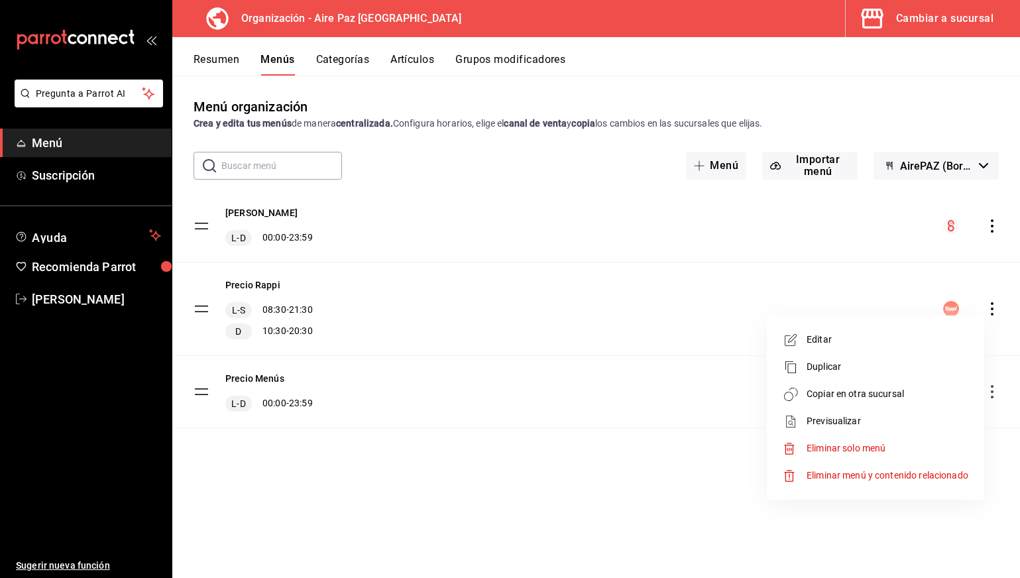
click at [845, 389] on span "Copiar en otra sucursal" at bounding box center [888, 394] width 162 height 14
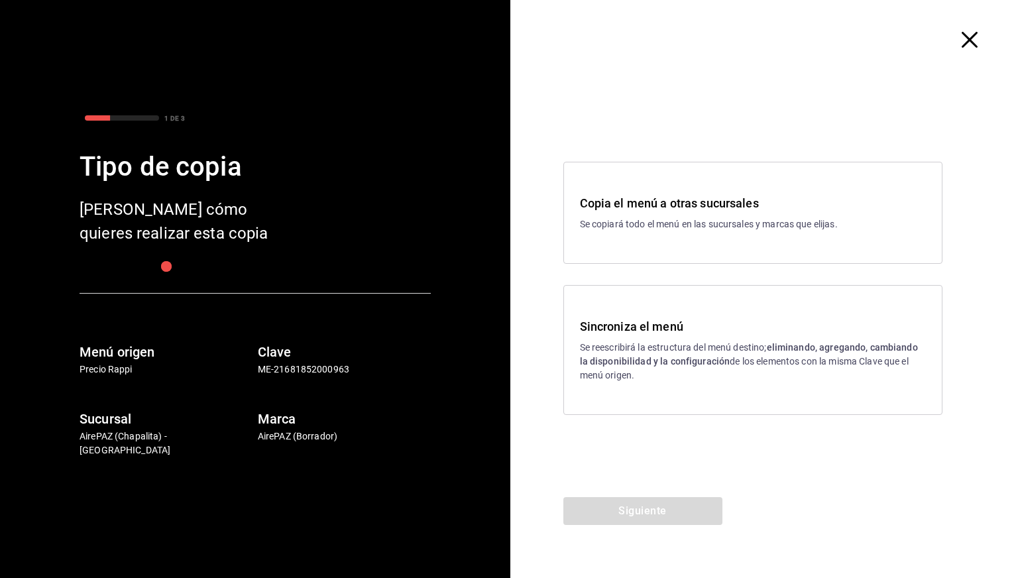
click at [781, 325] on h3 "Sincroniza el menú" at bounding box center [753, 326] width 346 height 18
click at [614, 508] on button "Siguiente" at bounding box center [642, 511] width 159 height 28
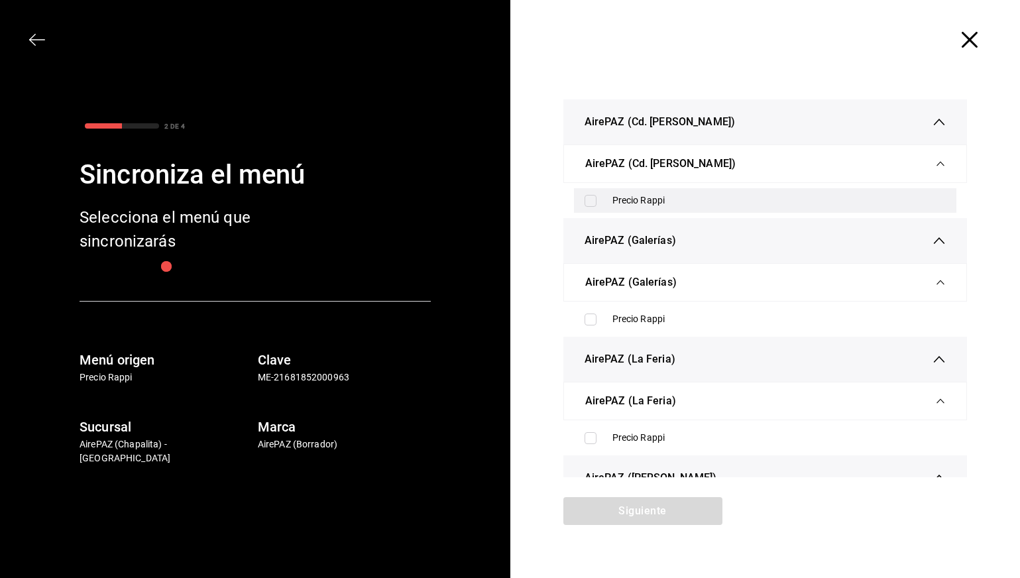
click at [601, 196] on label at bounding box center [593, 201] width 17 height 12
click at [597, 196] on input "checkbox" at bounding box center [591, 201] width 12 height 12
checkbox input "false"
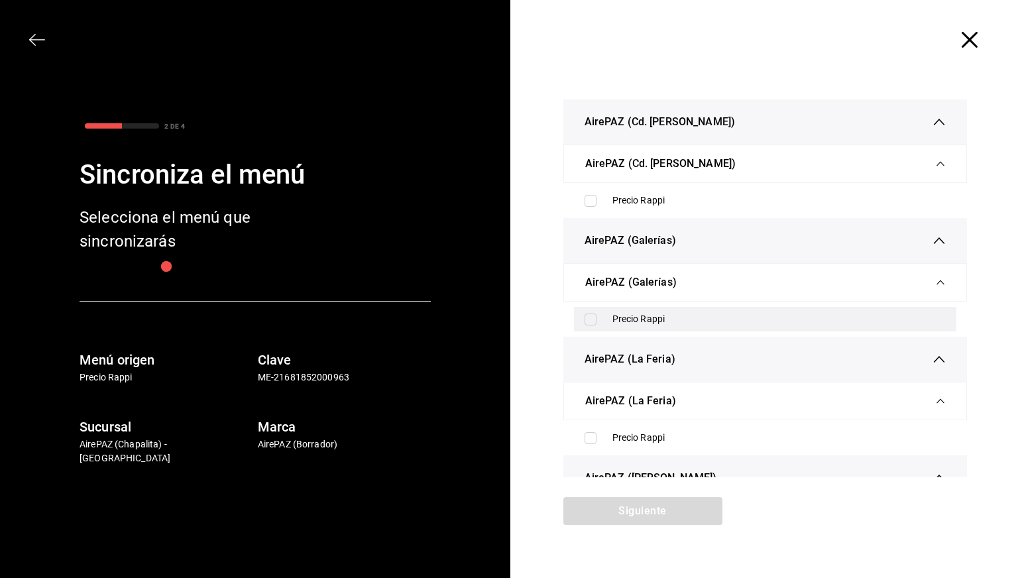
click at [605, 313] on div "Precio Rappi" at bounding box center [765, 319] width 383 height 25
checkbox input "true"
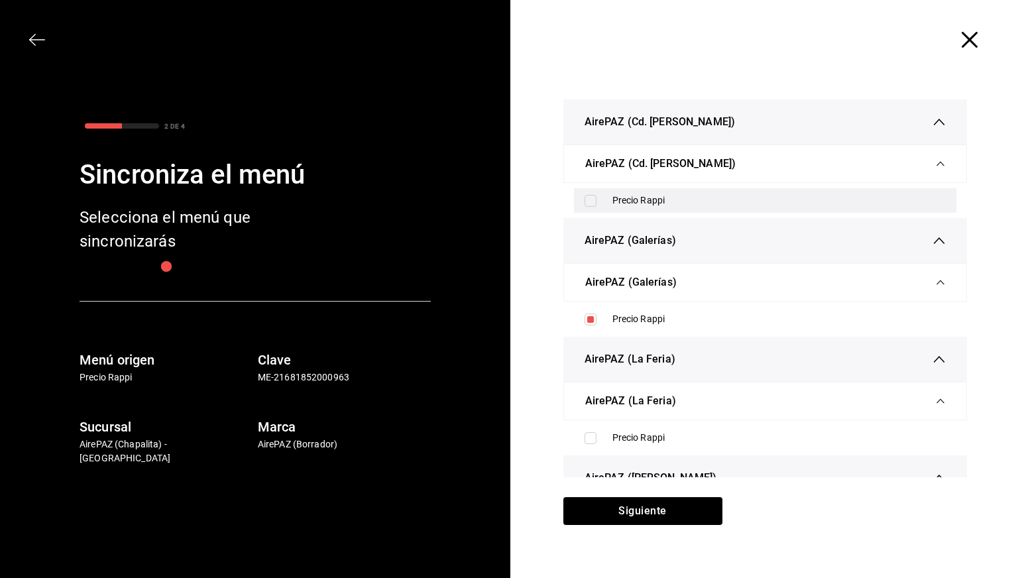
click at [589, 209] on div "Precio Rappi" at bounding box center [765, 200] width 383 height 25
checkbox input "true"
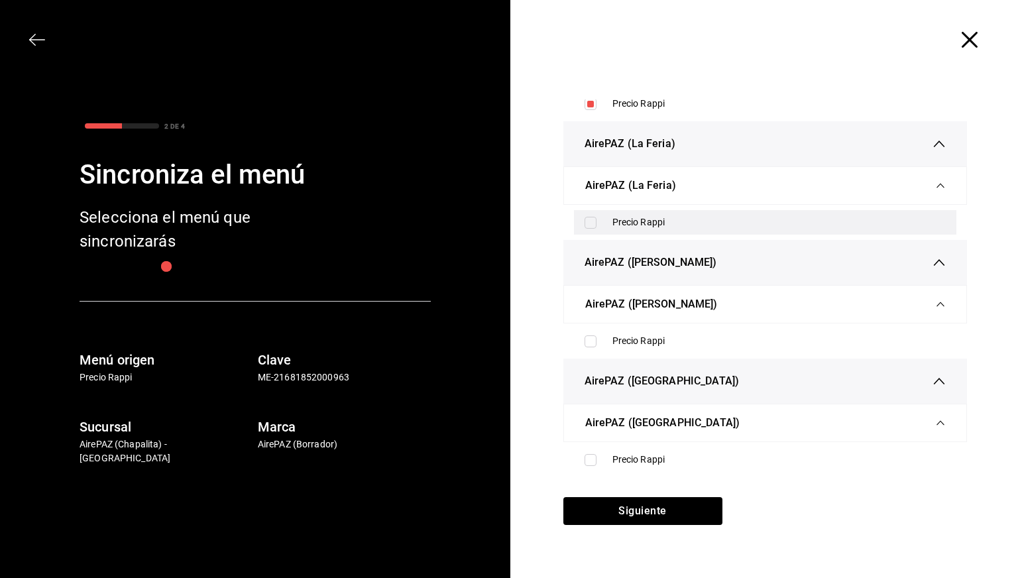
scroll to position [219, 0]
click at [593, 218] on input "checkbox" at bounding box center [591, 223] width 12 height 12
checkbox input "true"
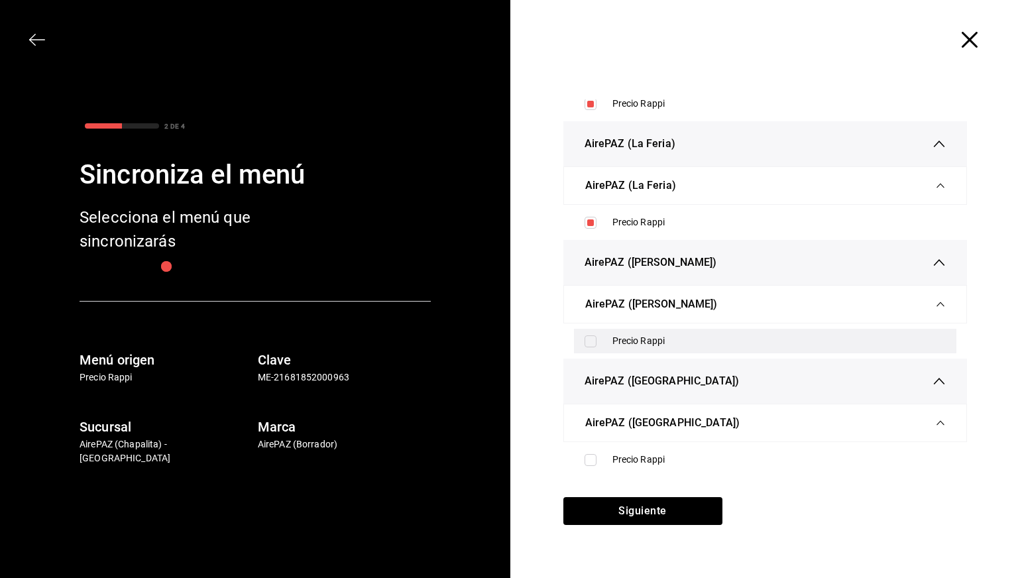
click at [592, 335] on input "checkbox" at bounding box center [591, 341] width 12 height 12
checkbox input "true"
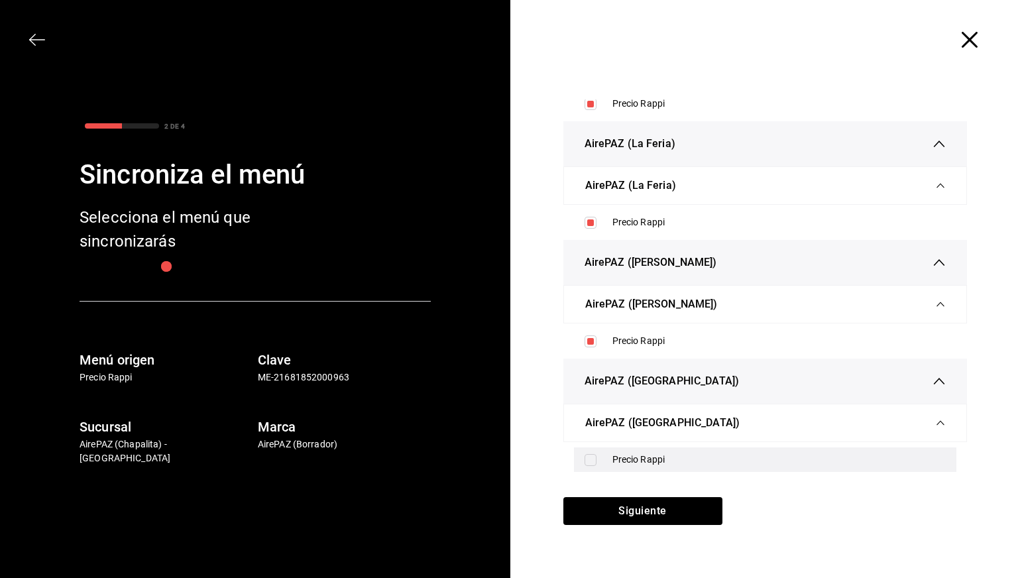
click at [593, 468] on div "Precio Rappi" at bounding box center [765, 459] width 383 height 25
checkbox input "true"
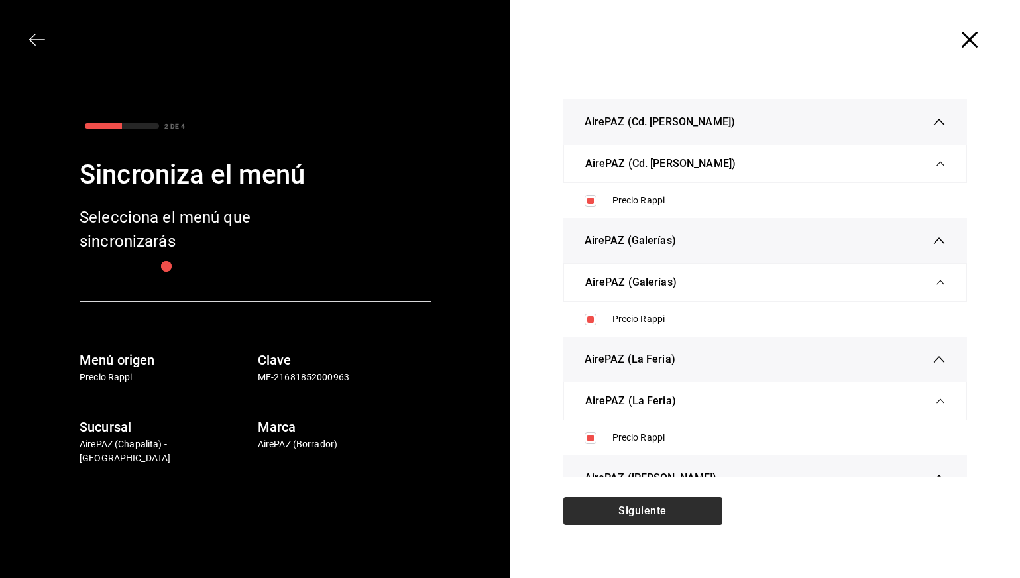
scroll to position [0, 0]
click at [611, 522] on button "Siguiente" at bounding box center [642, 511] width 159 height 28
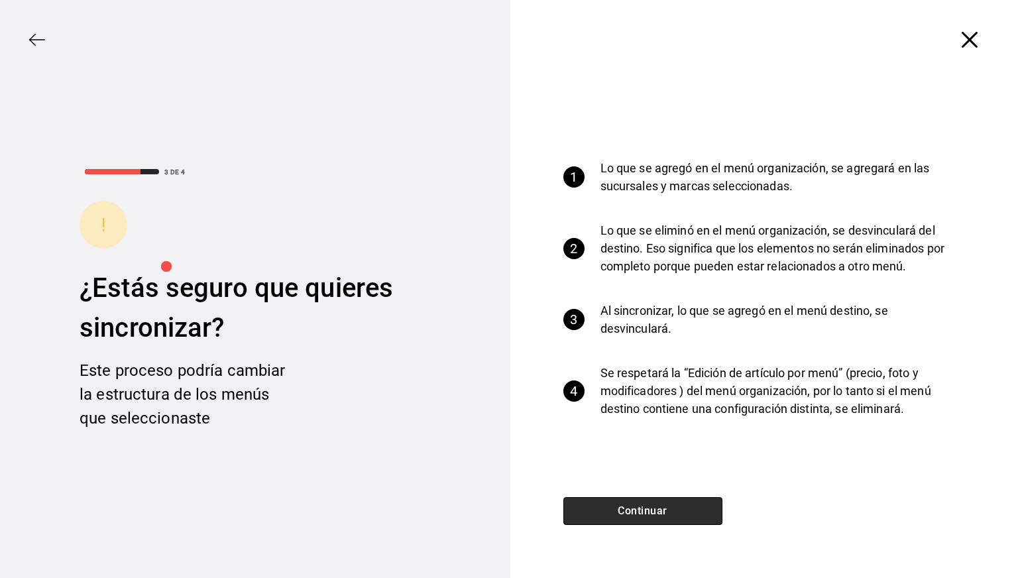
click at [620, 515] on button "Continuar" at bounding box center [642, 511] width 159 height 28
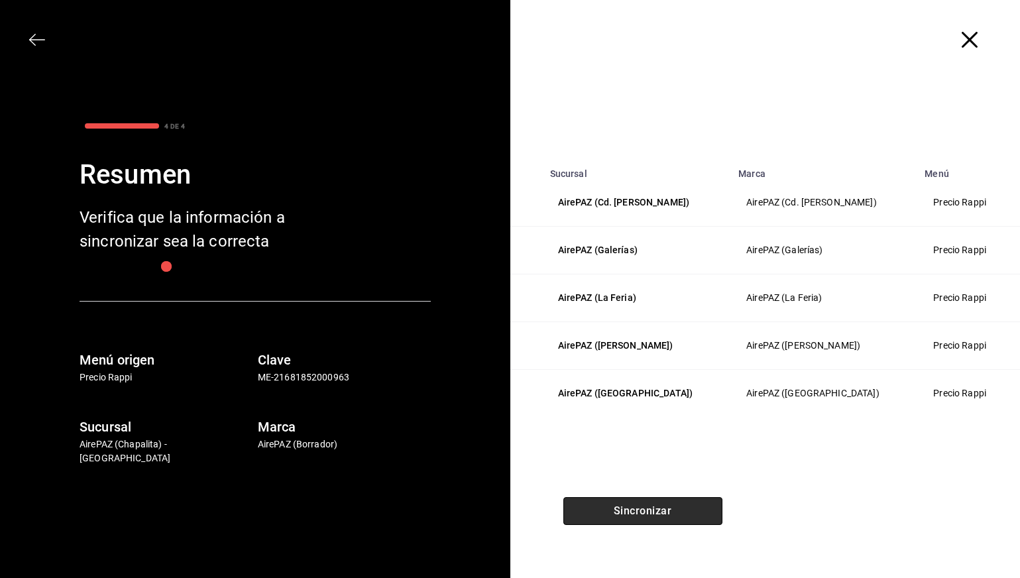
click at [620, 515] on button "Sincronizar" at bounding box center [642, 511] width 159 height 28
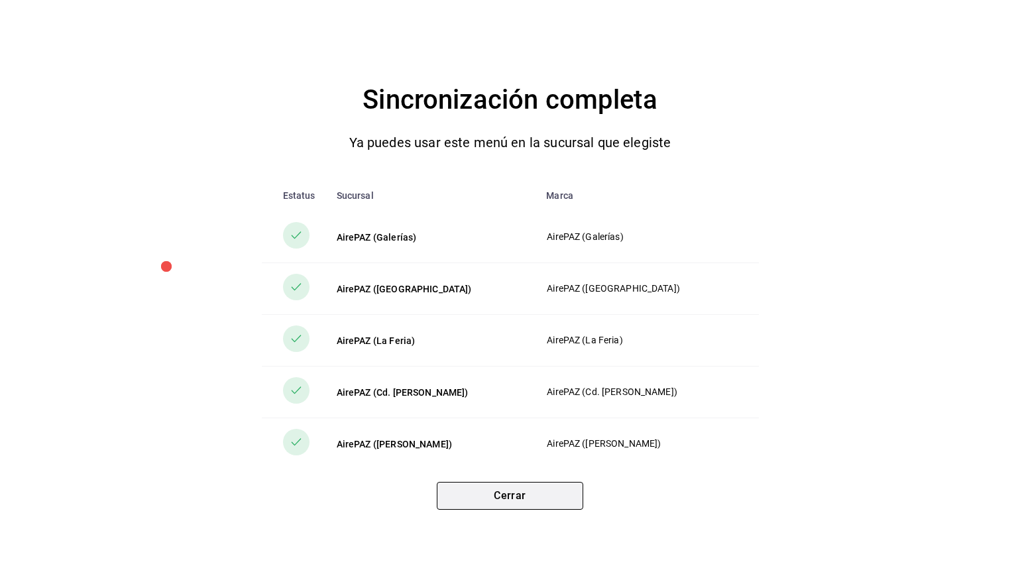
click at [551, 496] on button "Cerrar" at bounding box center [510, 496] width 146 height 28
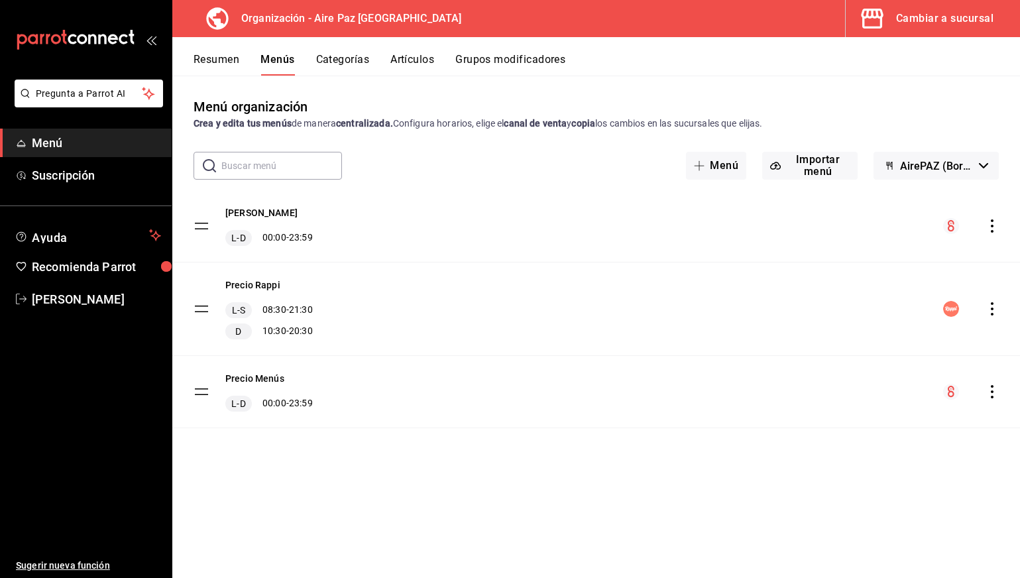
click at [993, 386] on icon "actions" at bounding box center [992, 391] width 3 height 13
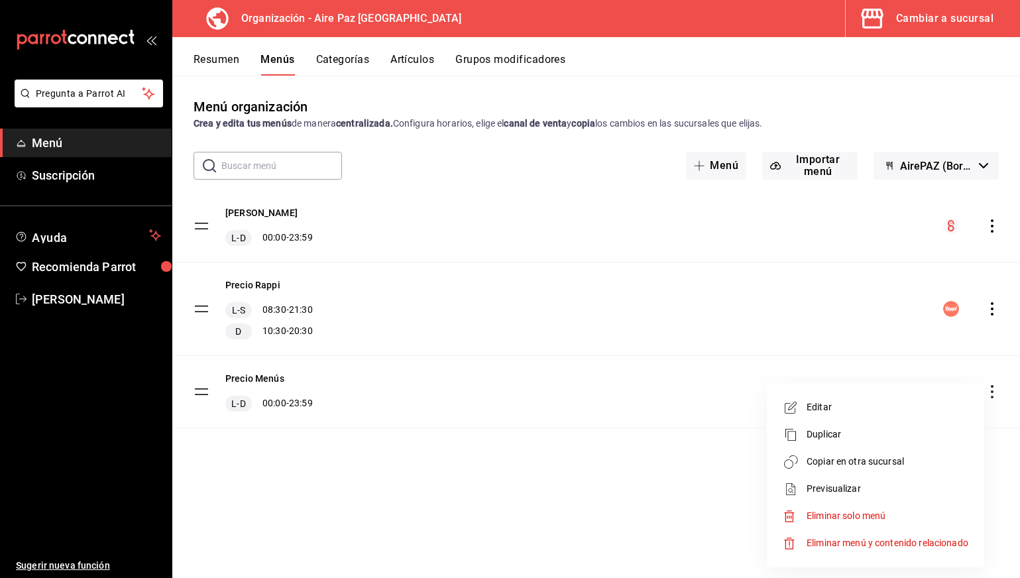
click at [858, 457] on span "Copiar en otra sucursal" at bounding box center [888, 462] width 162 height 14
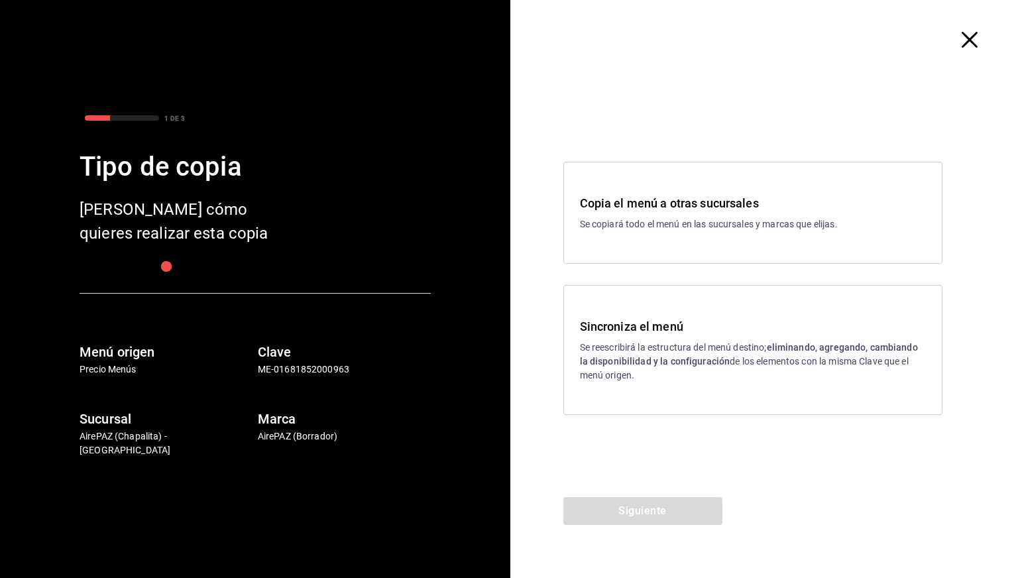
click at [744, 313] on div "Sincroniza el menú Se reescribirá la estructura del menú destino; eliminando, a…" at bounding box center [752, 350] width 379 height 130
click at [636, 513] on button "Siguiente" at bounding box center [642, 511] width 159 height 28
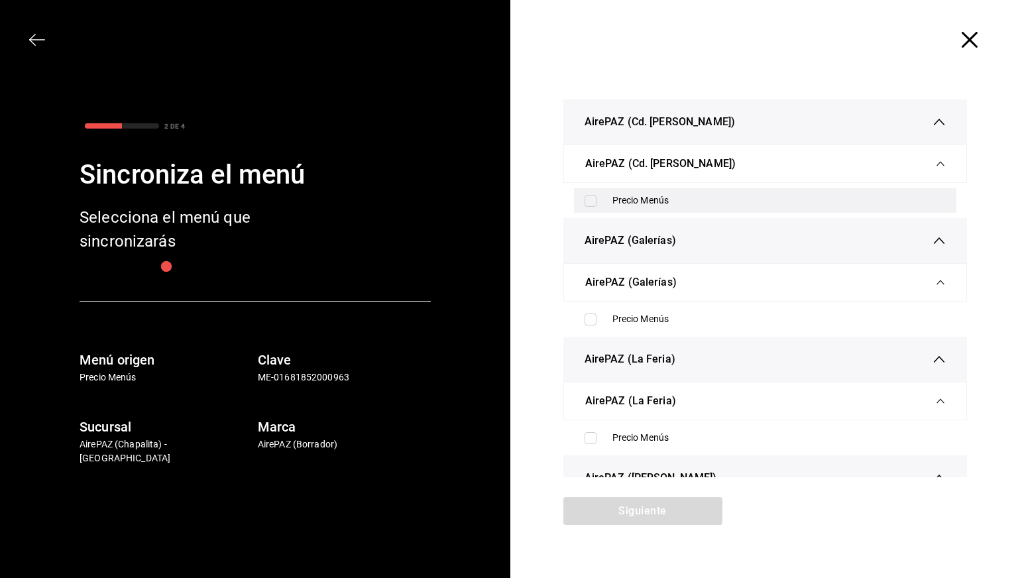
click at [647, 202] on div "Precio Menús" at bounding box center [779, 201] width 334 height 14
checkbox input "true"
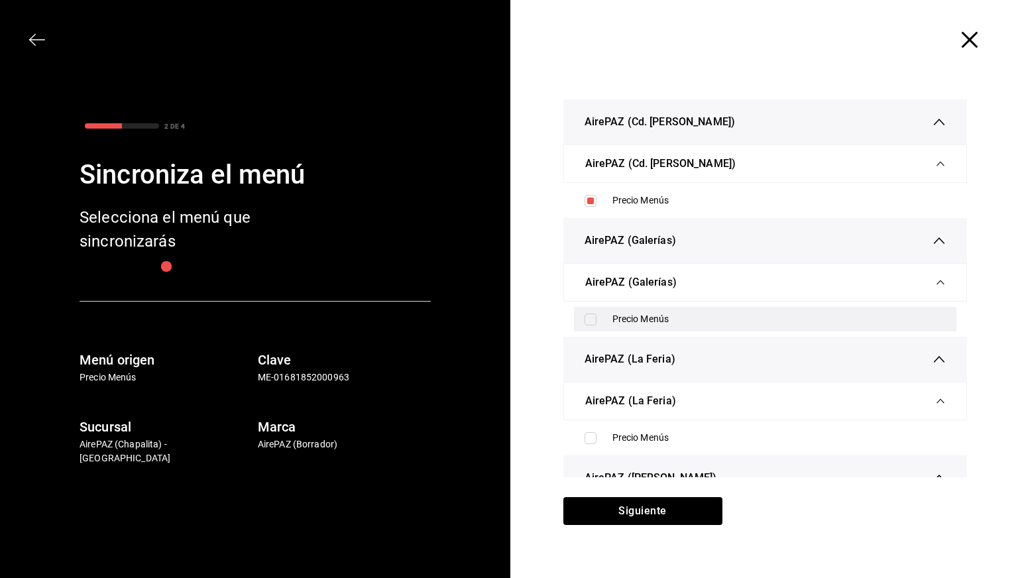
click at [646, 317] on div "Precio Menús" at bounding box center [779, 319] width 334 height 14
checkbox input "true"
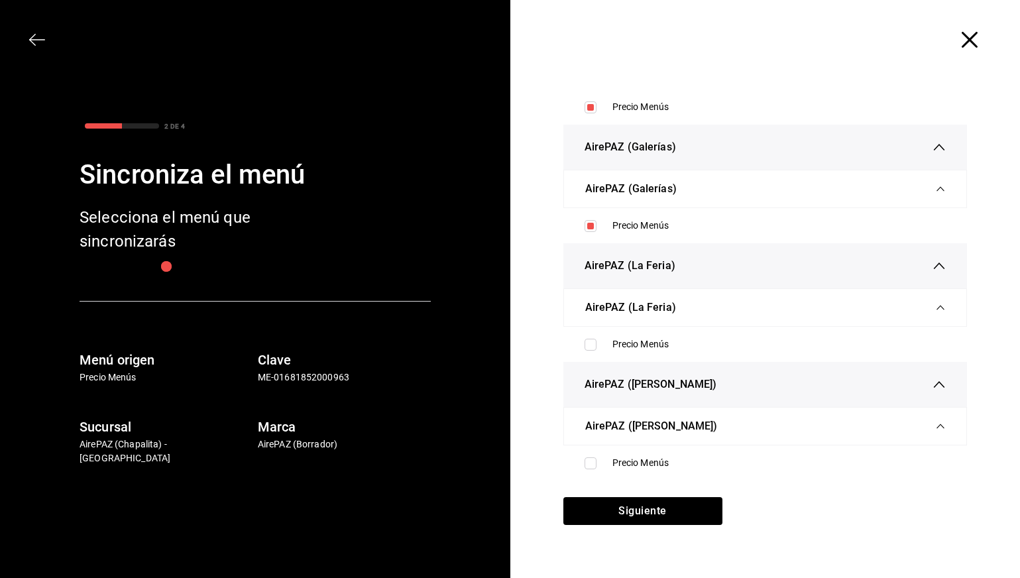
scroll to position [105, 0]
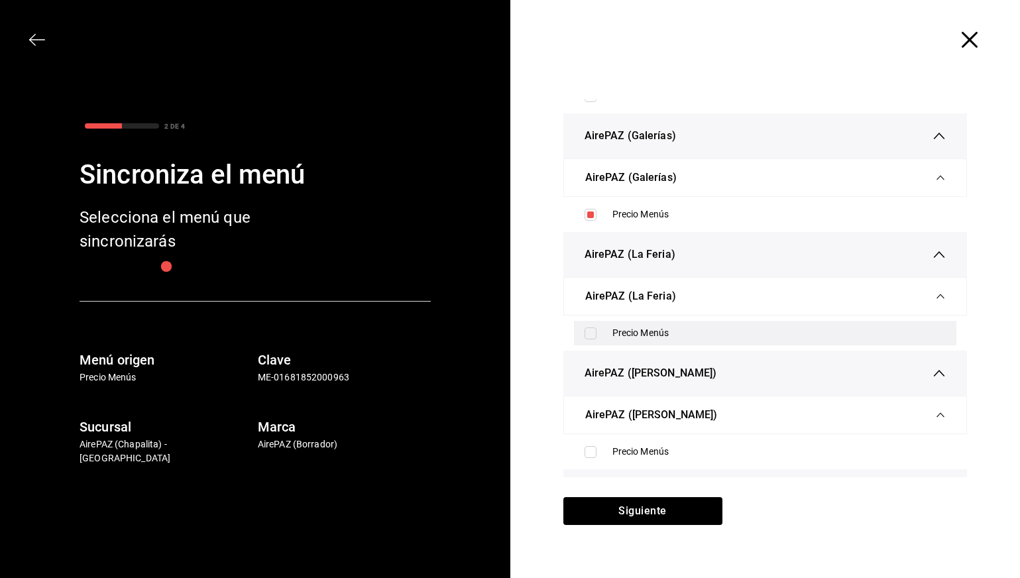
click at [640, 339] on div "Precio Menús" at bounding box center [779, 333] width 334 height 14
checkbox input "true"
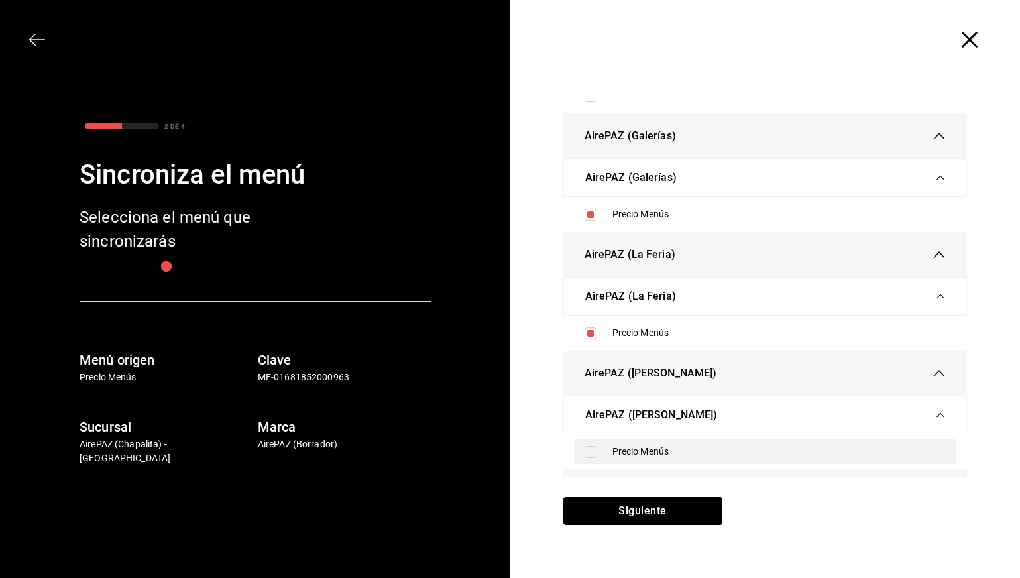
click at [644, 452] on div "Precio Menús" at bounding box center [779, 452] width 334 height 14
checkbox input "true"
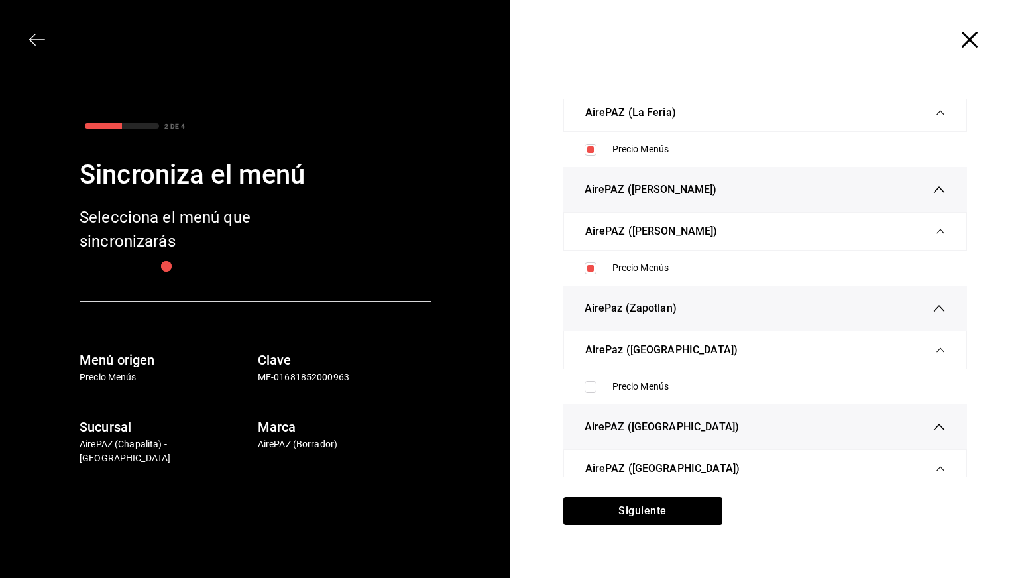
scroll to position [318, 0]
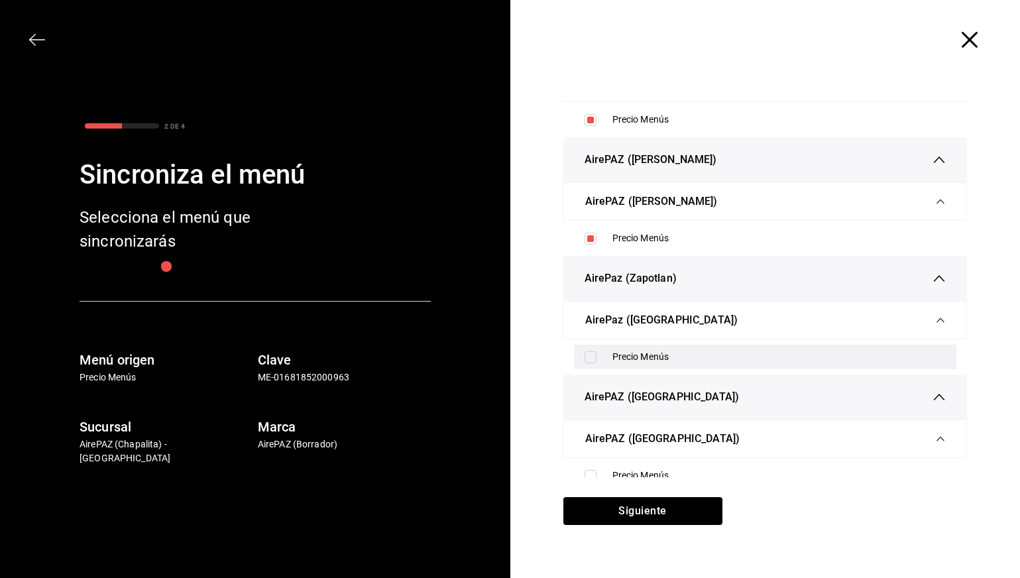
click at [635, 360] on div "Precio Menús" at bounding box center [779, 357] width 334 height 14
checkbox input "true"
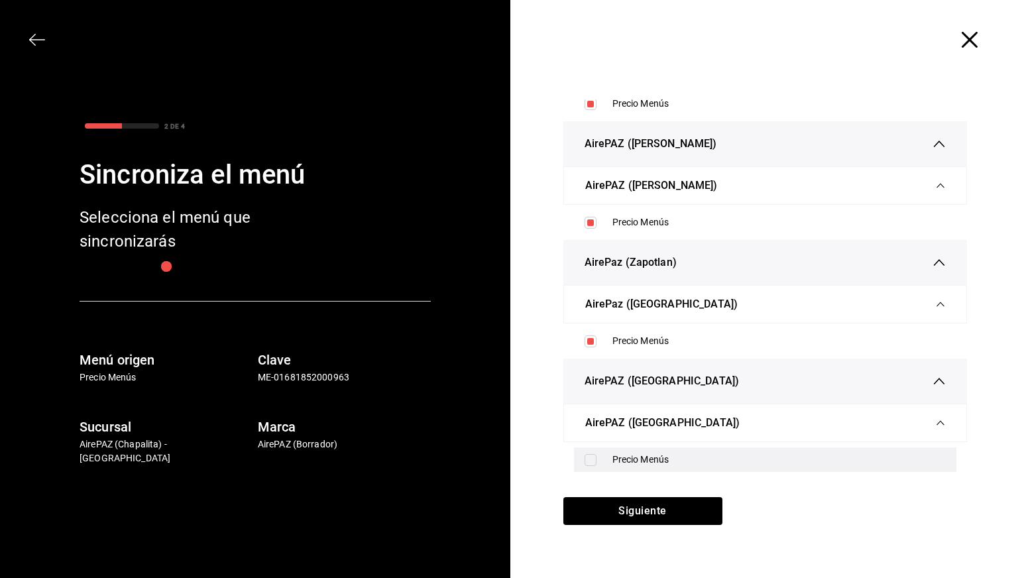
scroll to position [338, 0]
click at [634, 454] on div "Precio Menús" at bounding box center [779, 460] width 334 height 14
checkbox input "true"
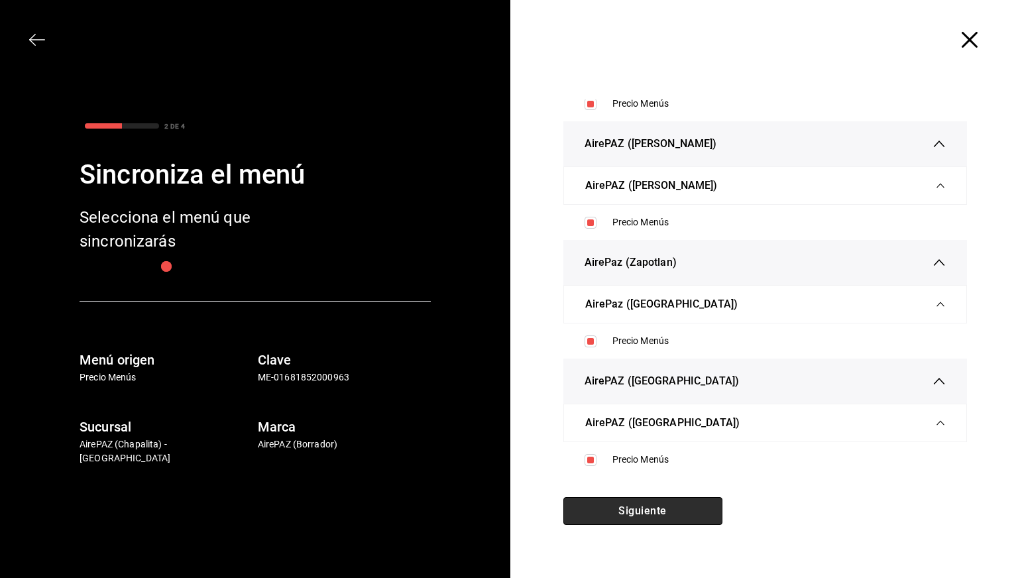
click at [634, 498] on button "Siguiente" at bounding box center [642, 511] width 159 height 28
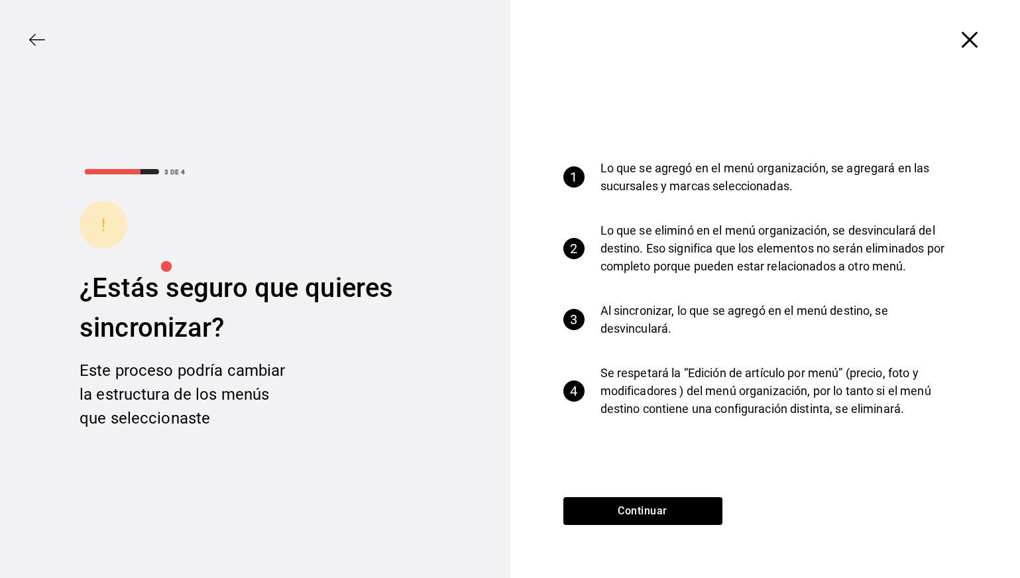
click at [591, 493] on div "1 Lo que se agregó en el menú organización, se agregará en las sucursales y mar…" at bounding box center [765, 289] width 510 height 418
click at [589, 508] on button "Continuar" at bounding box center [642, 511] width 159 height 28
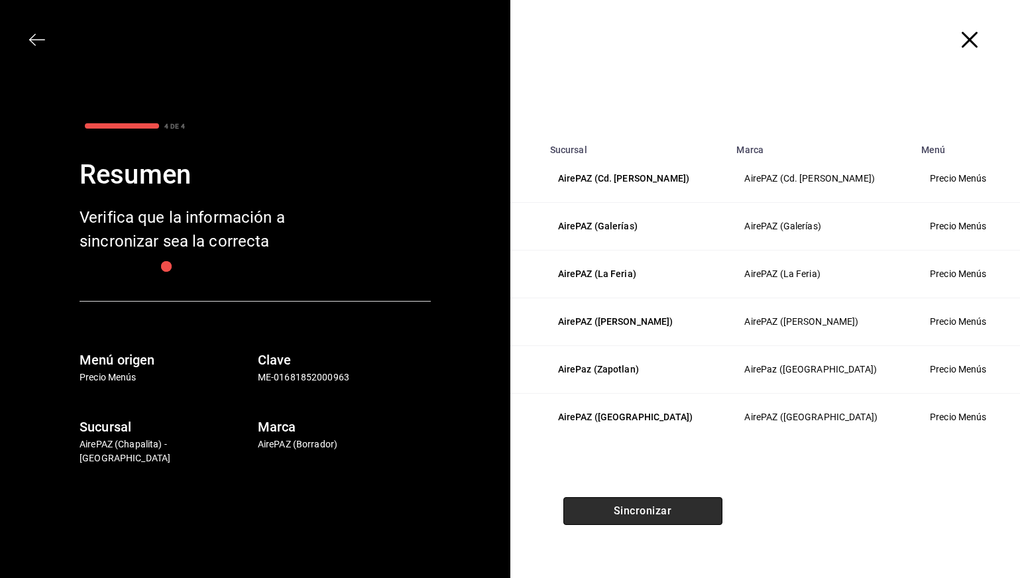
click at [671, 508] on button "Sincronizar" at bounding box center [642, 511] width 159 height 28
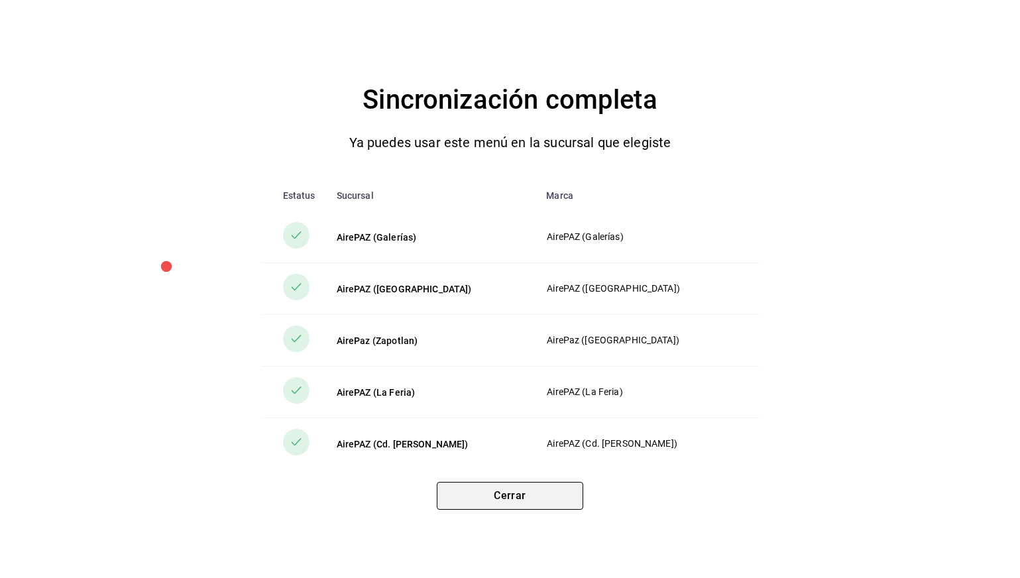
click at [528, 507] on button "Cerrar" at bounding box center [510, 496] width 146 height 28
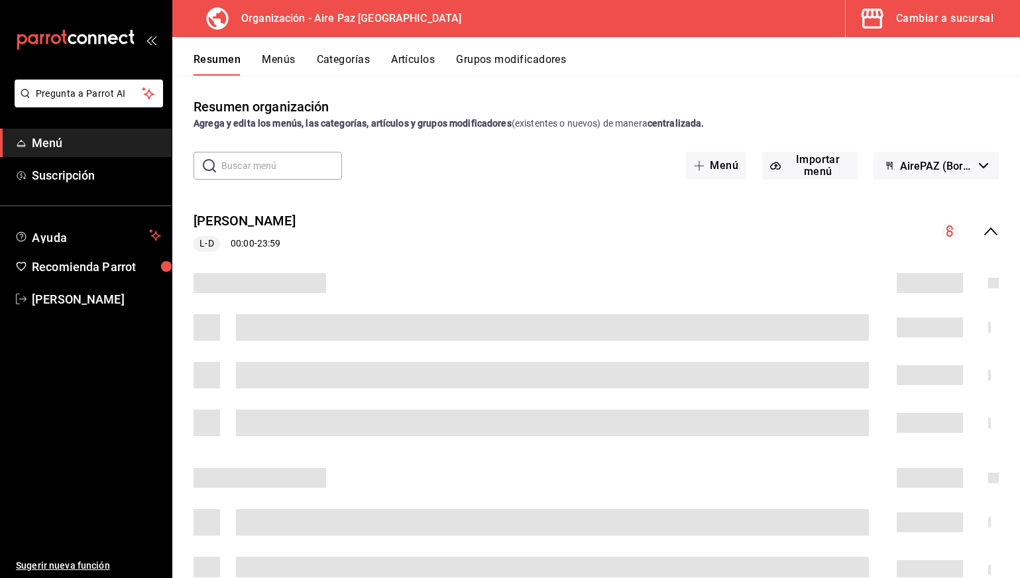
click at [89, 138] on span "Menú" at bounding box center [96, 143] width 129 height 18
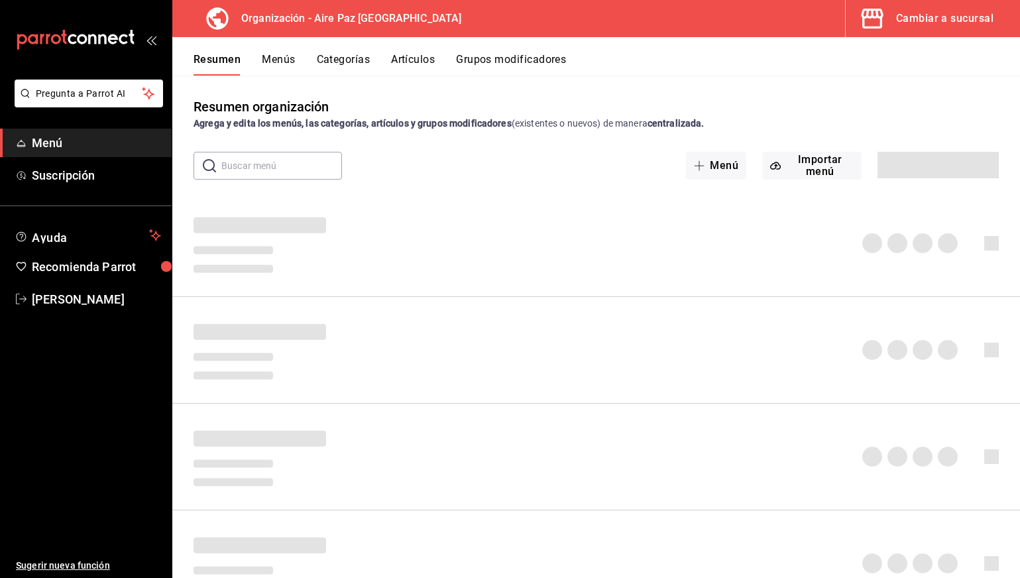
click at [282, 67] on button "Menús" at bounding box center [278, 64] width 33 height 23
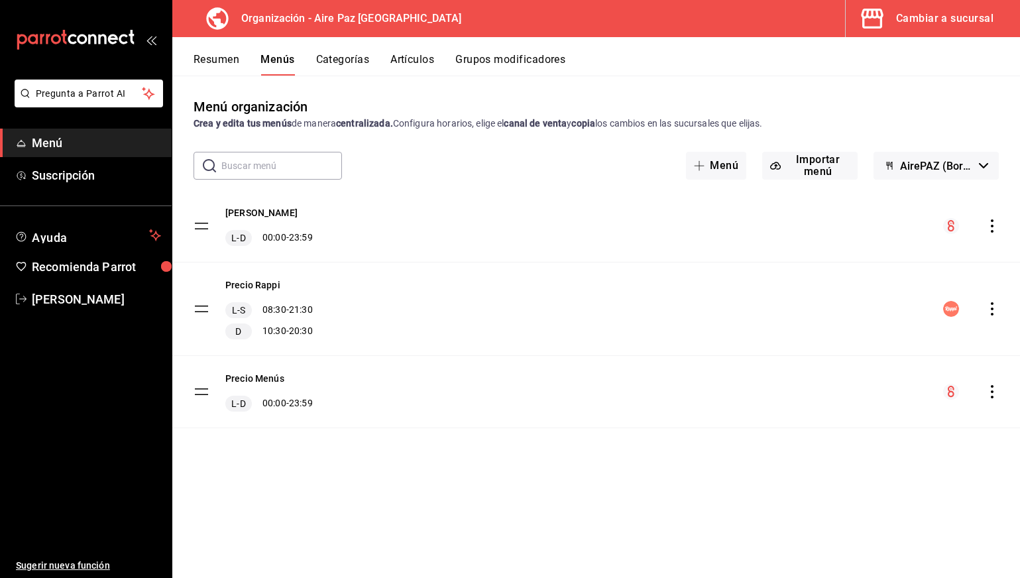
click at [287, 311] on div "L-S 08:30 - 21:30" at bounding box center [268, 310] width 87 height 16
click at [266, 292] on div "Precio Rappi L-S 08:30 - 21:30 D 10:30 - 20:30" at bounding box center [268, 308] width 87 height 61
click at [266, 290] on button "Precio Rappi" at bounding box center [252, 284] width 55 height 13
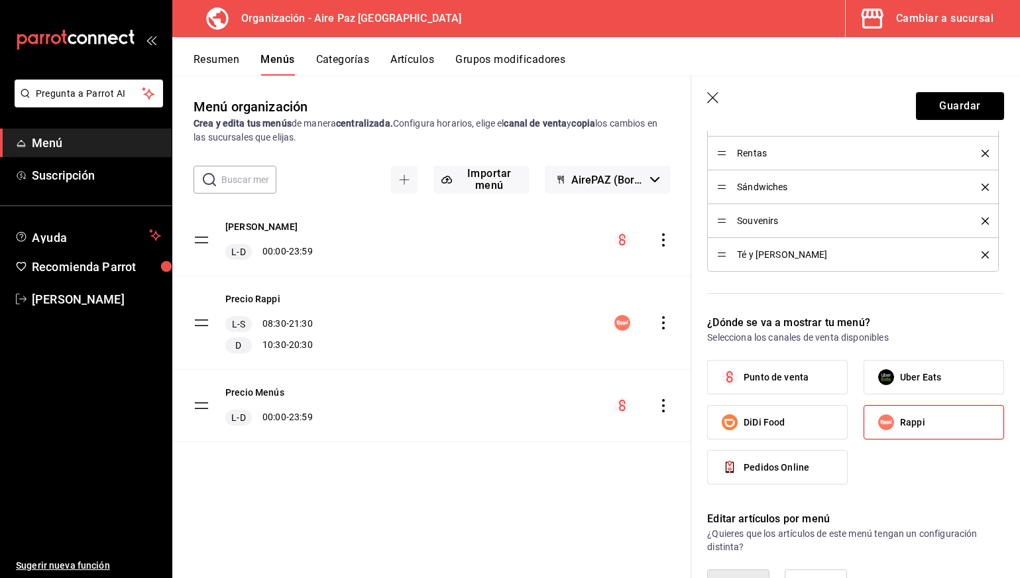
scroll to position [1176, 0]
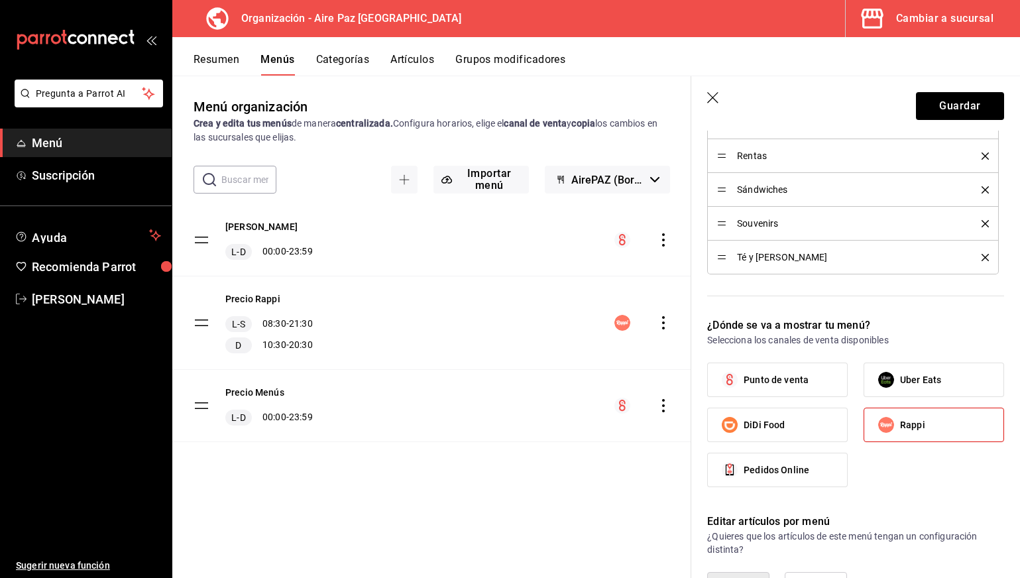
click at [905, 383] on span "Uber Eats" at bounding box center [920, 380] width 41 height 14
click at [900, 383] on input "Uber Eats" at bounding box center [886, 380] width 28 height 28
checkbox input "true"
click at [892, 424] on input "Rappi" at bounding box center [886, 425] width 28 height 28
checkbox input "false"
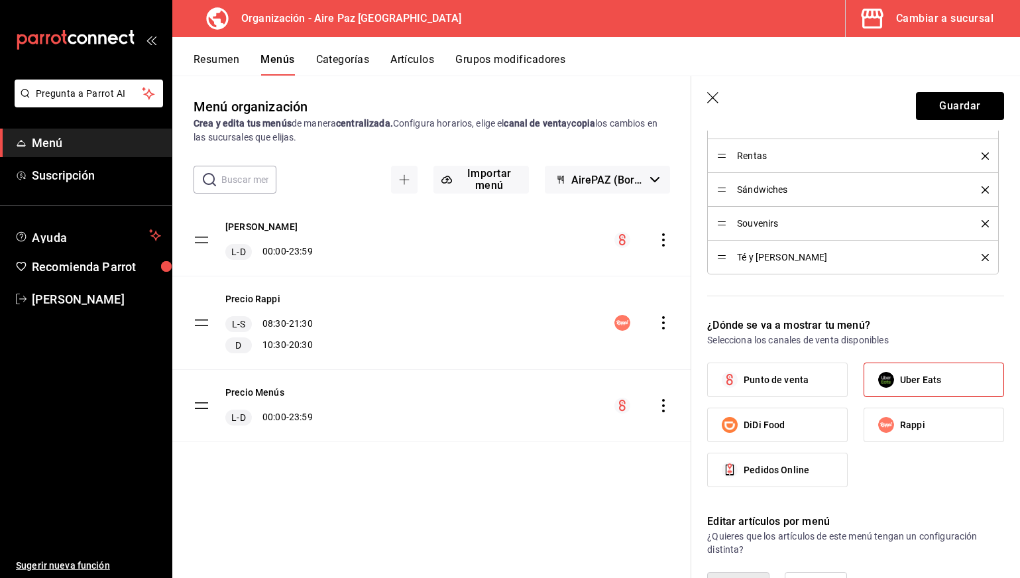
click at [895, 381] on input "Uber Eats" at bounding box center [886, 380] width 28 height 28
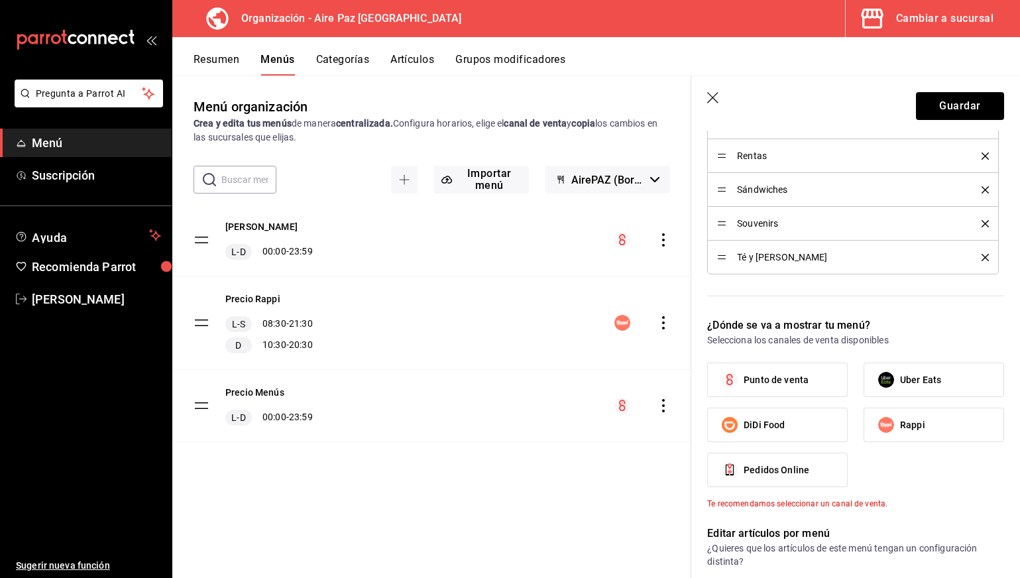
click at [895, 375] on input "Uber Eats" at bounding box center [886, 380] width 28 height 28
checkbox input "true"
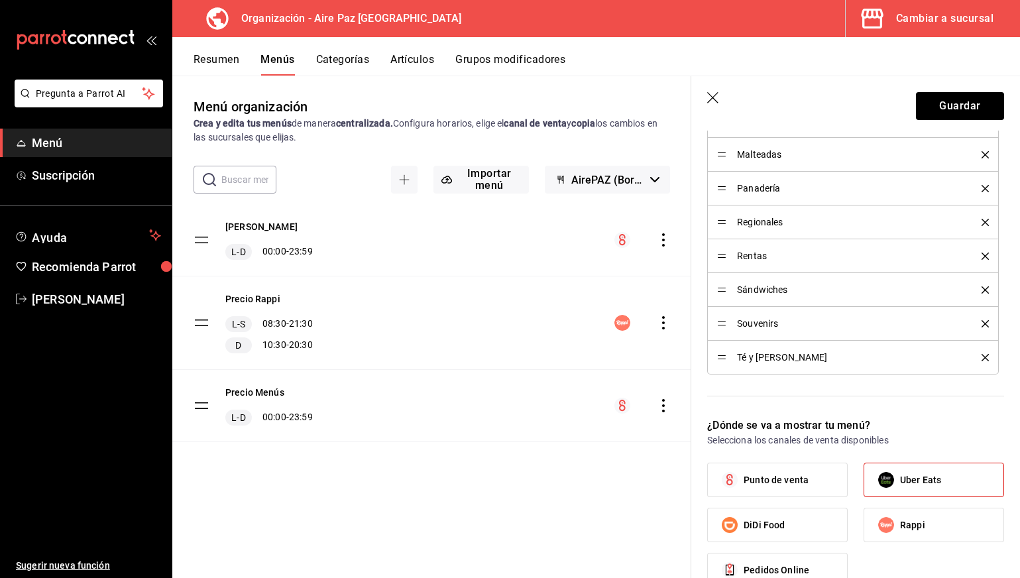
scroll to position [1074, 0]
click at [987, 322] on icon "delete" at bounding box center [985, 324] width 7 height 7
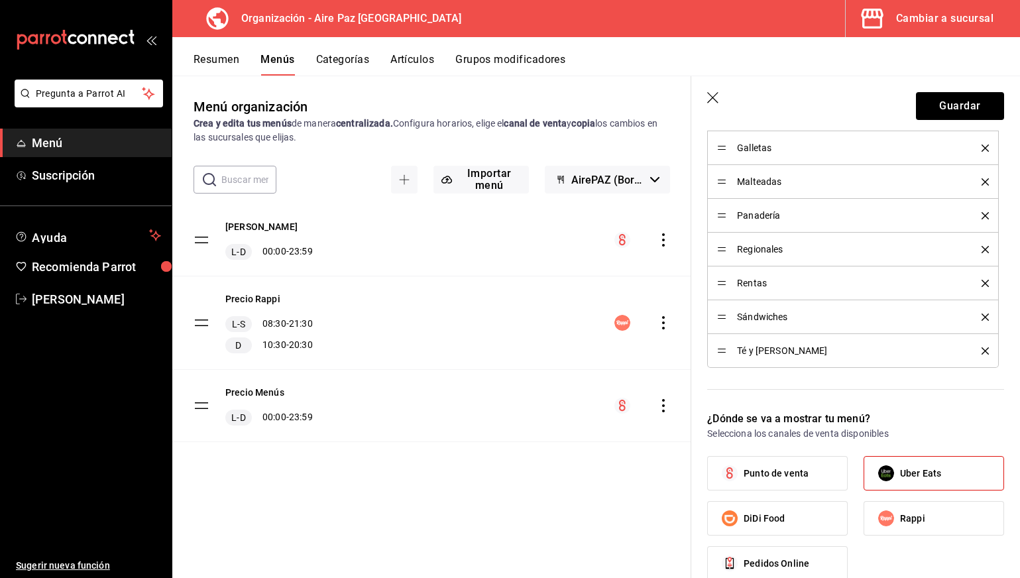
scroll to position [1047, 0]
click at [986, 284] on icon "delete" at bounding box center [985, 285] width 7 height 7
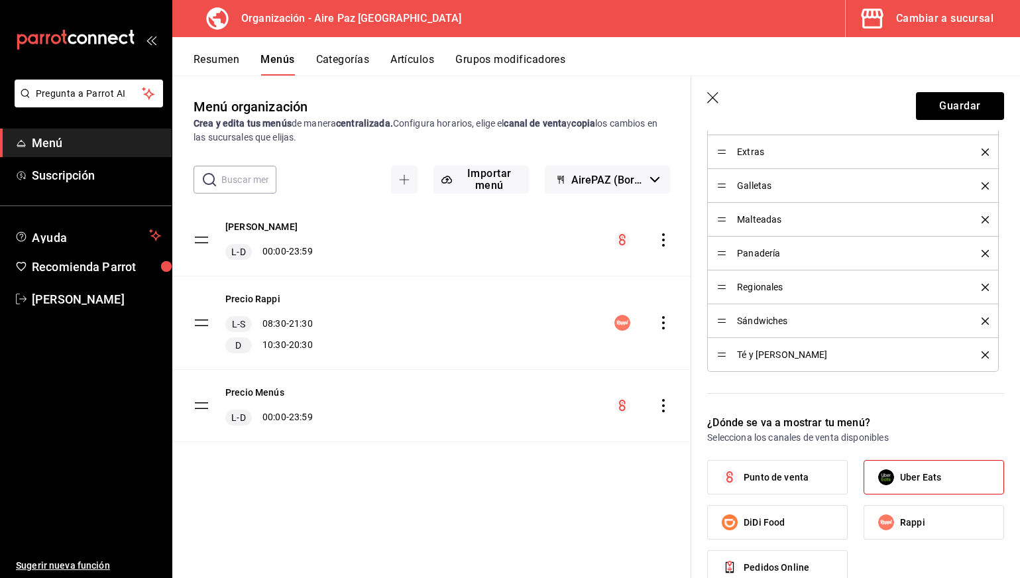
scroll to position [1010, 0]
click at [985, 283] on div "Regionales" at bounding box center [853, 287] width 272 height 15
click at [986, 289] on icon "delete" at bounding box center [985, 287] width 7 height 7
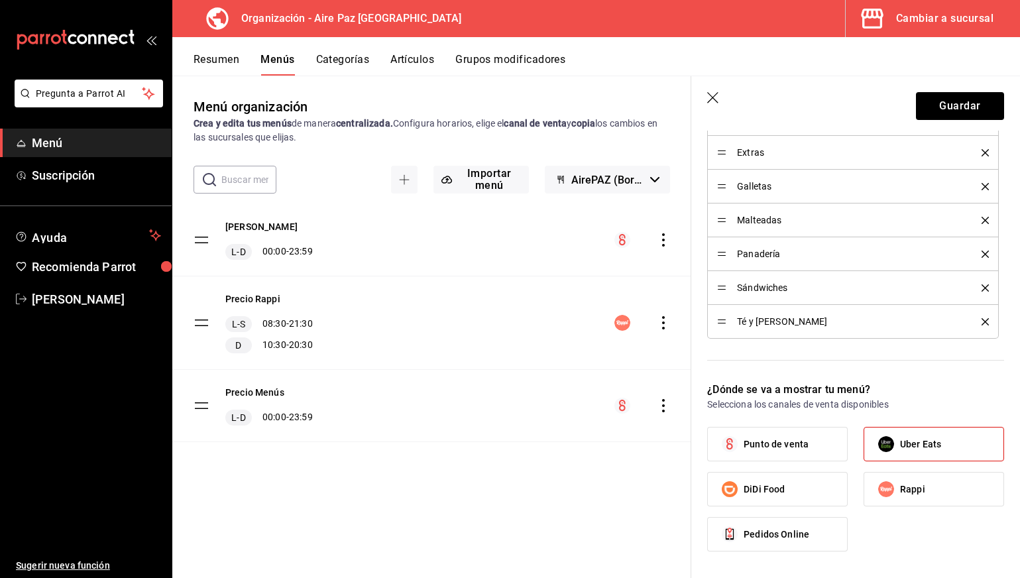
click at [986, 255] on icon "delete" at bounding box center [985, 254] width 7 height 7
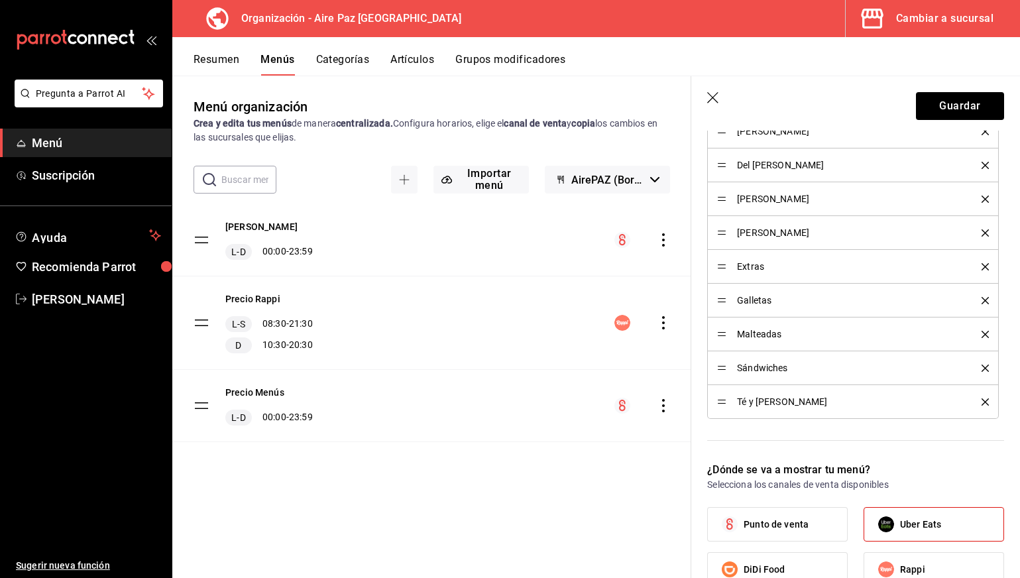
scroll to position [876, 0]
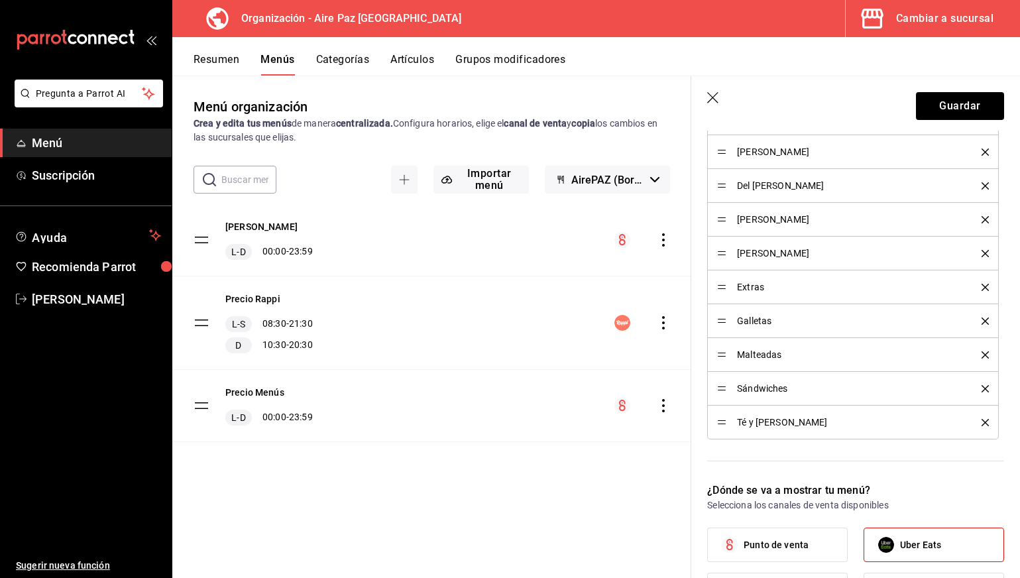
click at [985, 251] on icon "delete" at bounding box center [985, 253] width 7 height 7
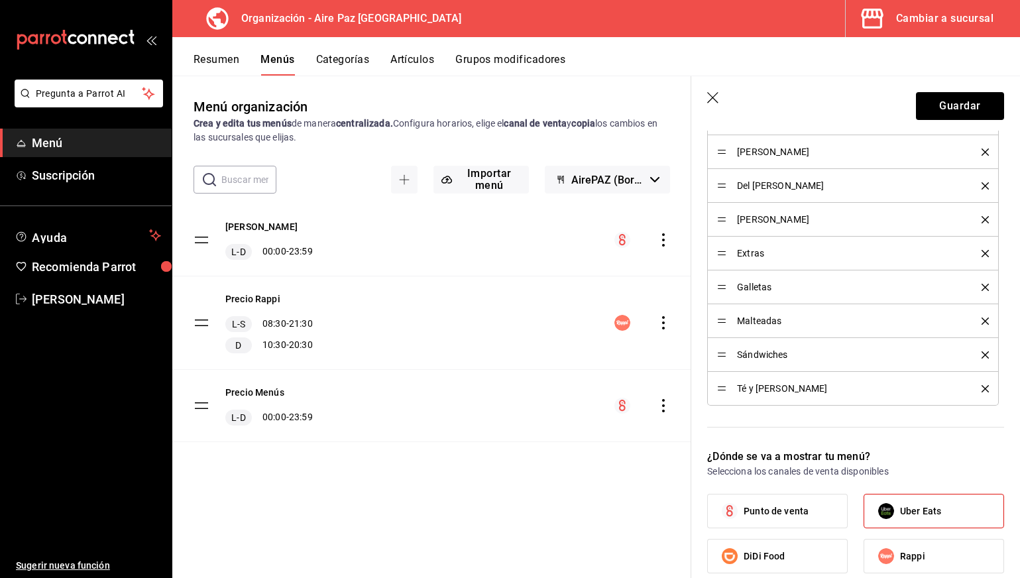
click at [984, 222] on icon "delete" at bounding box center [985, 219] width 7 height 7
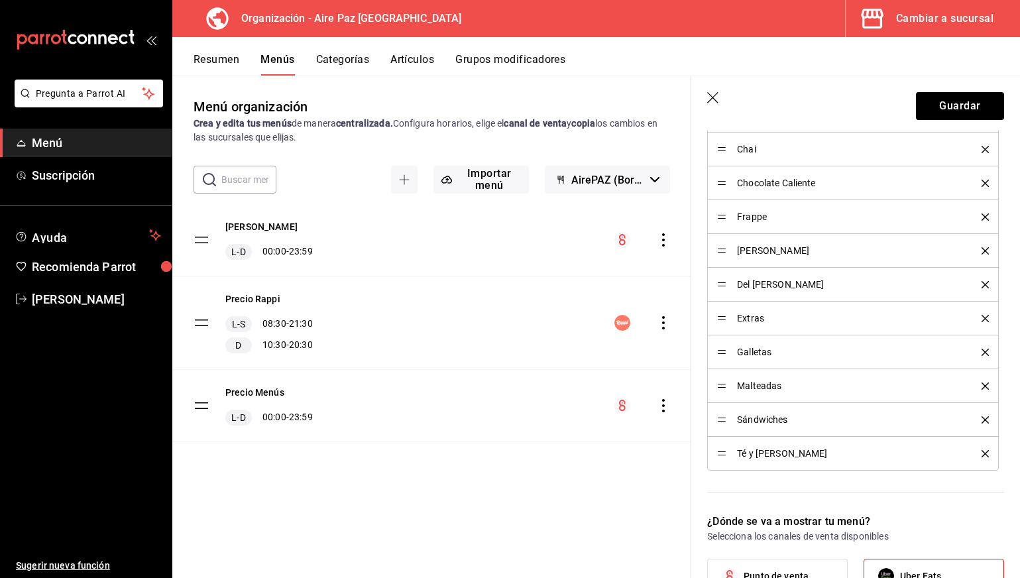
scroll to position [773, 0]
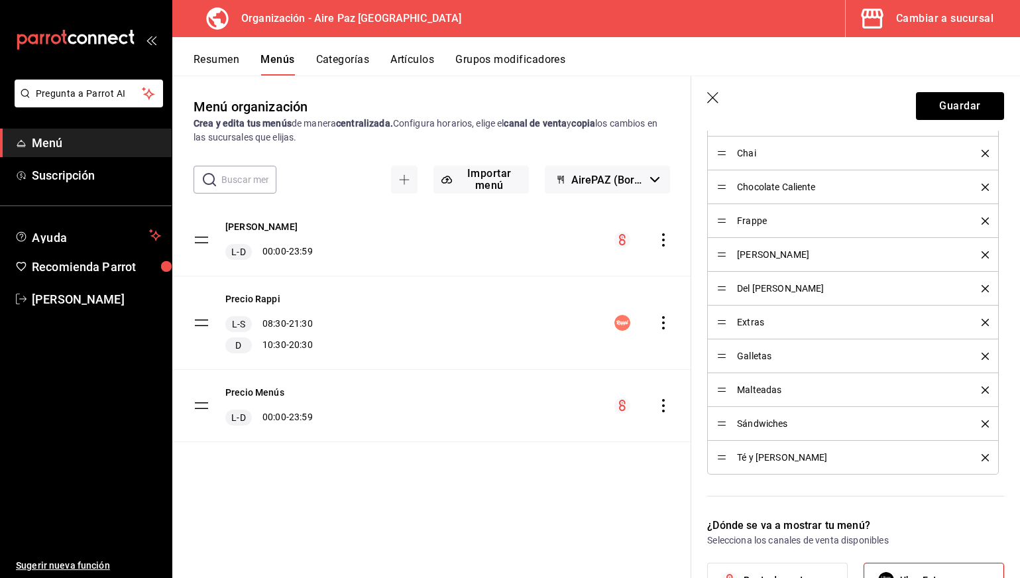
click at [986, 253] on icon "delete" at bounding box center [985, 254] width 7 height 7
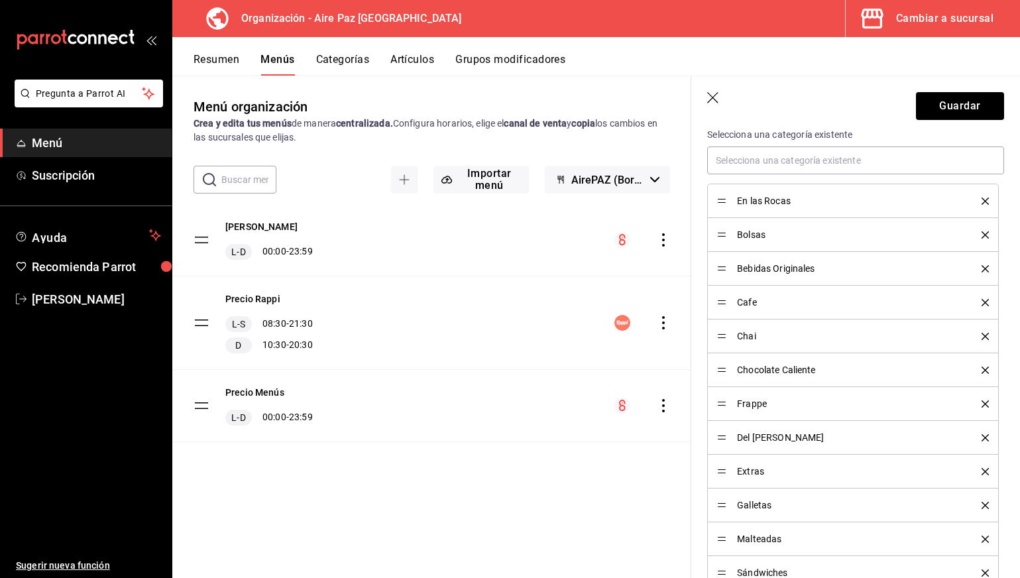
scroll to position [587, 0]
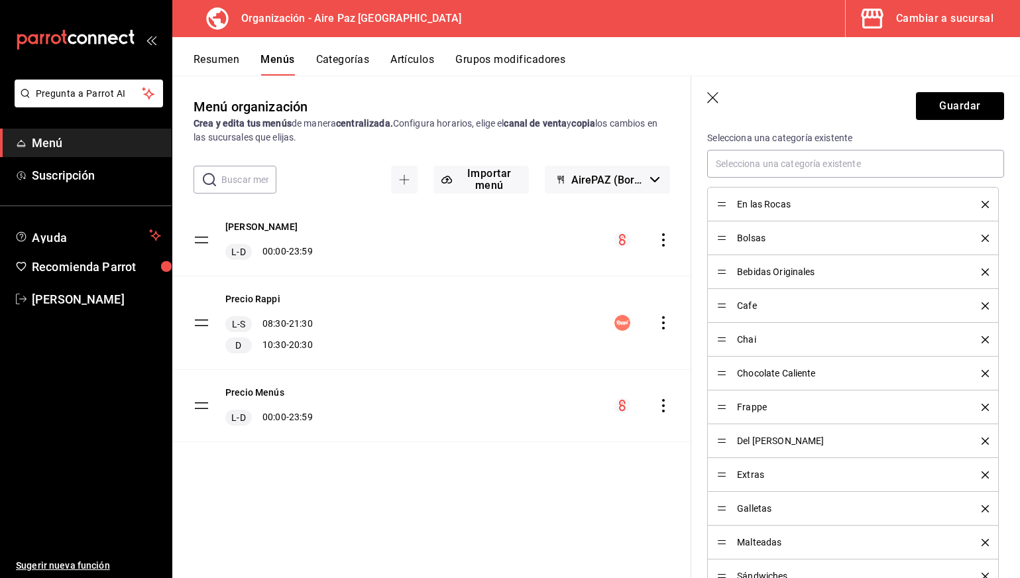
click at [985, 272] on icon "delete" at bounding box center [985, 271] width 7 height 7
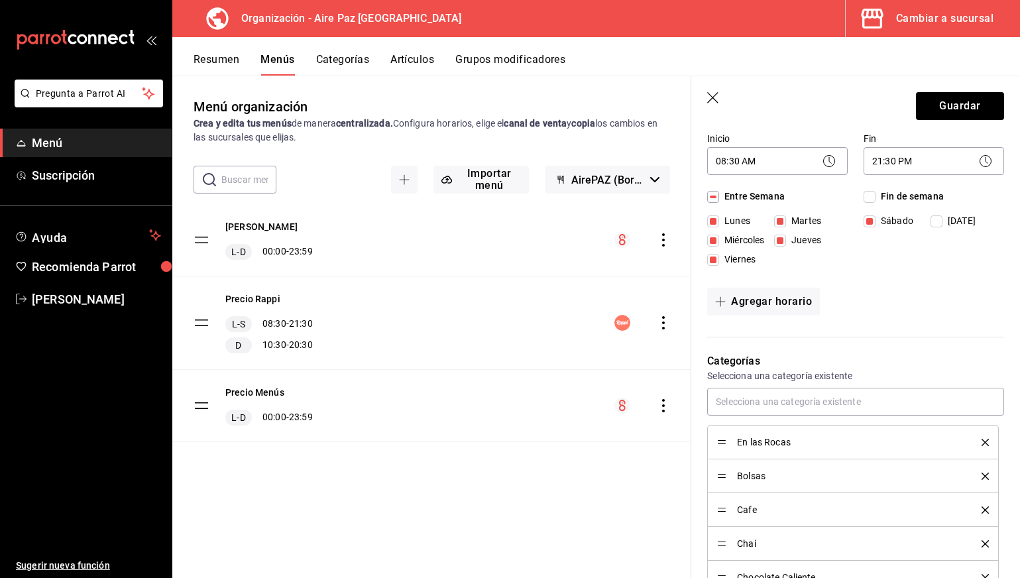
scroll to position [326, 0]
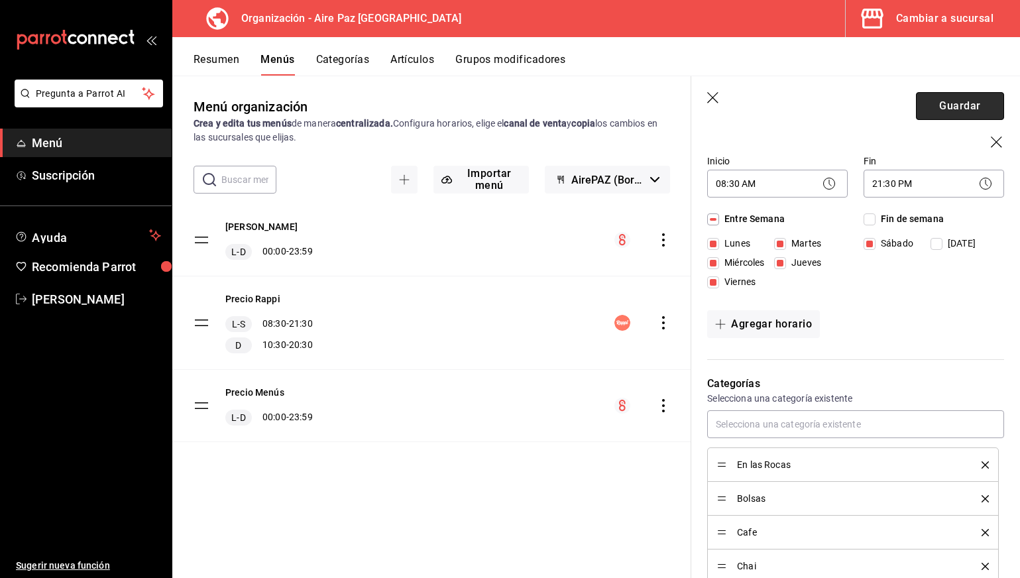
click at [962, 99] on button "Guardar" at bounding box center [960, 106] width 88 height 28
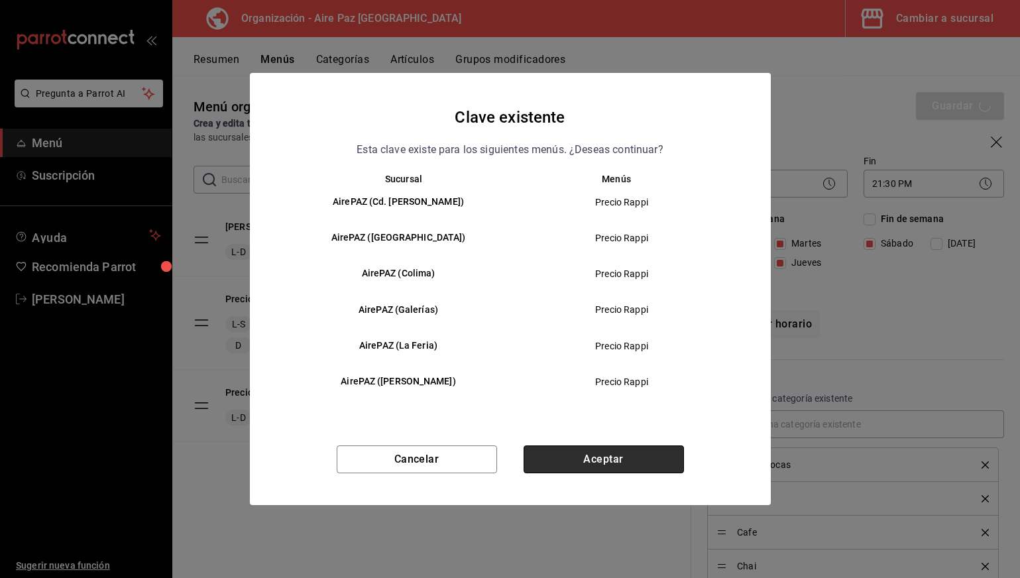
click at [591, 464] on button "Aceptar" at bounding box center [604, 459] width 160 height 28
checkbox input "false"
type input "1755626908475"
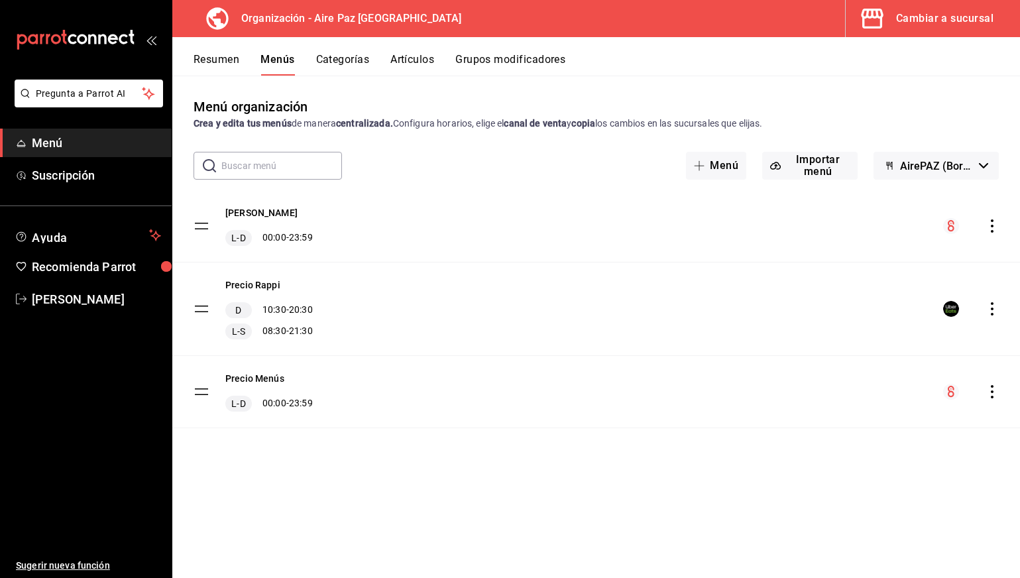
click at [994, 308] on icon "actions" at bounding box center [992, 308] width 13 height 13
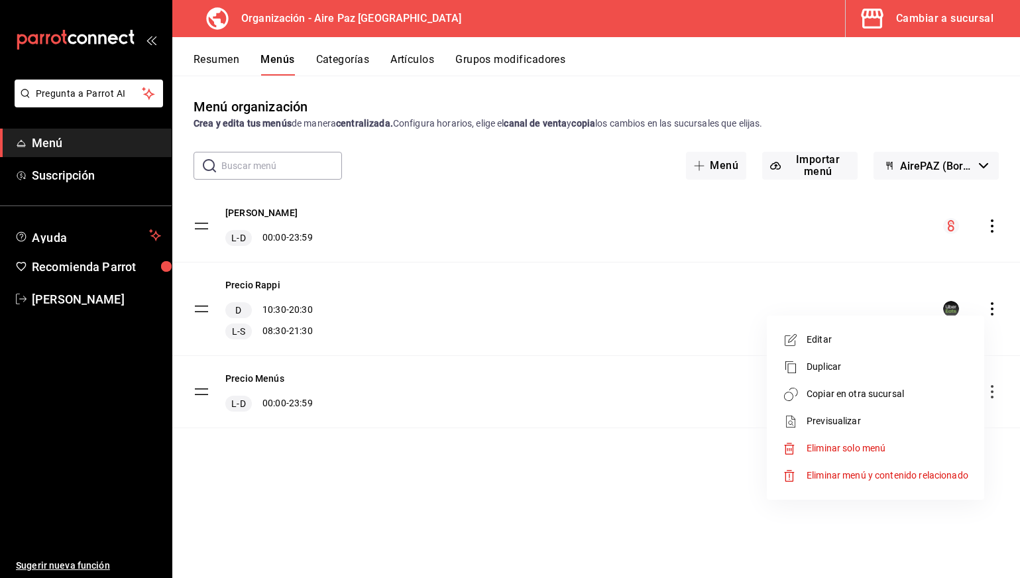
click at [850, 341] on span "Editar" at bounding box center [888, 340] width 162 height 14
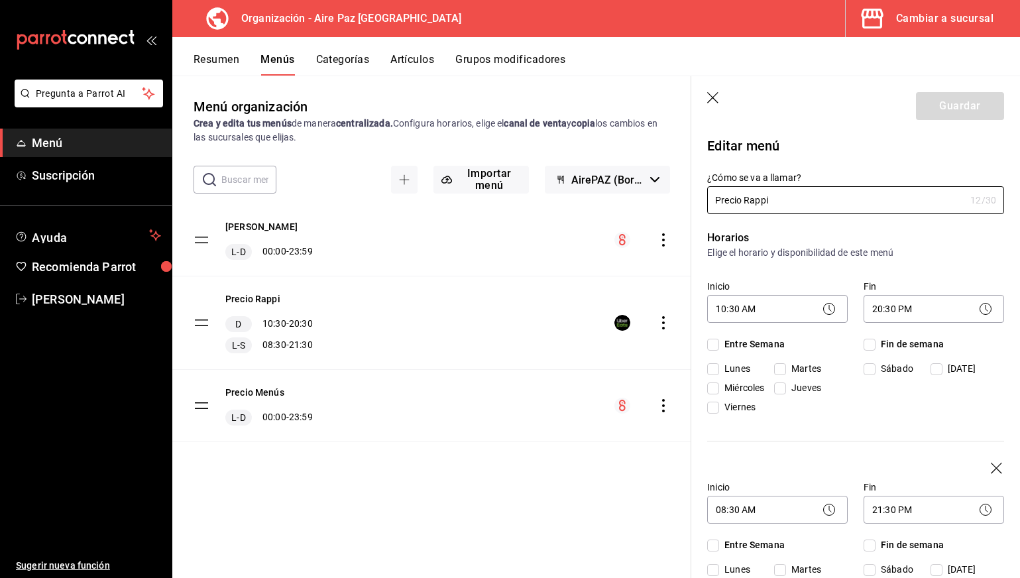
checkbox input "true"
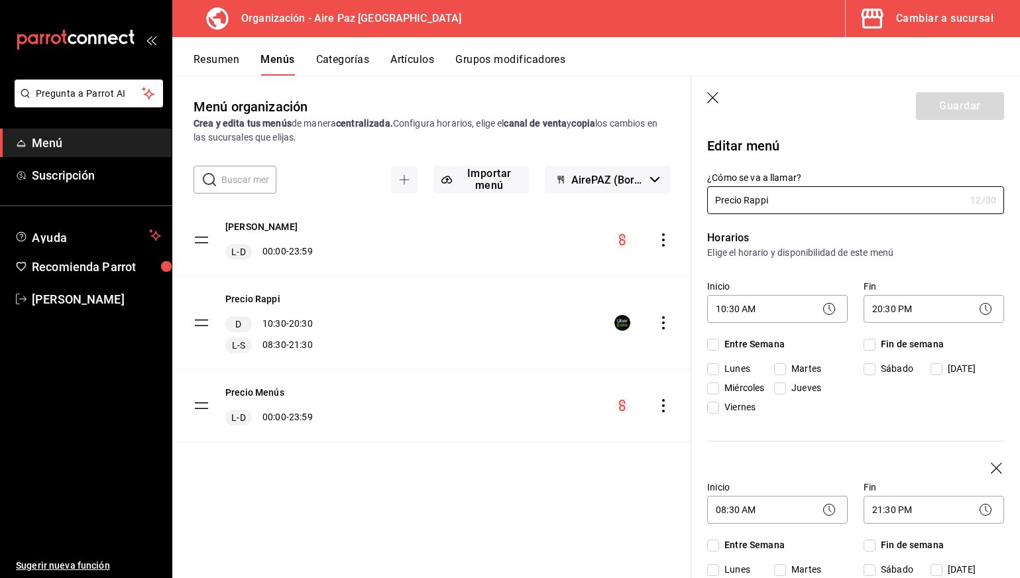
checkbox input "true"
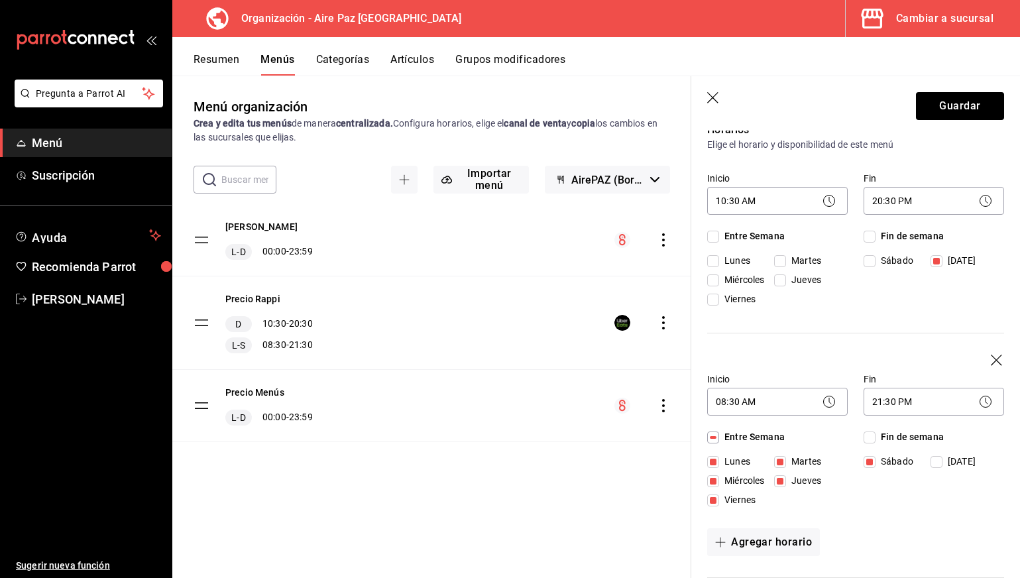
scroll to position [165, 0]
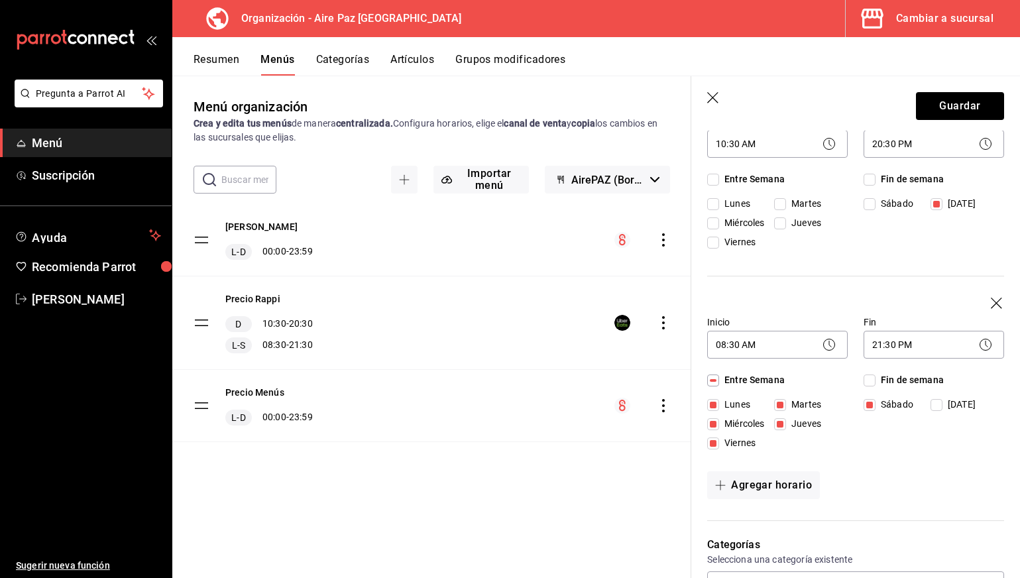
click at [941, 404] on input "Domingo" at bounding box center [937, 405] width 12 height 12
checkbox input "true"
click at [900, 351] on body "Pregunta a Parrot AI Menú Suscripción Ayuda Recomienda Parrot CARLOS RIOS Suger…" at bounding box center [510, 289] width 1020 height 578
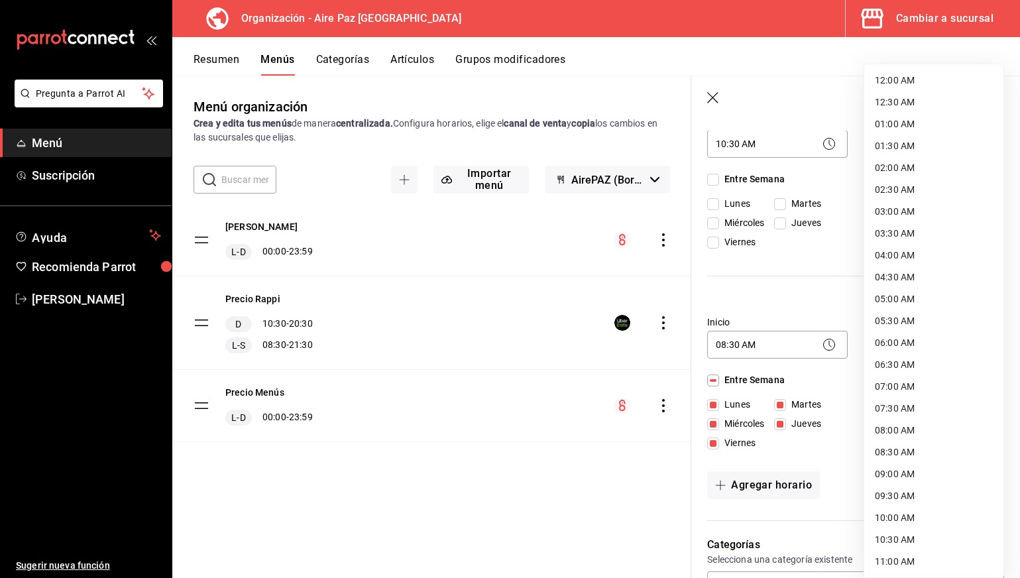
scroll to position [569, 0]
click at [903, 300] on li "18:00 PM" at bounding box center [933, 299] width 139 height 22
type input "18:00"
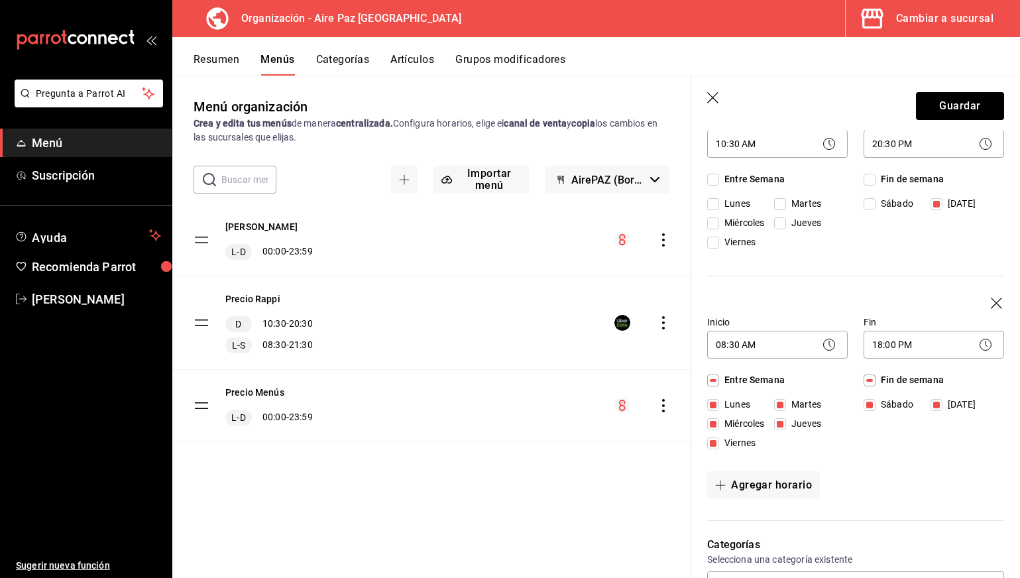
click at [857, 465] on div "Horarios Elige el horario y disponibilidad de este menú Inicio 10:30 AM 10:30 F…" at bounding box center [847, 285] width 313 height 472
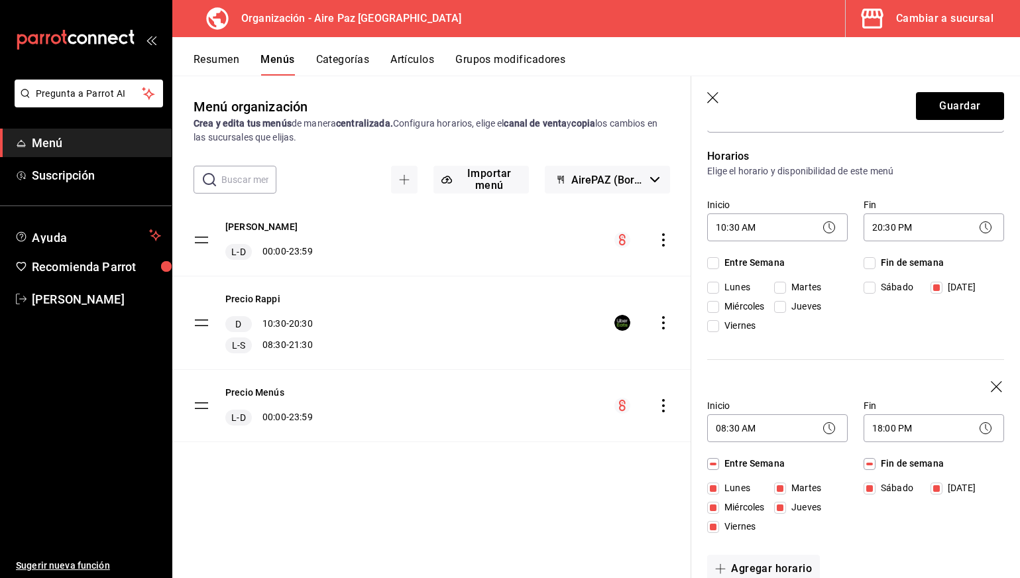
scroll to position [85, 0]
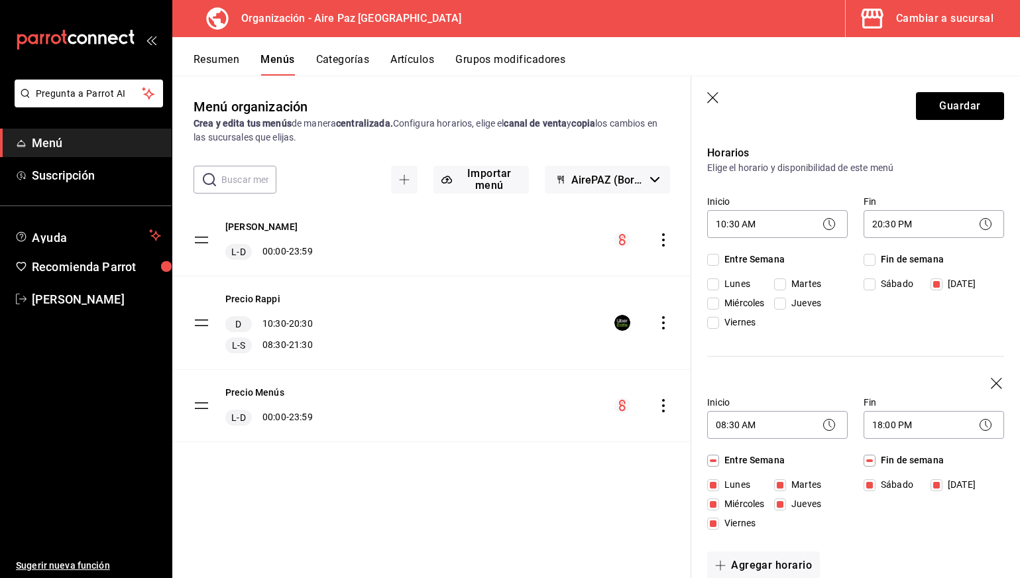
click at [993, 383] on icon "button" at bounding box center [997, 384] width 13 height 13
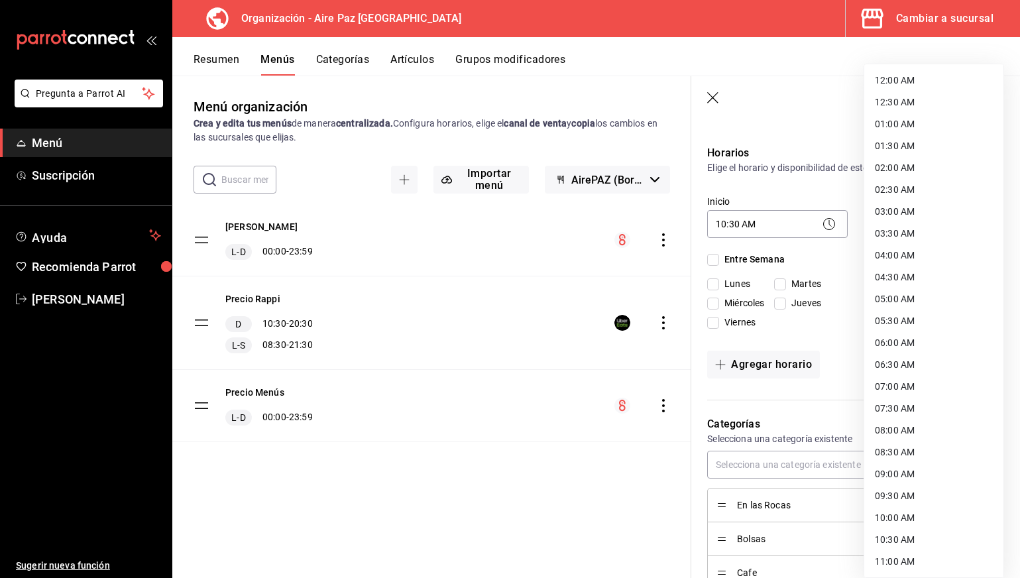
click at [901, 222] on body "Pregunta a Parrot AI Menú Suscripción Ayuda Recomienda Parrot CARLOS RIOS Suger…" at bounding box center [510, 289] width 1020 height 578
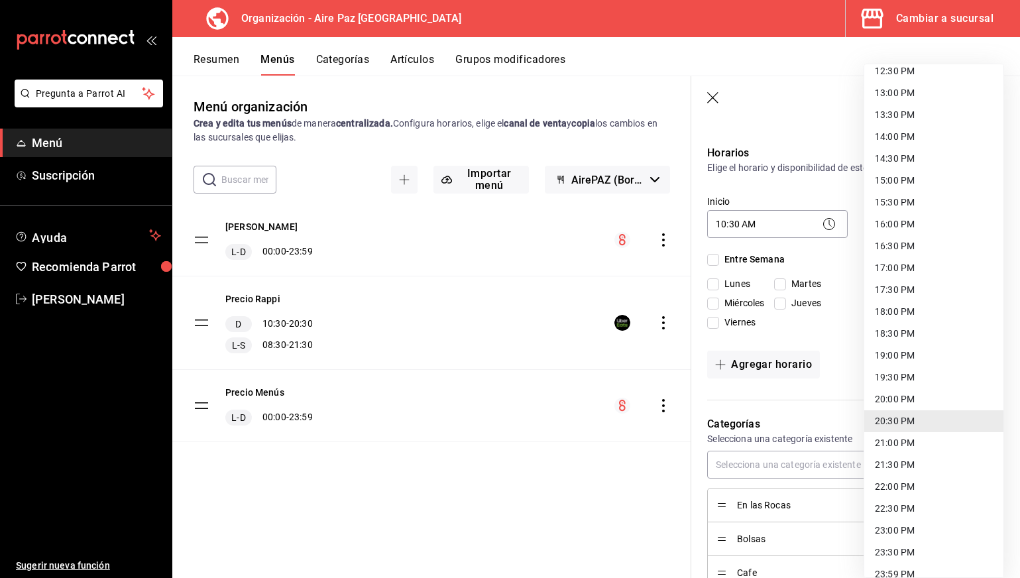
scroll to position [554, 0]
click at [899, 231] on li "16:00 PM" at bounding box center [933, 226] width 139 height 22
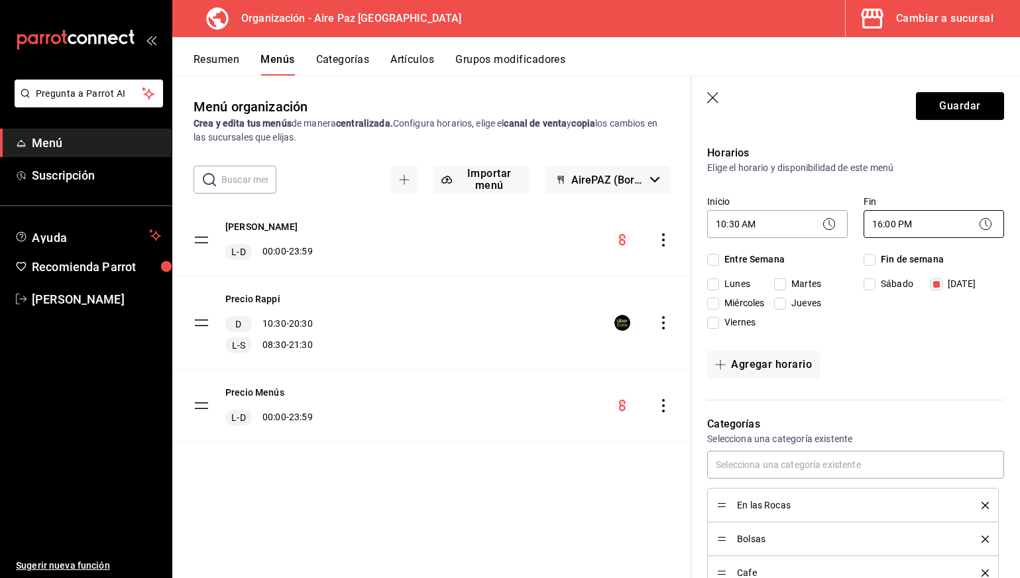
click at [899, 225] on body "Pregunta a Parrot AI Menú Suscripción Ayuda Recomienda Parrot CARLOS RIOS Suger…" at bounding box center [510, 289] width 1020 height 578
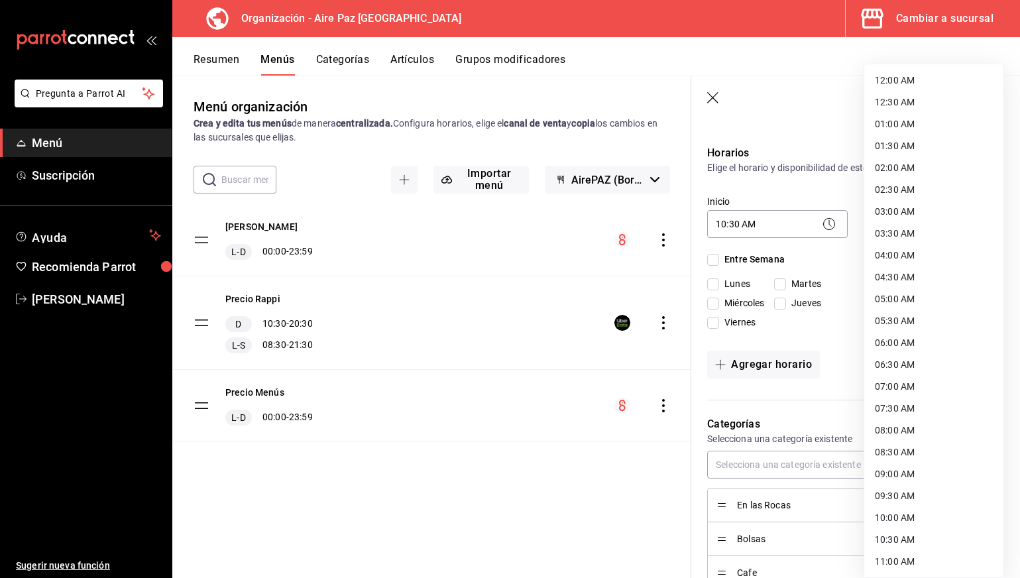
scroll to position [460, 0]
click at [903, 408] on li "18:00 PM" at bounding box center [933, 408] width 139 height 22
type input "18:00"
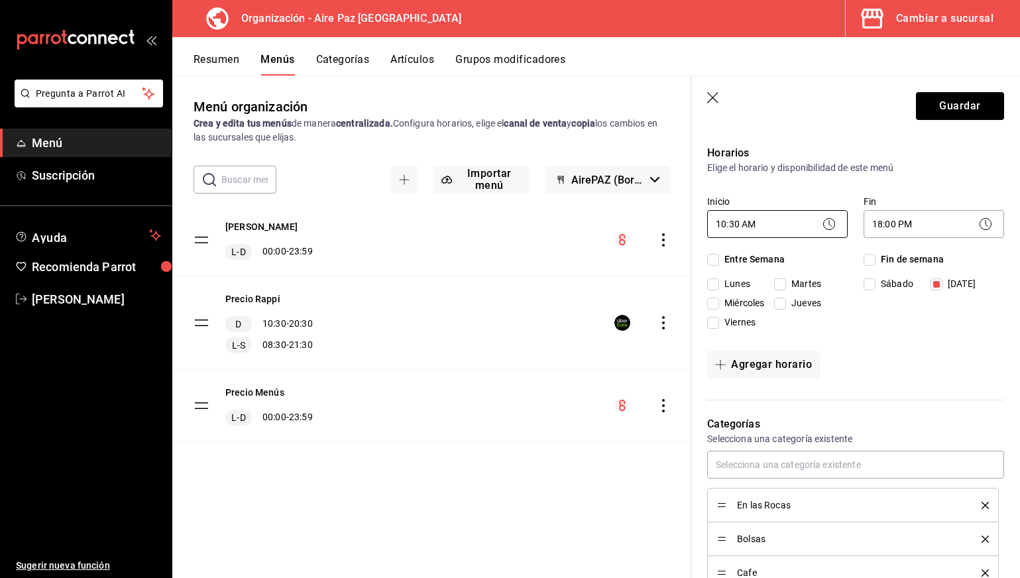
click at [769, 221] on body "Pregunta a Parrot AI Menú Suscripción Ayuda Recomienda Parrot CARLOS RIOS Suger…" at bounding box center [510, 289] width 1020 height 578
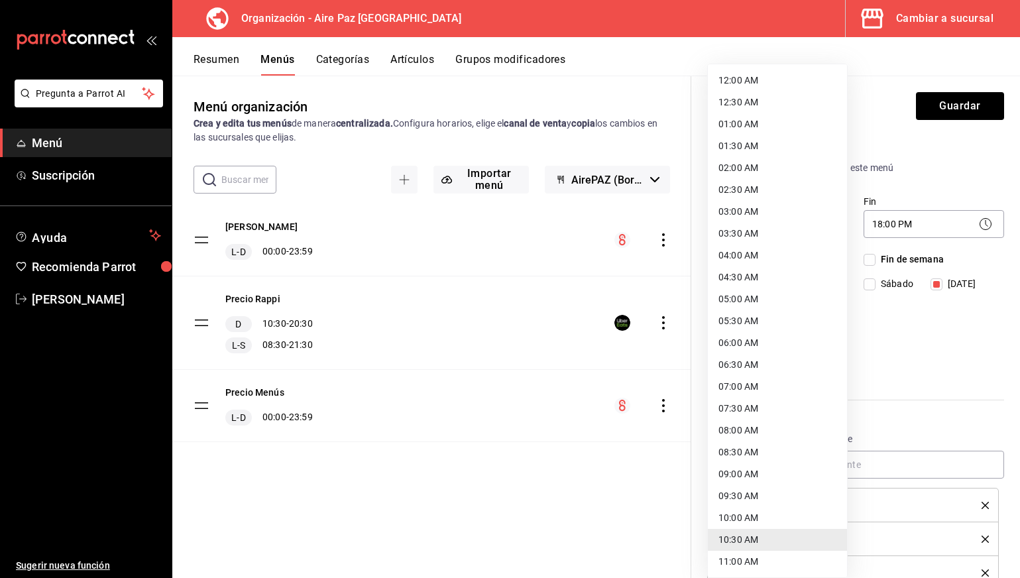
click at [756, 452] on li "08:30 AM" at bounding box center [777, 452] width 139 height 22
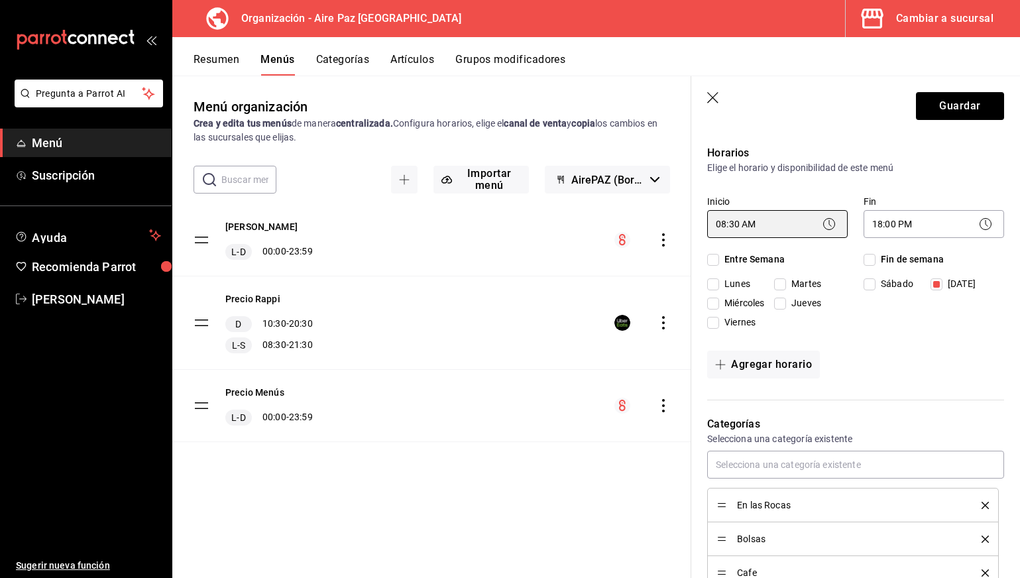
type input "08:30"
click at [716, 281] on input "Lunes" at bounding box center [713, 284] width 12 height 12
checkbox input "true"
click at [717, 309] on input "Miércoles" at bounding box center [713, 304] width 12 height 12
checkbox input "true"
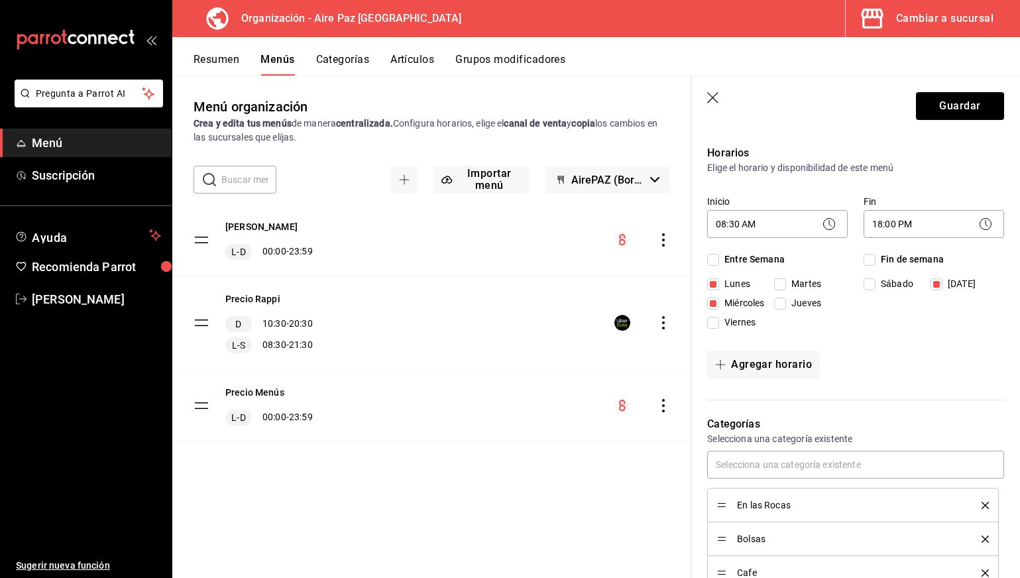
click at [717, 321] on input "Viernes" at bounding box center [713, 323] width 12 height 12
checkbox input "true"
click at [783, 305] on input "Jueves" at bounding box center [780, 304] width 12 height 12
checkbox input "true"
click at [783, 287] on input "Martes" at bounding box center [780, 284] width 12 height 12
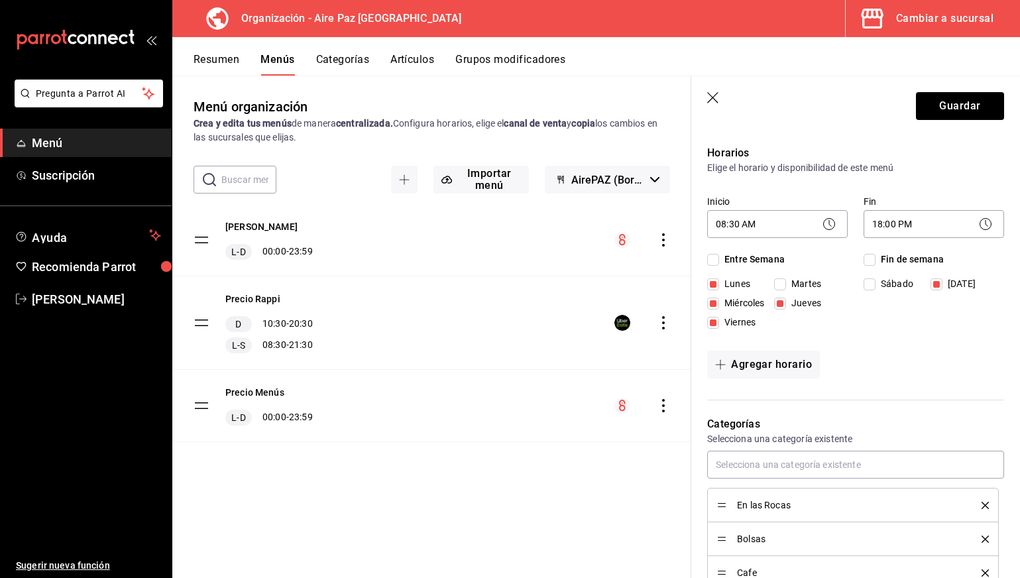
checkbox input "true"
click at [874, 287] on input "Sábado" at bounding box center [870, 284] width 12 height 12
checkbox input "true"
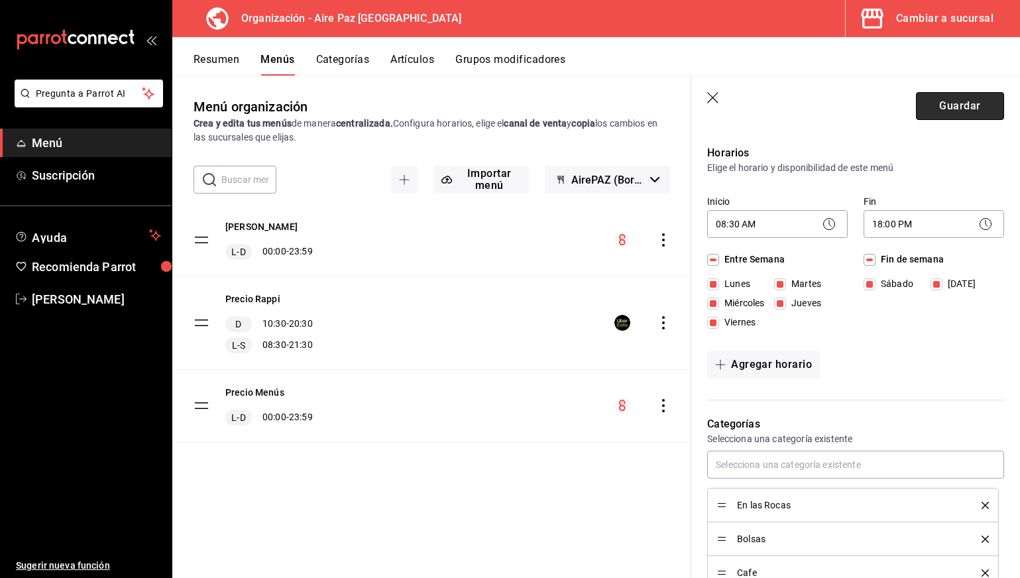
click at [945, 107] on button "Guardar" at bounding box center [960, 106] width 88 height 28
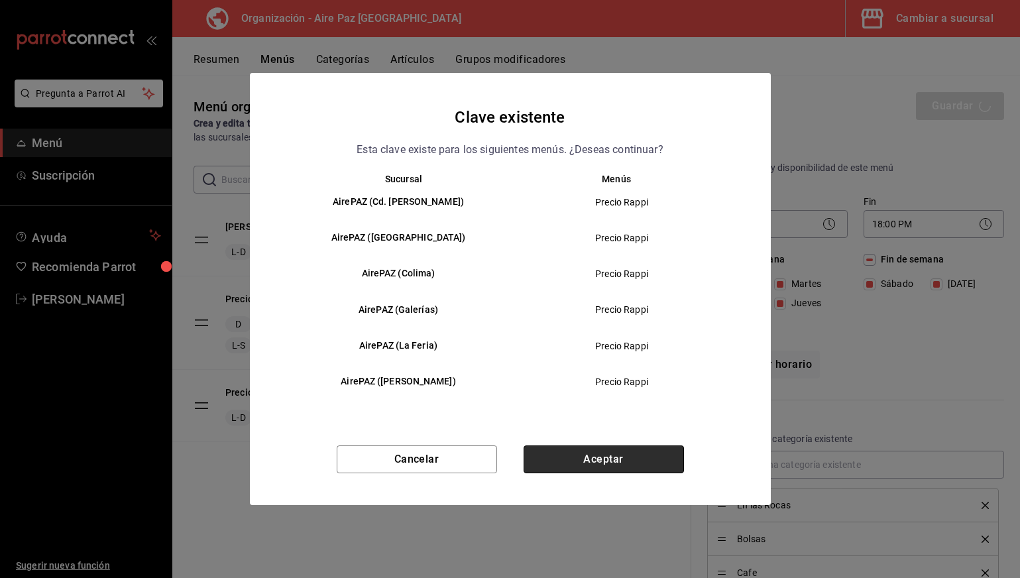
click at [640, 455] on button "Aceptar" at bounding box center [604, 459] width 160 height 28
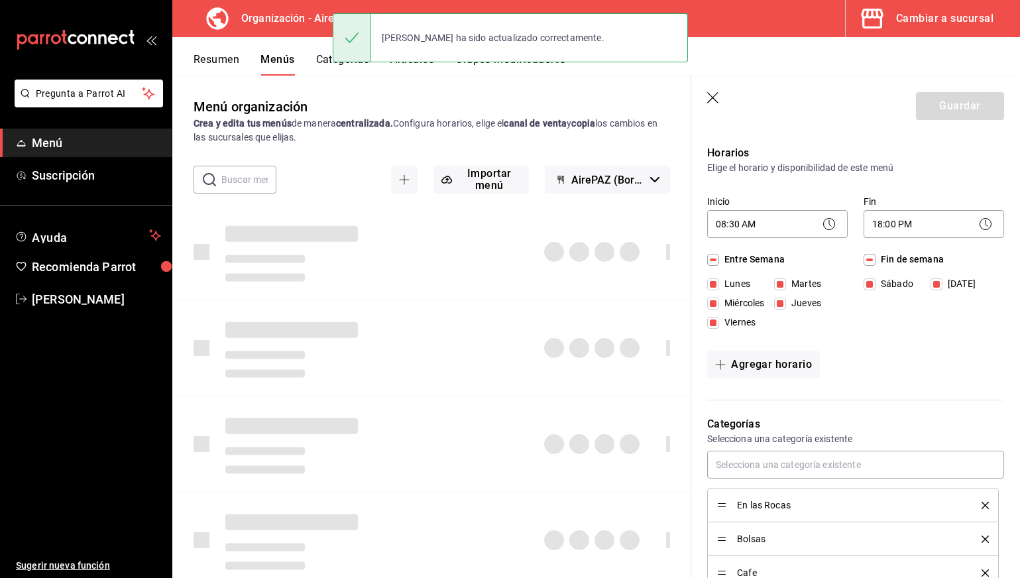
checkbox input "false"
type input "1755626958030"
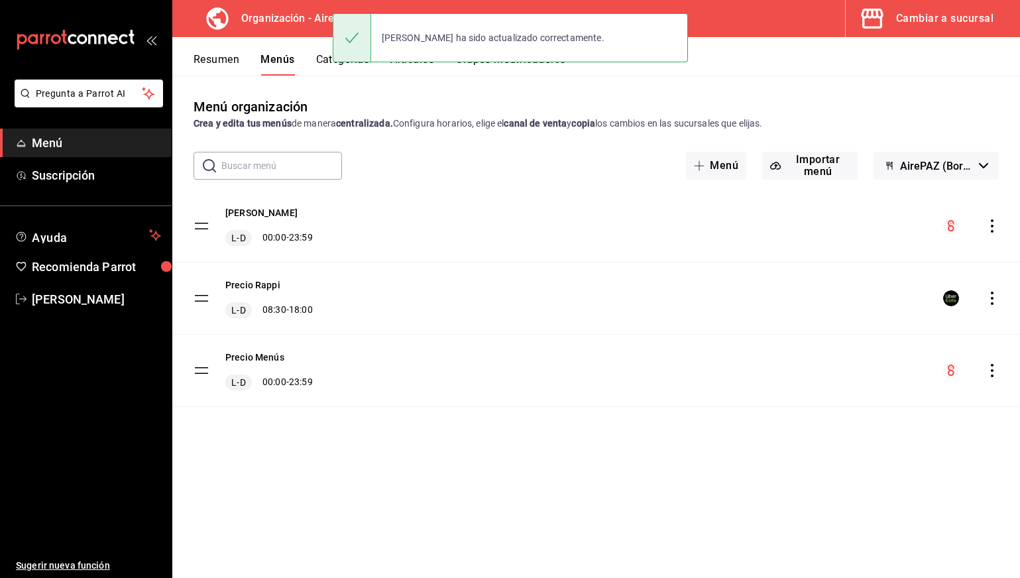
click at [990, 290] on div "menu-maker-table" at bounding box center [971, 298] width 56 height 16
click at [998, 297] on icon "actions" at bounding box center [992, 298] width 13 height 13
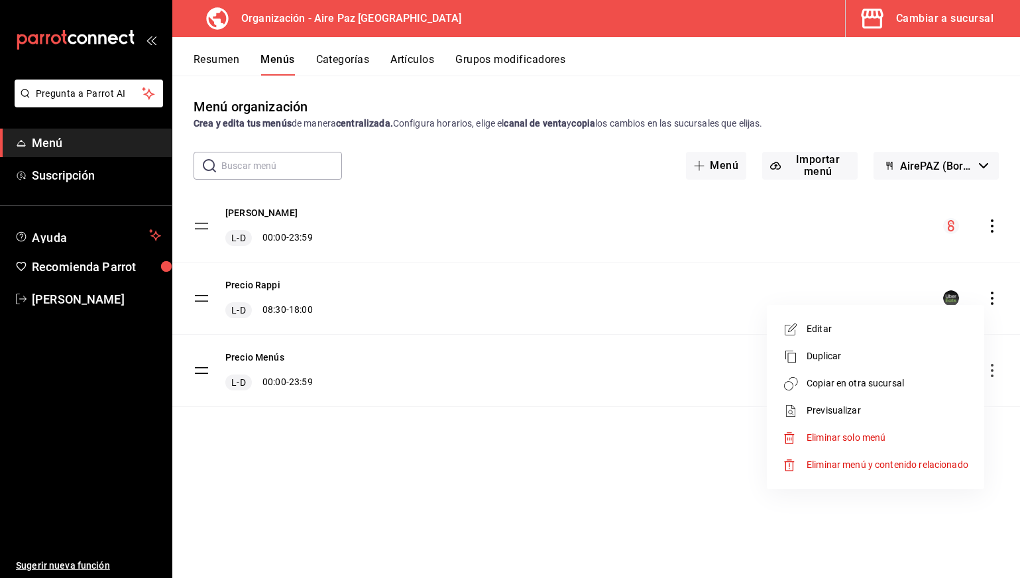
click at [902, 339] on li "Editar" at bounding box center [875, 329] width 207 height 27
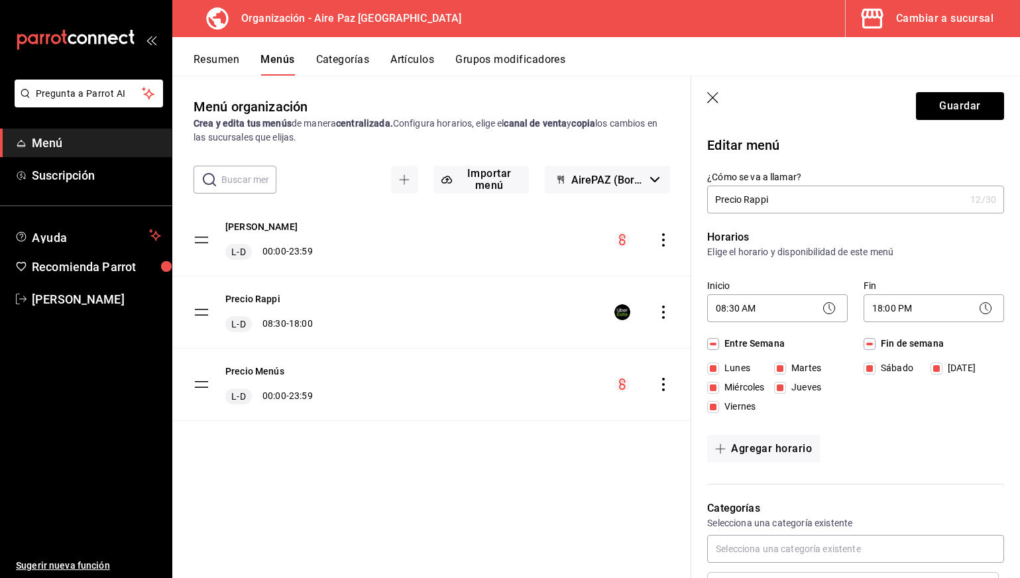
click at [762, 199] on input "Precio Rappi" at bounding box center [836, 199] width 258 height 27
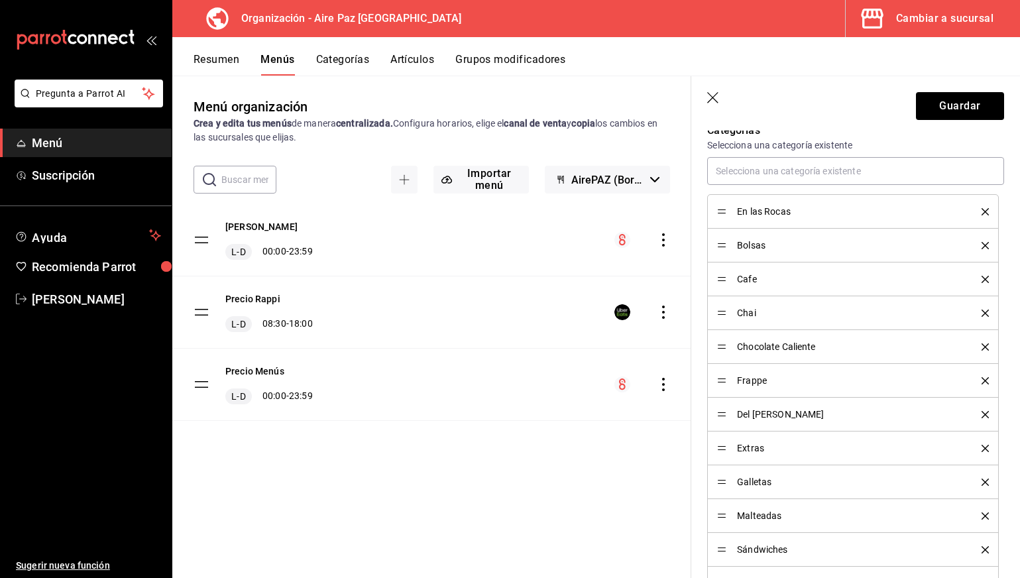
scroll to position [379, 0]
type input "Uber Eats"
click at [935, 95] on button "Guardar" at bounding box center [960, 106] width 88 height 28
click at [935, 95] on div "Guardar" at bounding box center [960, 106] width 88 height 28
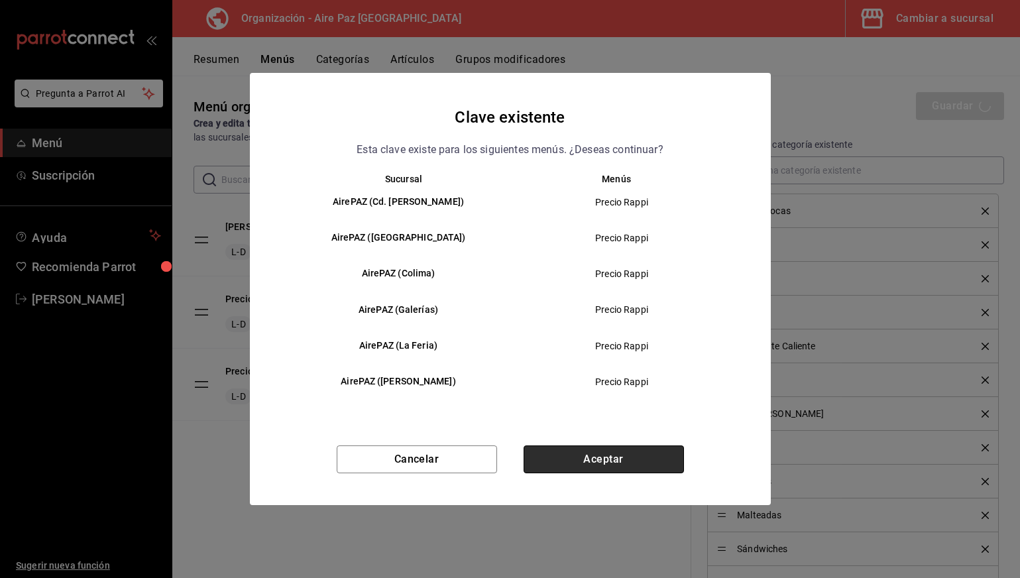
click at [555, 467] on button "Aceptar" at bounding box center [604, 459] width 160 height 28
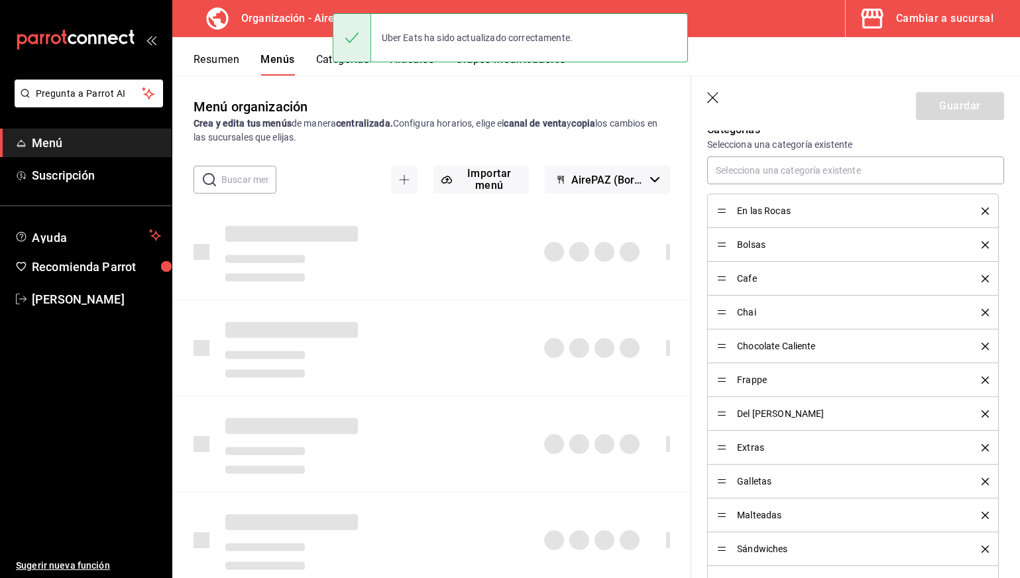
checkbox input "false"
type input "1755626976537"
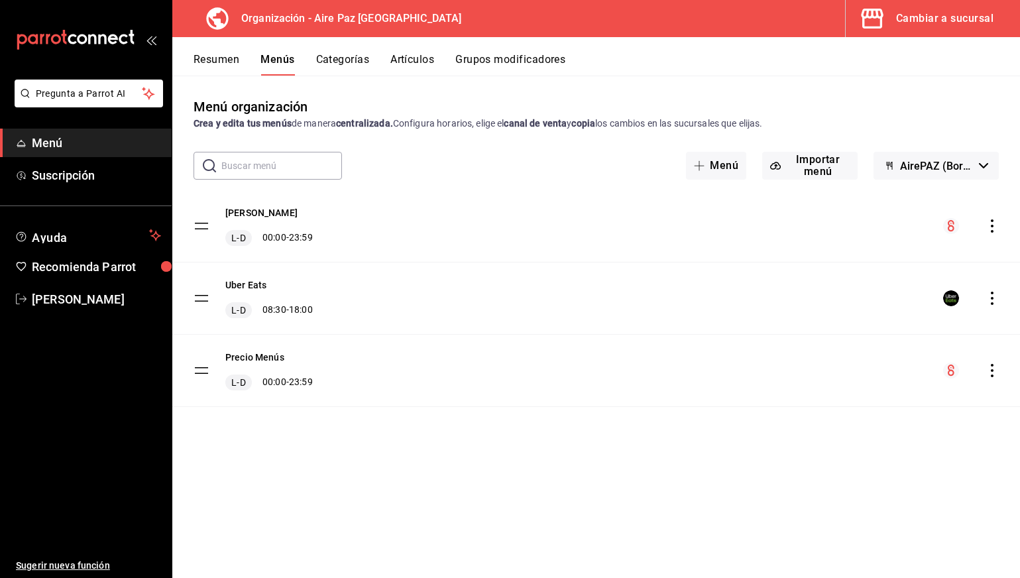
click at [339, 58] on button "Categorías" at bounding box center [343, 64] width 54 height 23
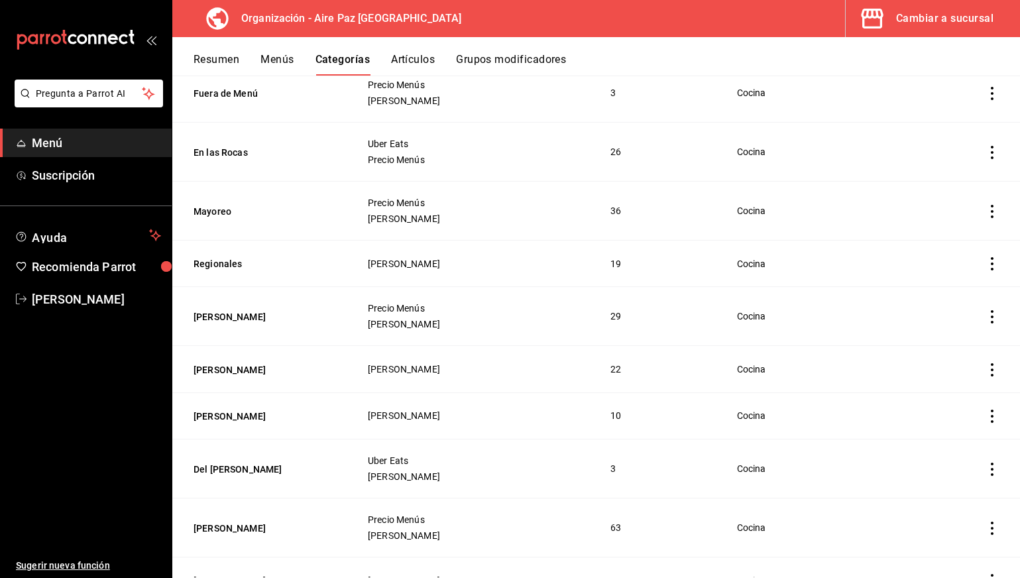
scroll to position [148, 0]
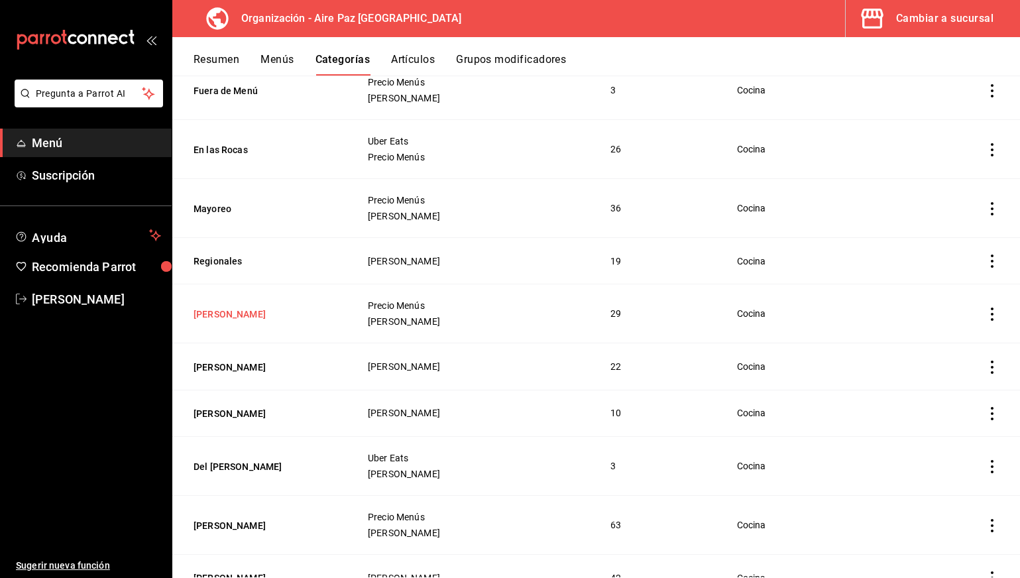
click at [223, 312] on button "[PERSON_NAME]" at bounding box center [260, 314] width 133 height 13
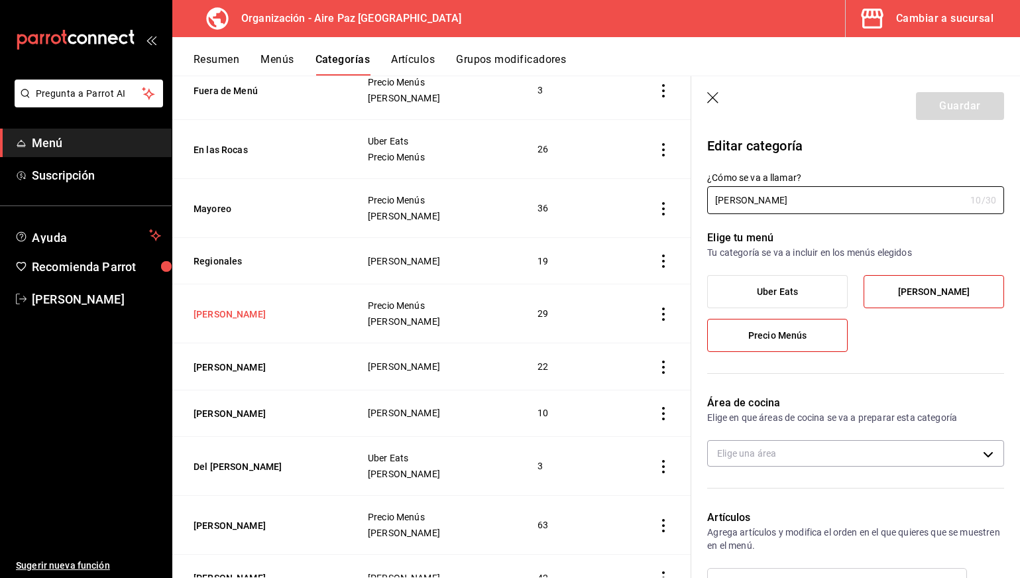
type input "70ecd955-4154-40b6-99f2-5df580458f20"
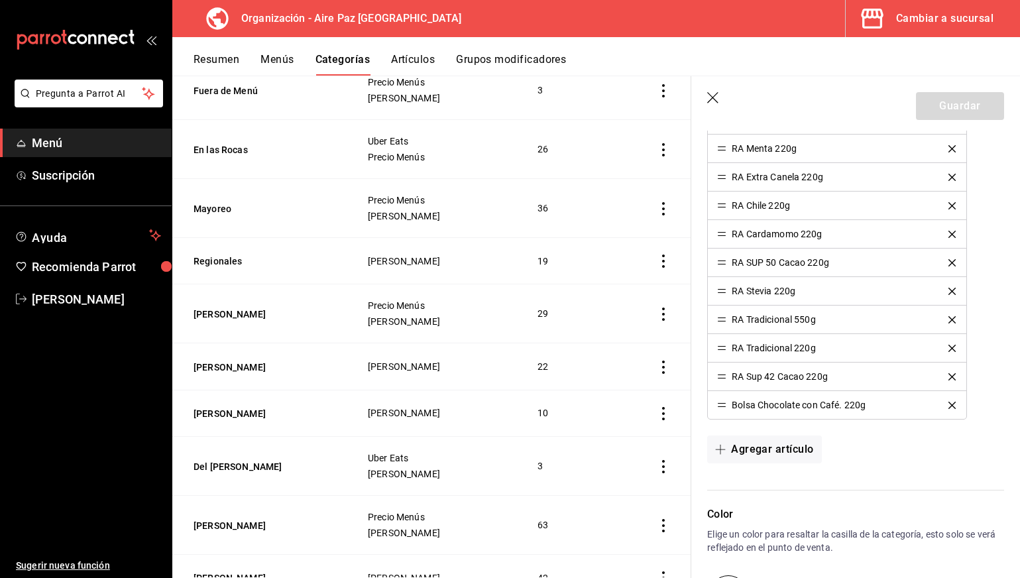
scroll to position [974, 0]
click at [713, 91] on header "Guardar" at bounding box center [855, 103] width 329 height 54
click at [713, 97] on icon "button" at bounding box center [712, 97] width 11 height 11
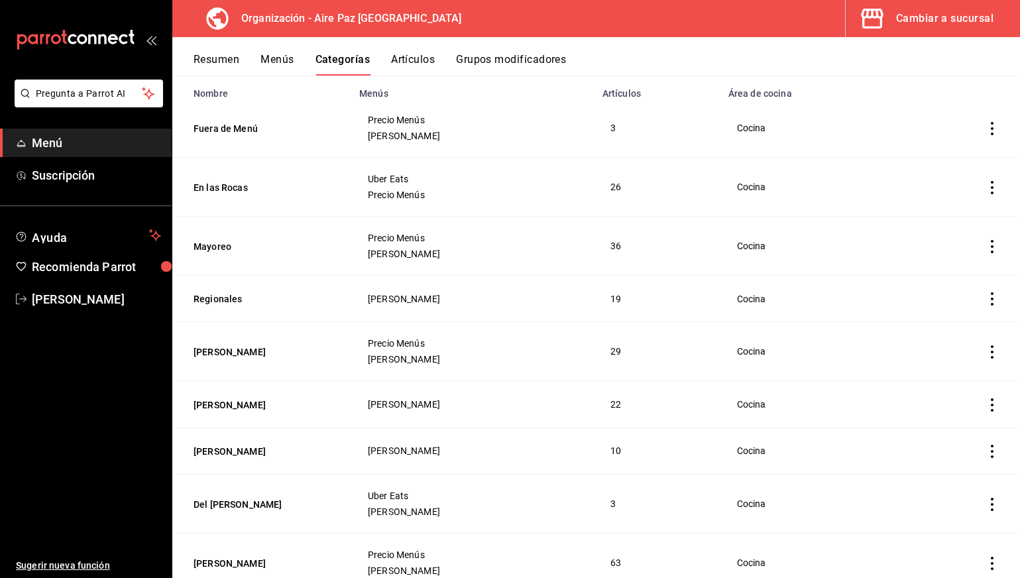
scroll to position [106, 0]
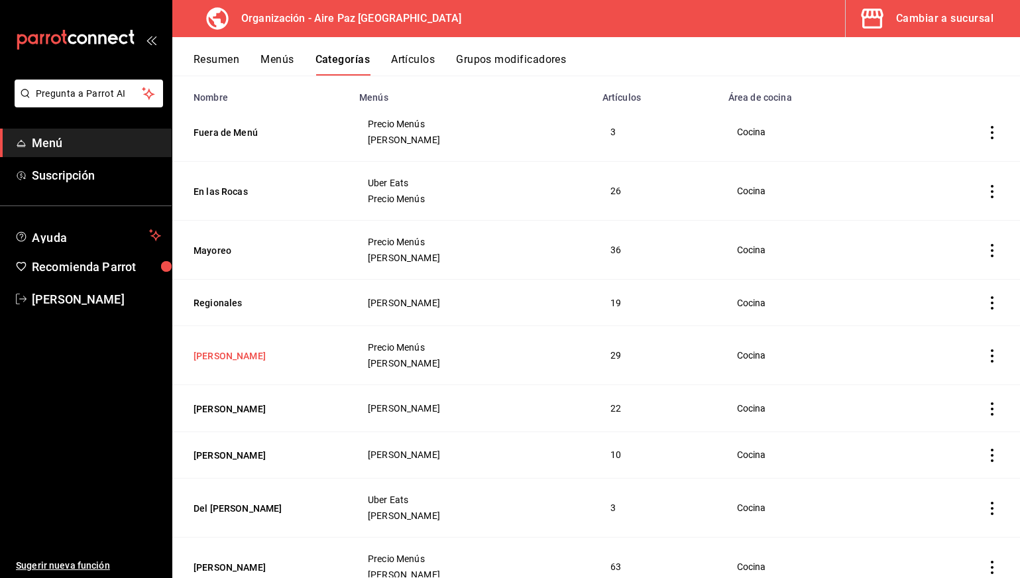
click at [233, 359] on button "[PERSON_NAME]" at bounding box center [260, 355] width 133 height 13
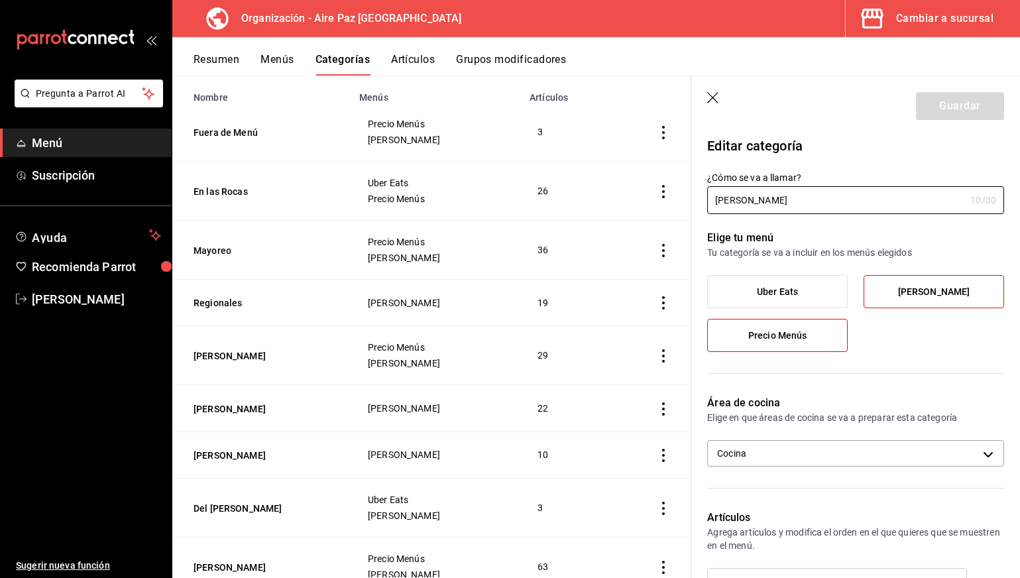
click at [805, 291] on label "Uber Eats" at bounding box center [777, 292] width 139 height 32
click at [0, 0] on input "Uber Eats" at bounding box center [0, 0] width 0 height 0
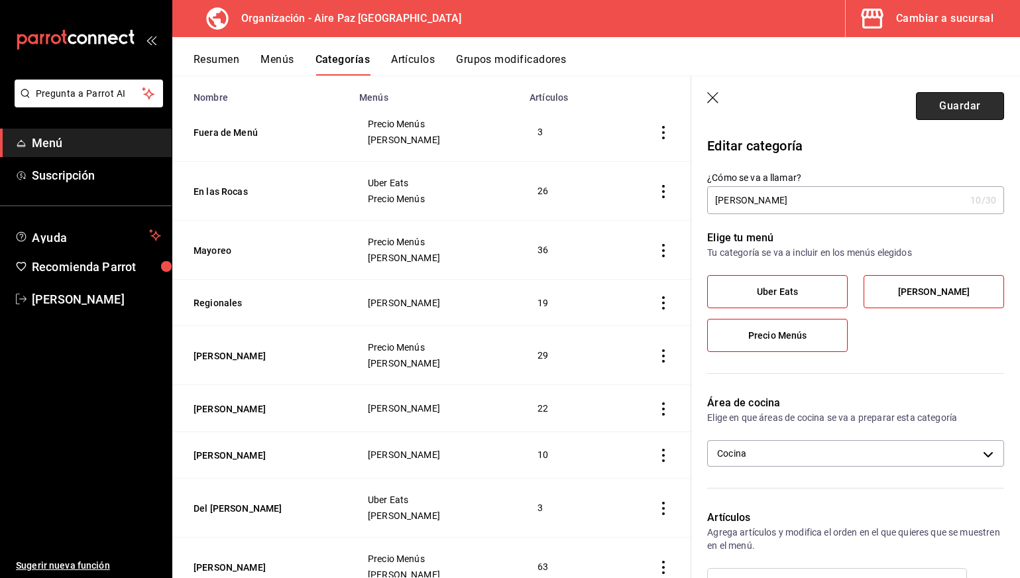
click at [970, 98] on button "Guardar" at bounding box center [960, 106] width 88 height 28
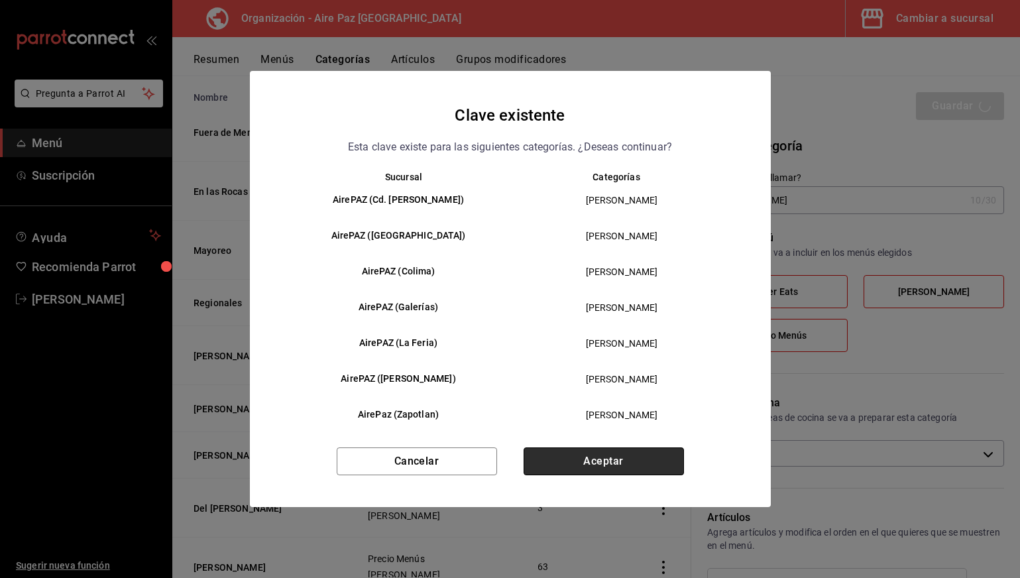
click at [633, 459] on button "Aceptar" at bounding box center [604, 461] width 160 height 28
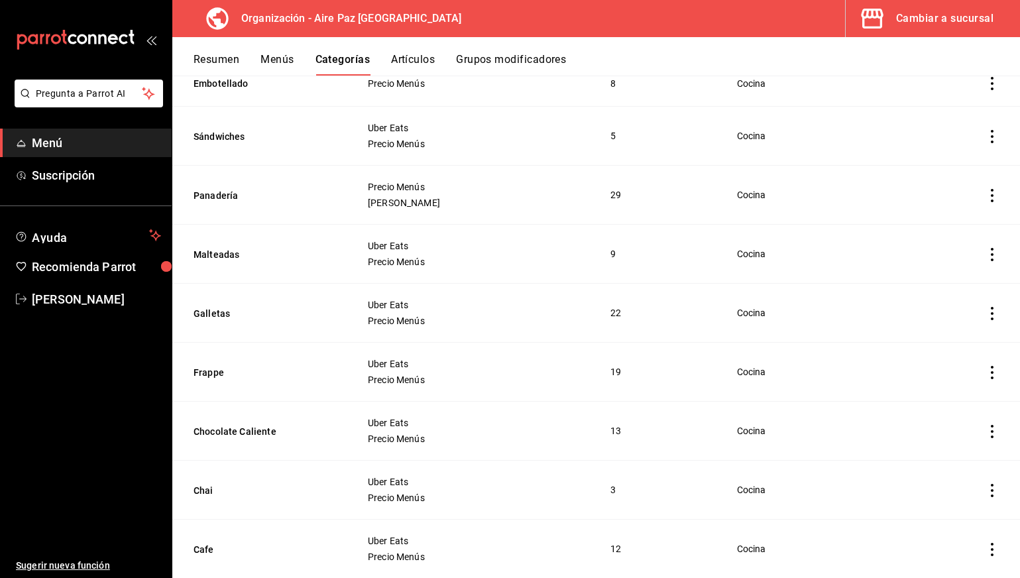
scroll to position [1038, 0]
click at [211, 380] on th "Frappe" at bounding box center [261, 371] width 179 height 59
click at [211, 375] on button "Frappe" at bounding box center [260, 371] width 133 height 13
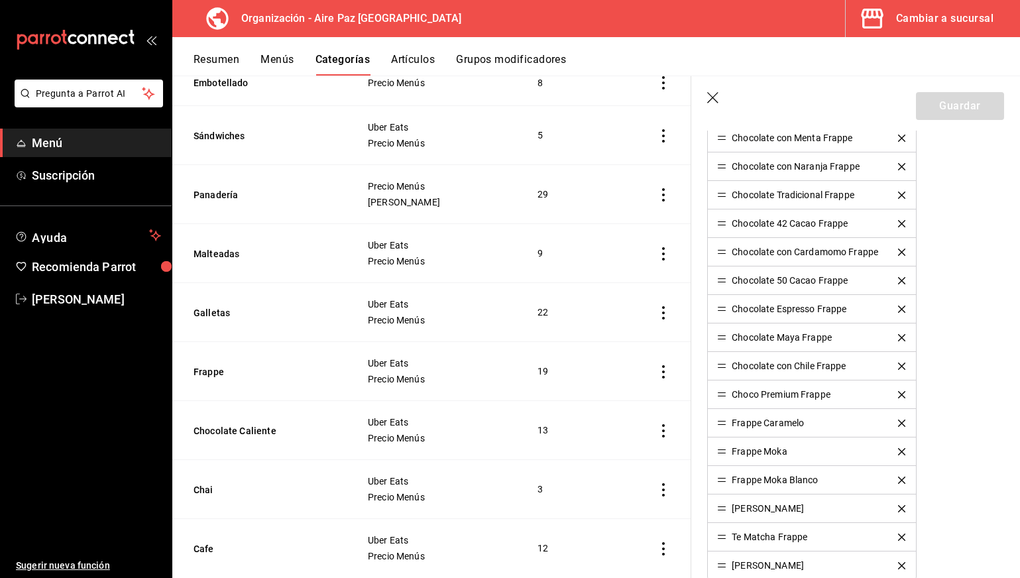
scroll to position [527, 0]
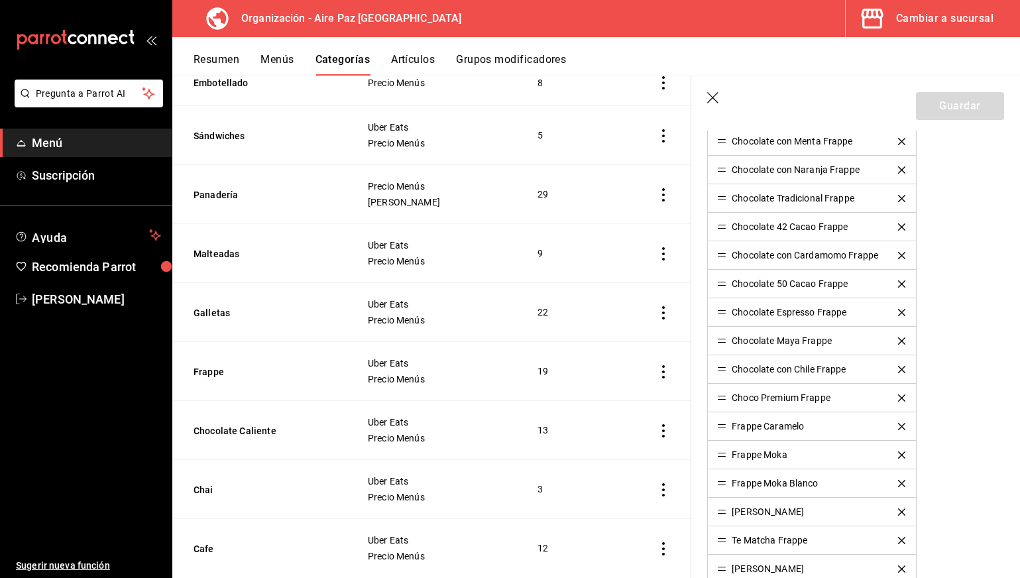
click at [708, 101] on icon "button" at bounding box center [713, 98] width 13 height 13
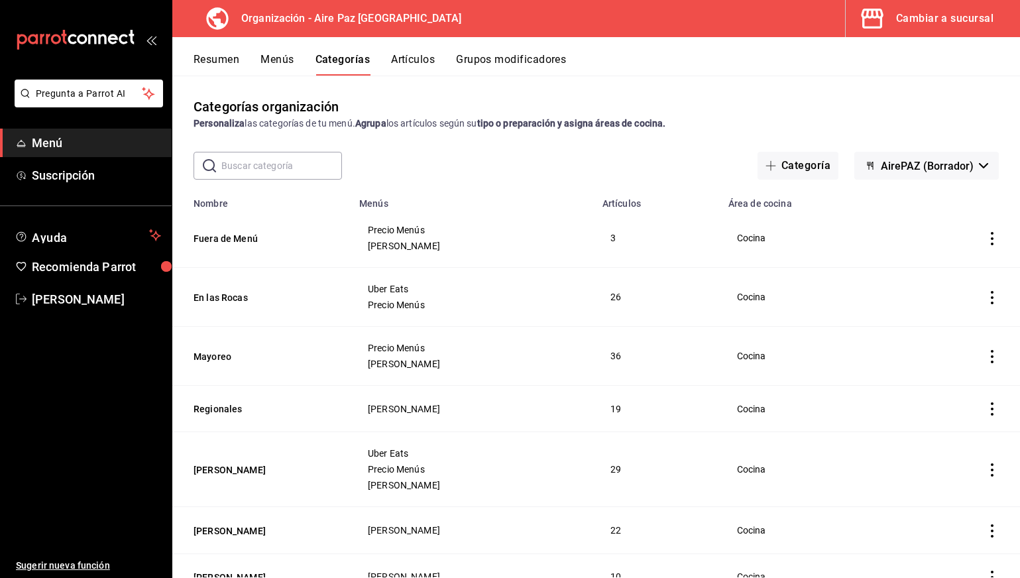
click at [217, 63] on button "Resumen" at bounding box center [217, 64] width 46 height 23
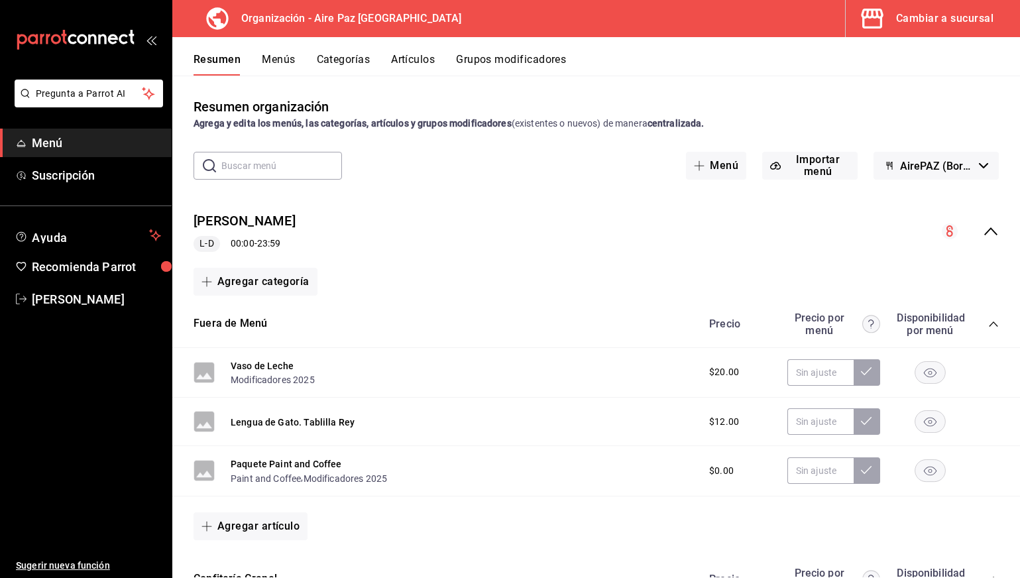
click at [266, 62] on button "Menús" at bounding box center [278, 64] width 33 height 23
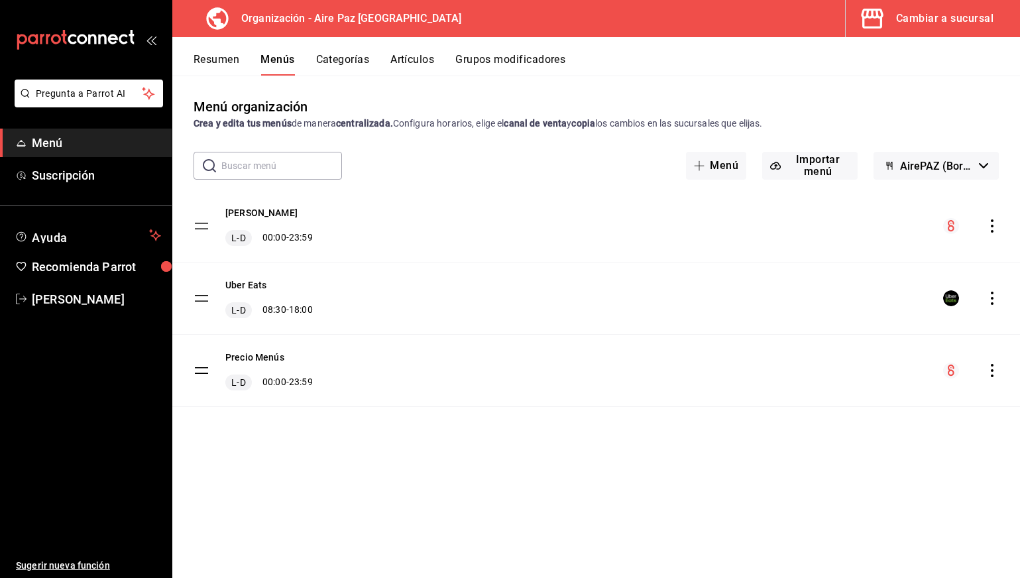
click at [997, 219] on div "menu-maker-table" at bounding box center [971, 226] width 56 height 16
click at [990, 225] on icon "actions" at bounding box center [992, 225] width 13 height 13
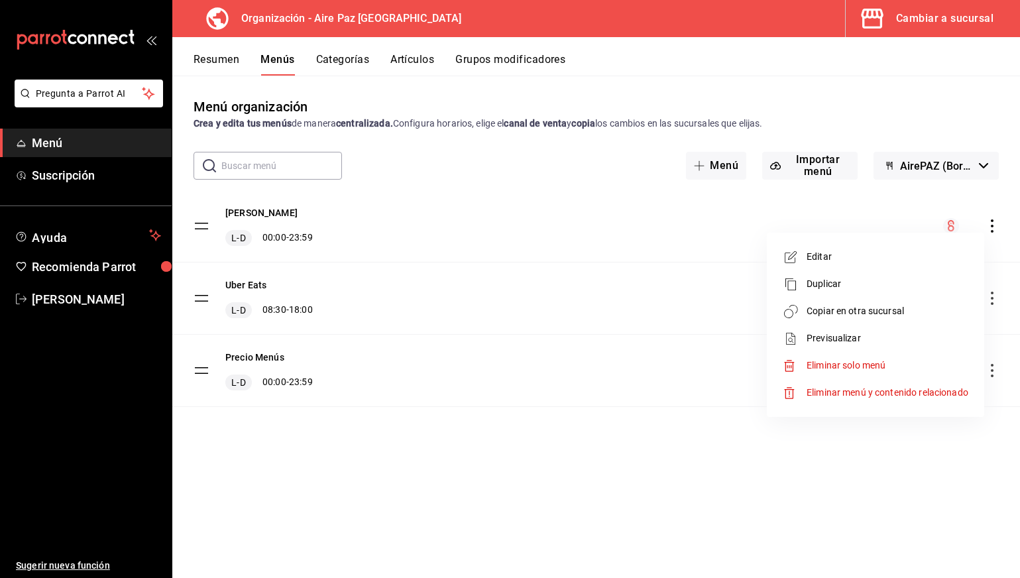
click at [882, 208] on div at bounding box center [510, 289] width 1020 height 578
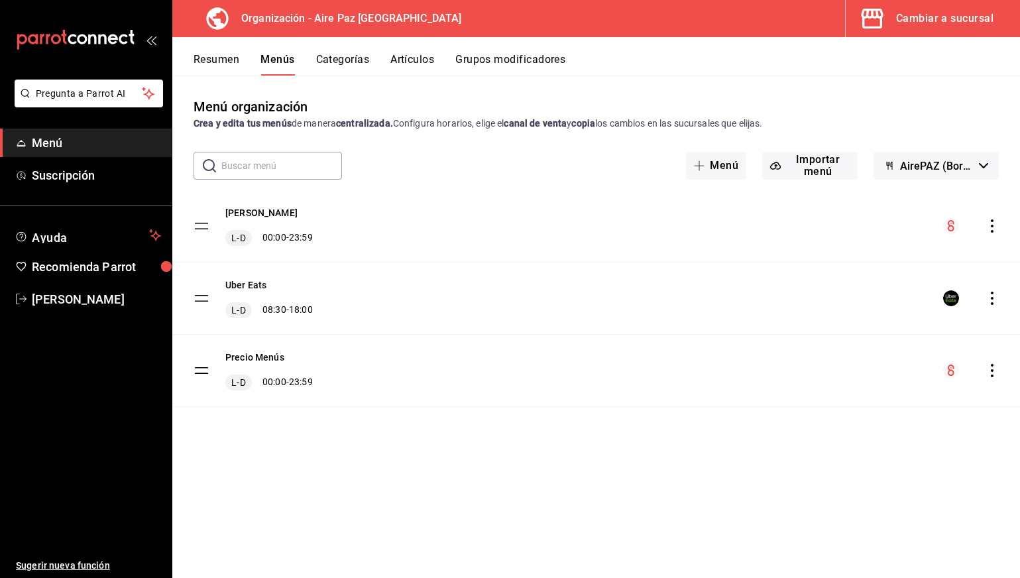
click at [994, 301] on icon "actions" at bounding box center [992, 298] width 13 height 13
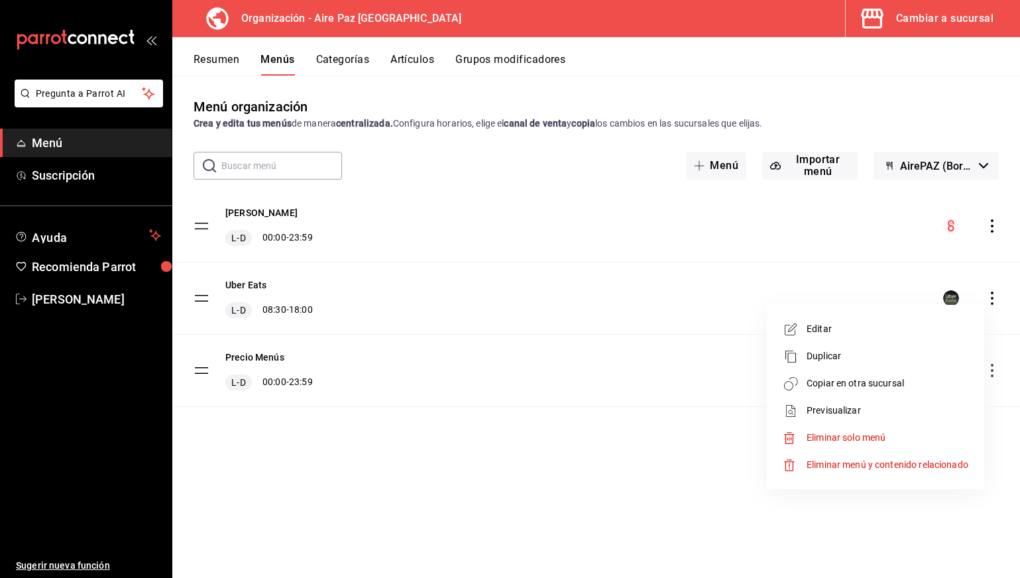
click at [878, 382] on span "Copiar en otra sucursal" at bounding box center [888, 383] width 162 height 14
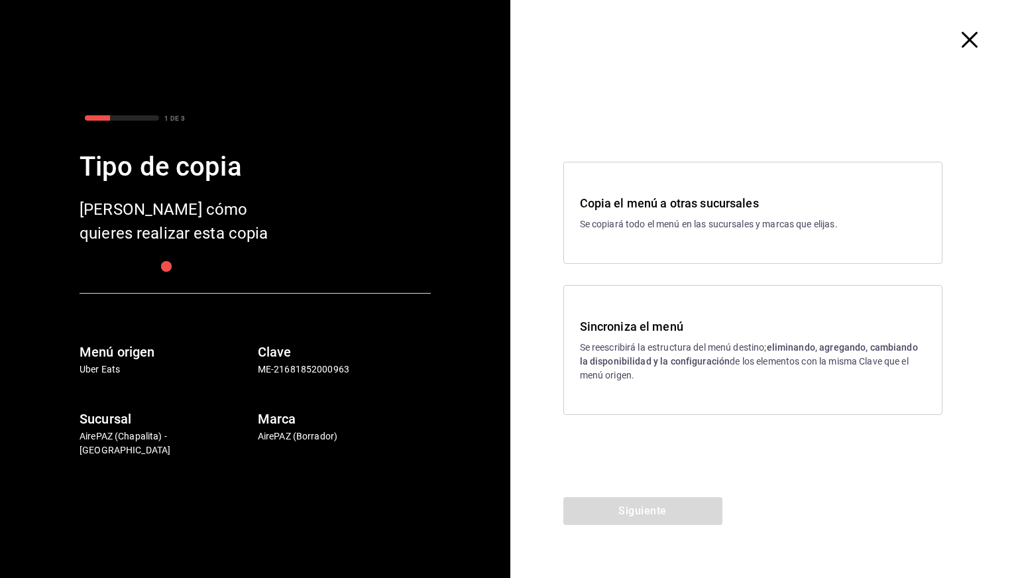
click at [774, 322] on h3 "Sincroniza el menú" at bounding box center [753, 326] width 346 height 18
click at [672, 498] on button "Siguiente" at bounding box center [642, 511] width 159 height 28
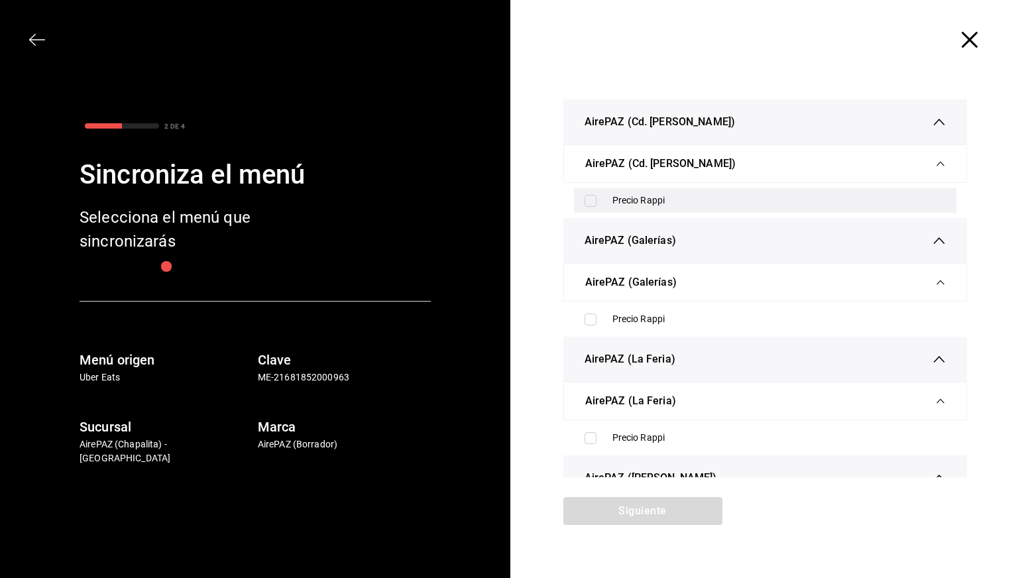
click at [784, 205] on div "Precio Rappi" at bounding box center [779, 201] width 334 height 14
checkbox input "true"
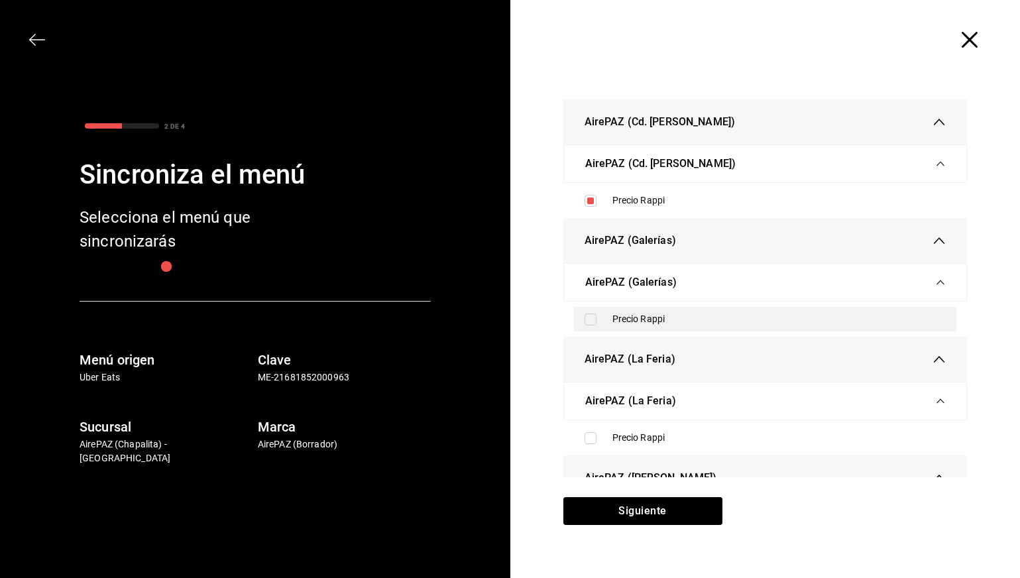
click at [756, 319] on div "Precio Rappi" at bounding box center [779, 319] width 334 height 14
checkbox input "true"
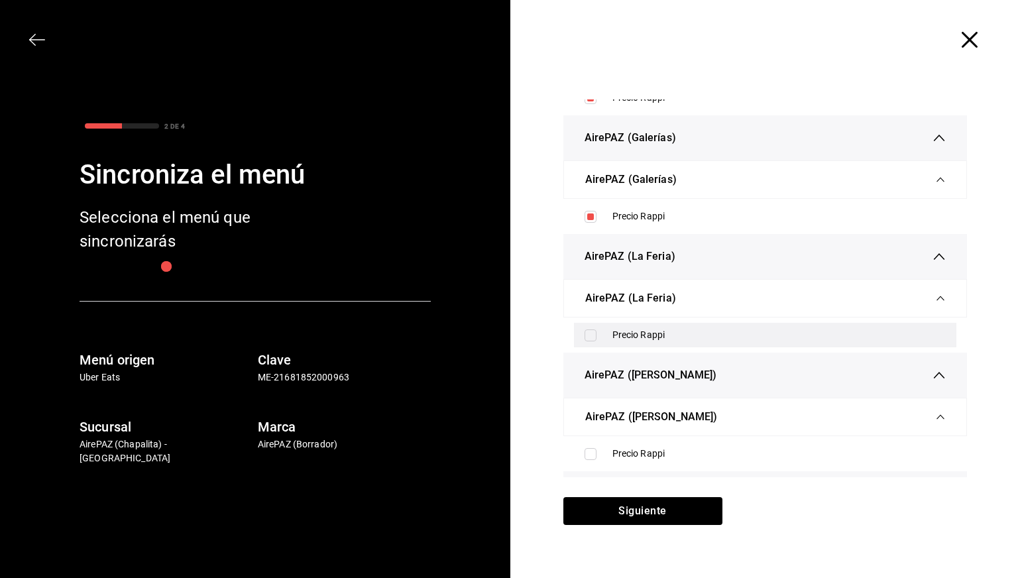
click at [747, 335] on div "Precio Rappi" at bounding box center [779, 335] width 334 height 14
checkbox input "true"
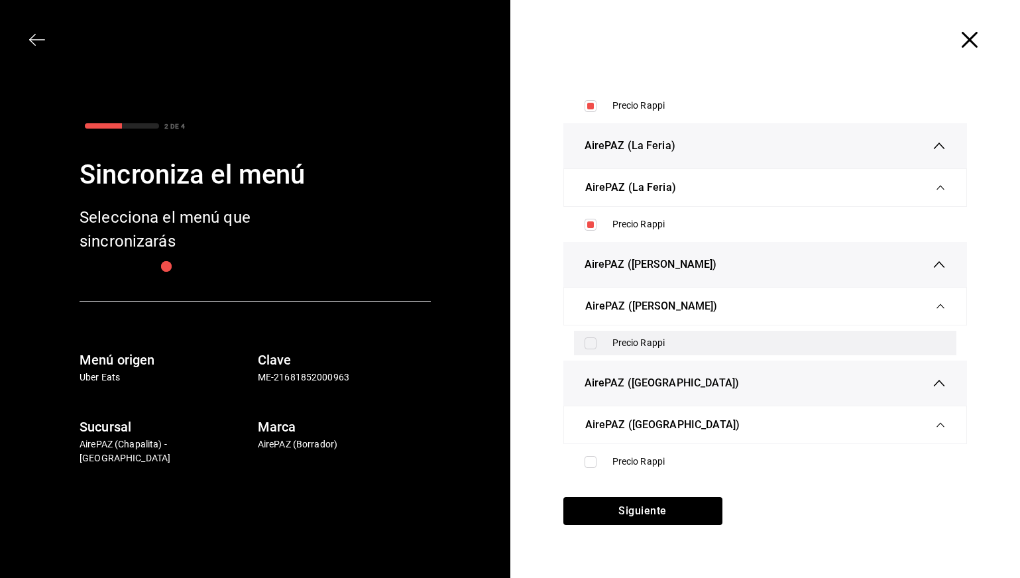
click at [728, 343] on div "Precio Rappi" at bounding box center [779, 343] width 334 height 14
checkbox input "true"
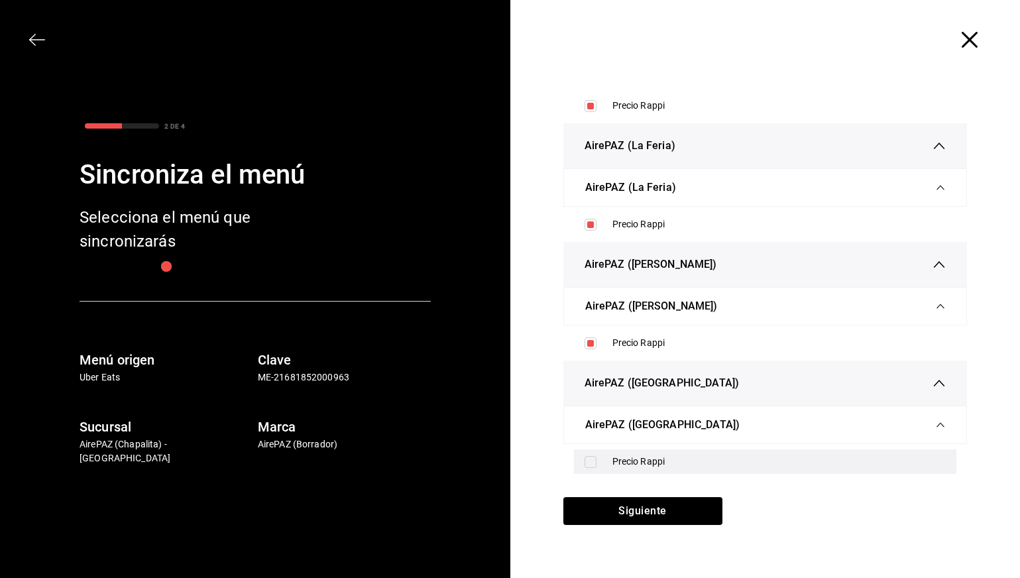
click at [727, 464] on div "Precio Rappi" at bounding box center [779, 462] width 334 height 14
checkbox input "true"
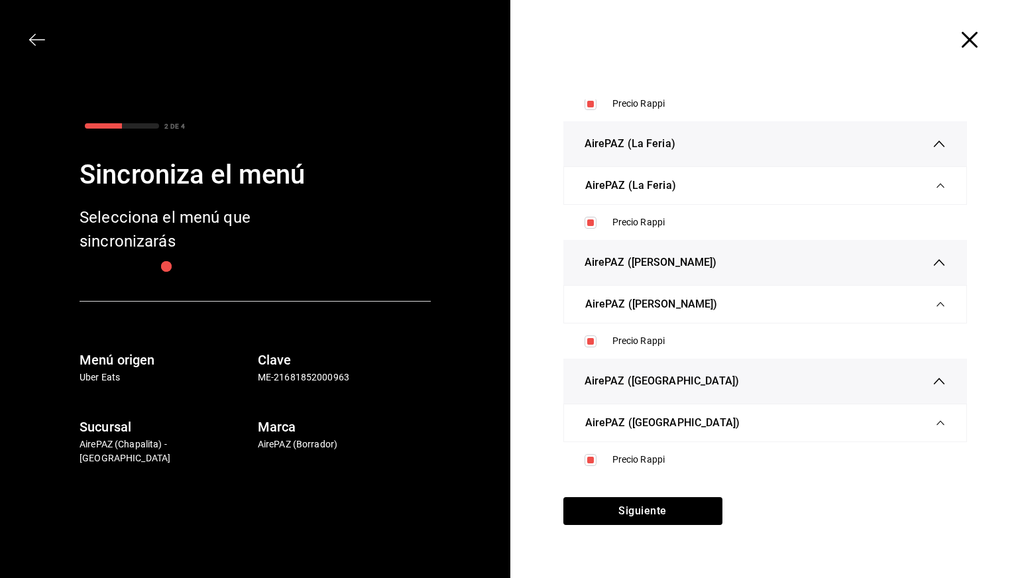
scroll to position [219, 0]
click at [677, 508] on button "Siguiente" at bounding box center [642, 511] width 159 height 28
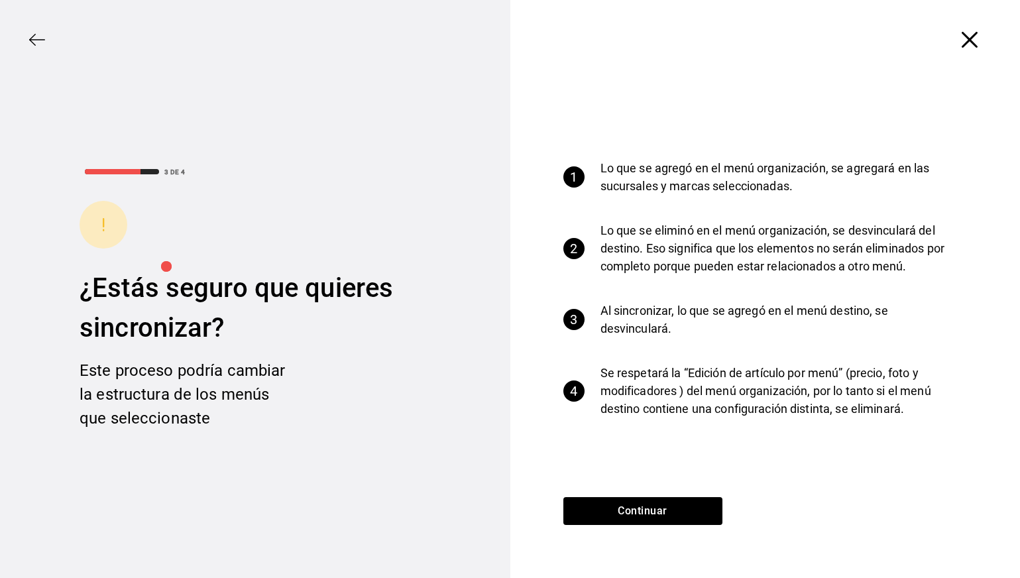
click at [665, 535] on div "Continuar" at bounding box center [642, 537] width 265 height 81
click at [665, 505] on button "Continuar" at bounding box center [642, 511] width 159 height 28
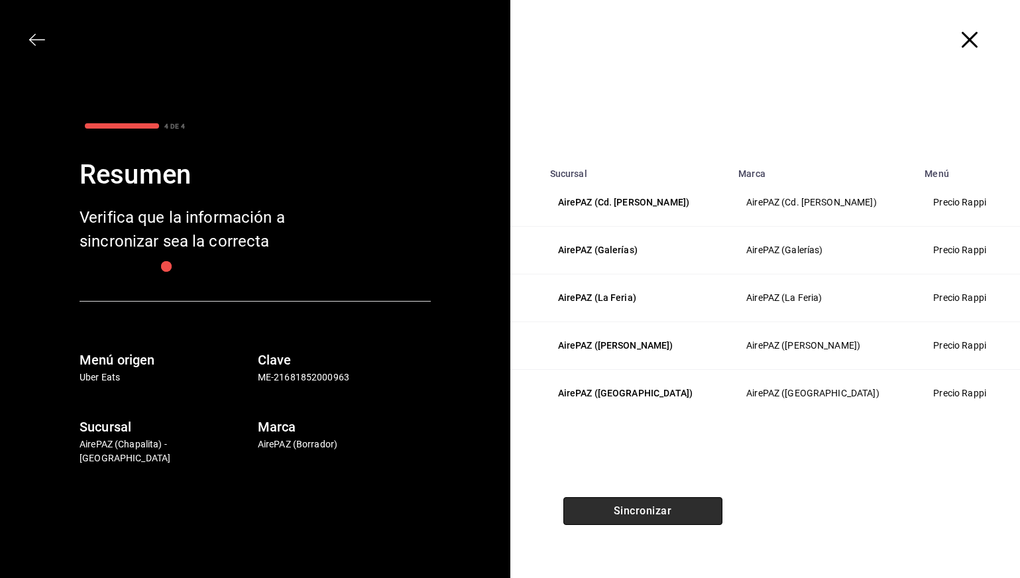
click at [665, 505] on button "Sincronizar" at bounding box center [642, 511] width 159 height 28
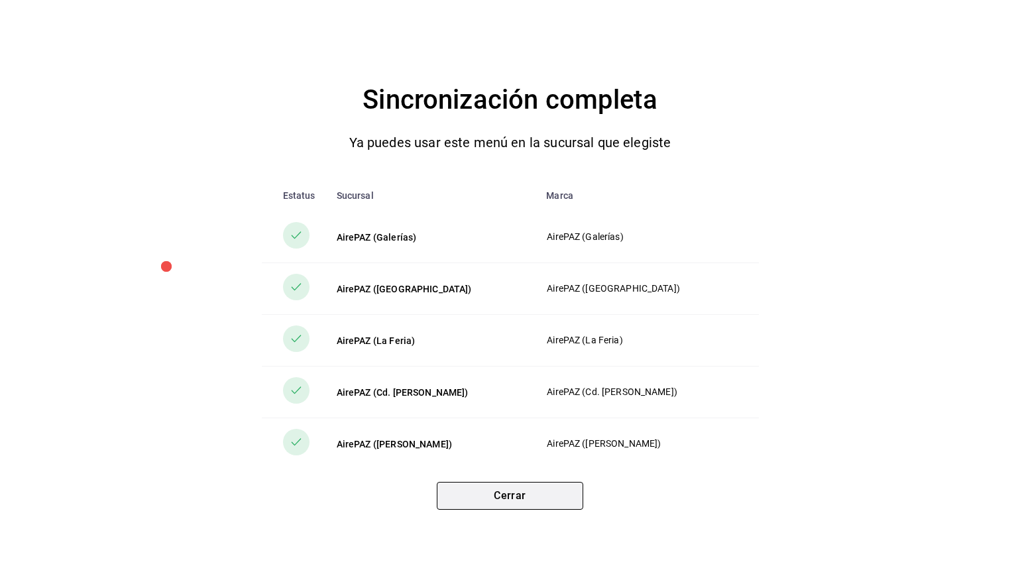
click at [514, 498] on button "Cerrar" at bounding box center [510, 496] width 146 height 28
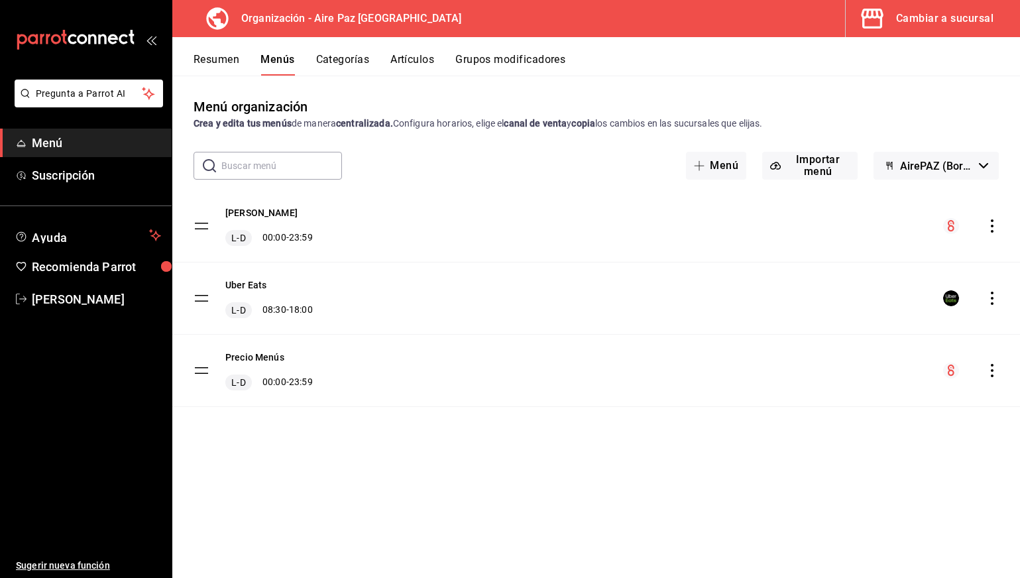
click at [51, 145] on span "Menú" at bounding box center [96, 143] width 129 height 18
